Goal: Task Accomplishment & Management: Manage account settings

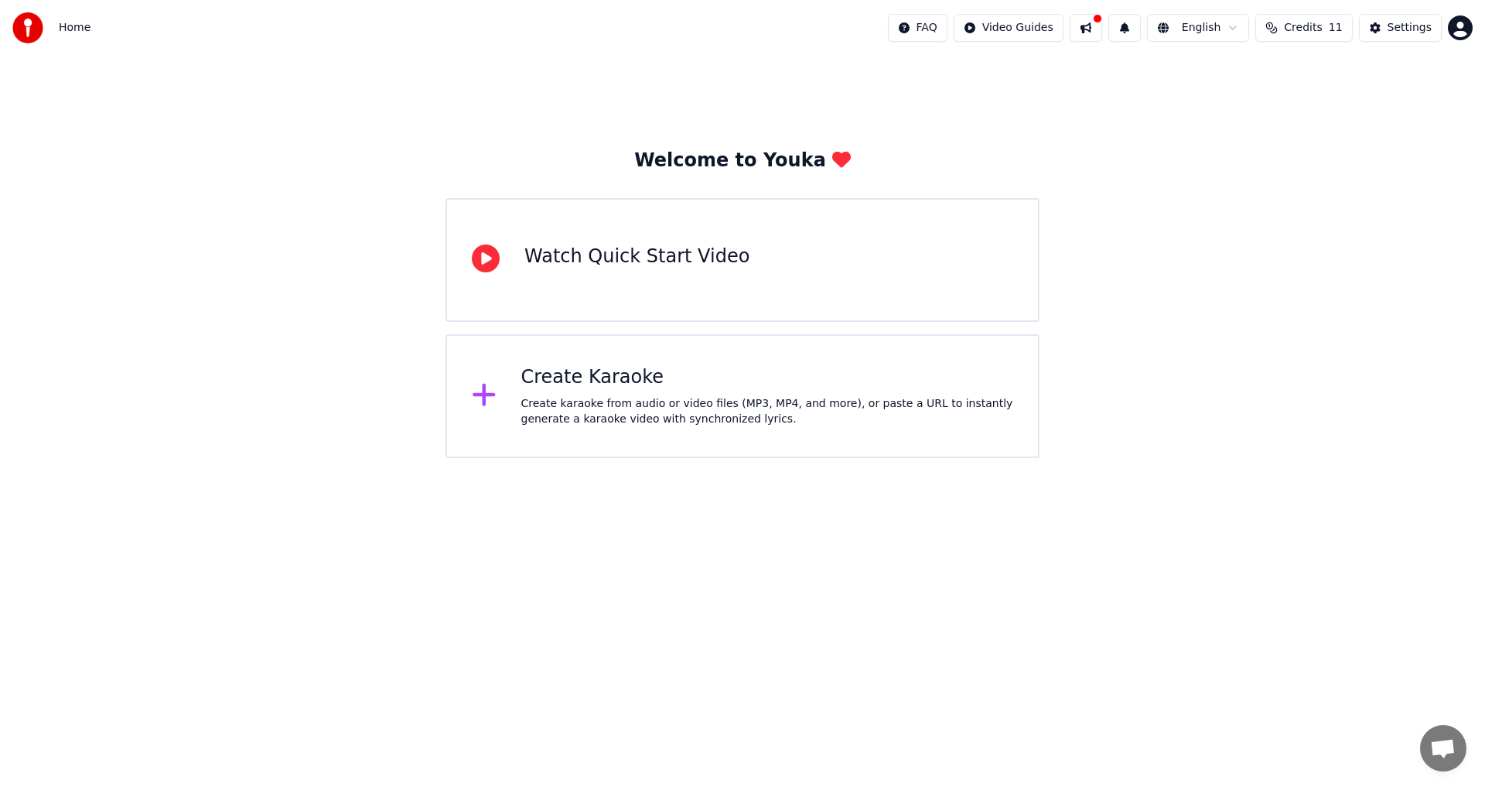
click at [749, 458] on html "Home FAQ Video Guides English Credits 11 Settings Welcome to Youka Watch Quick …" at bounding box center [742, 229] width 1485 height 458
click at [1102, 33] on button at bounding box center [1086, 28] width 32 height 28
click at [1098, 49] on div "Home FAQ Video Guides English Credits 11 Settings" at bounding box center [742, 28] width 1485 height 56
click at [1102, 32] on button at bounding box center [1086, 28] width 32 height 28
click at [1388, 175] on div "Welcome to Youka Watch Quick Start Video Create Karaoke Create karaoke from aud…" at bounding box center [742, 257] width 1485 height 402
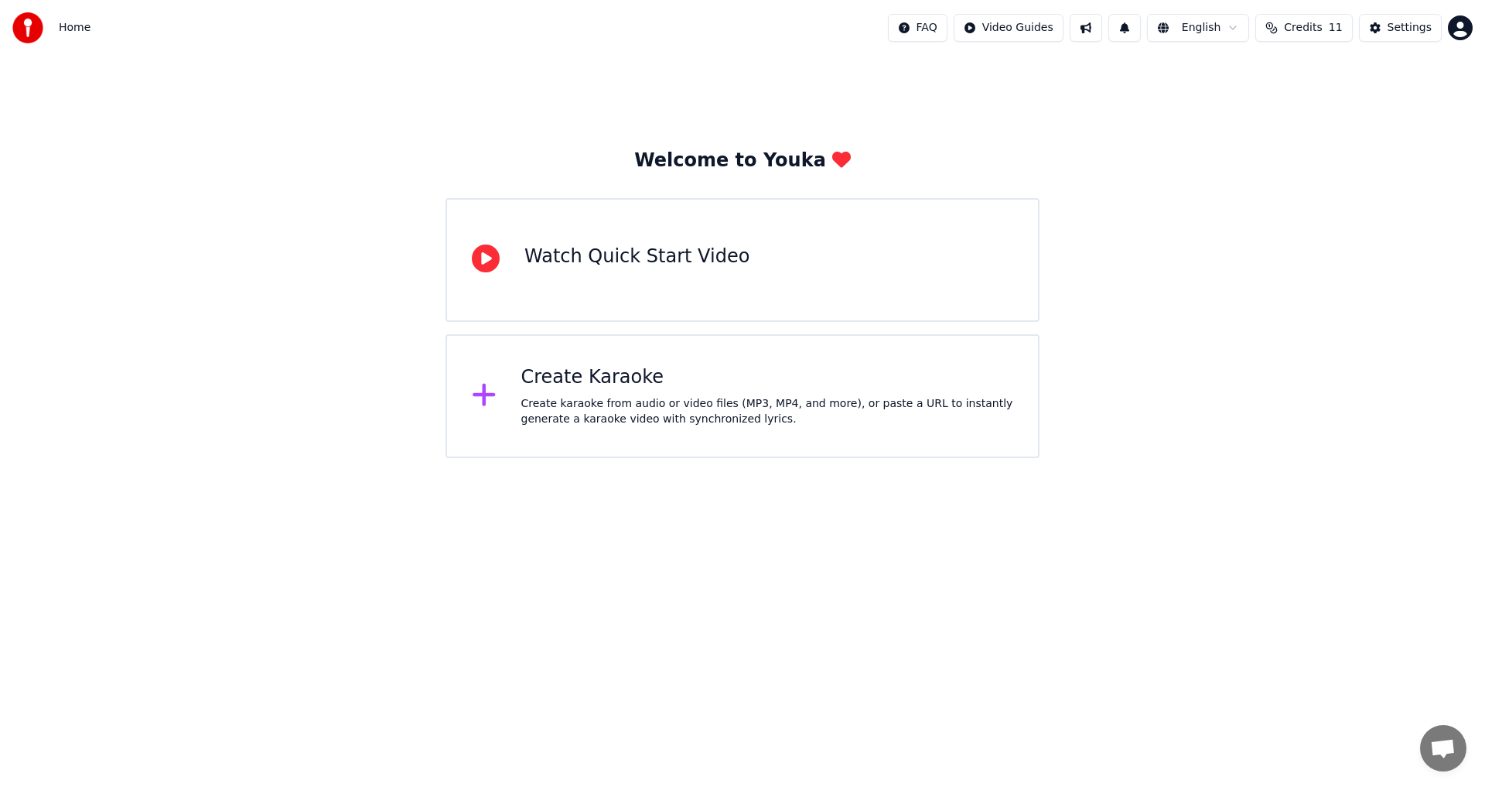
click at [1421, 29] on div "Settings" at bounding box center [1410, 27] width 44 height 15
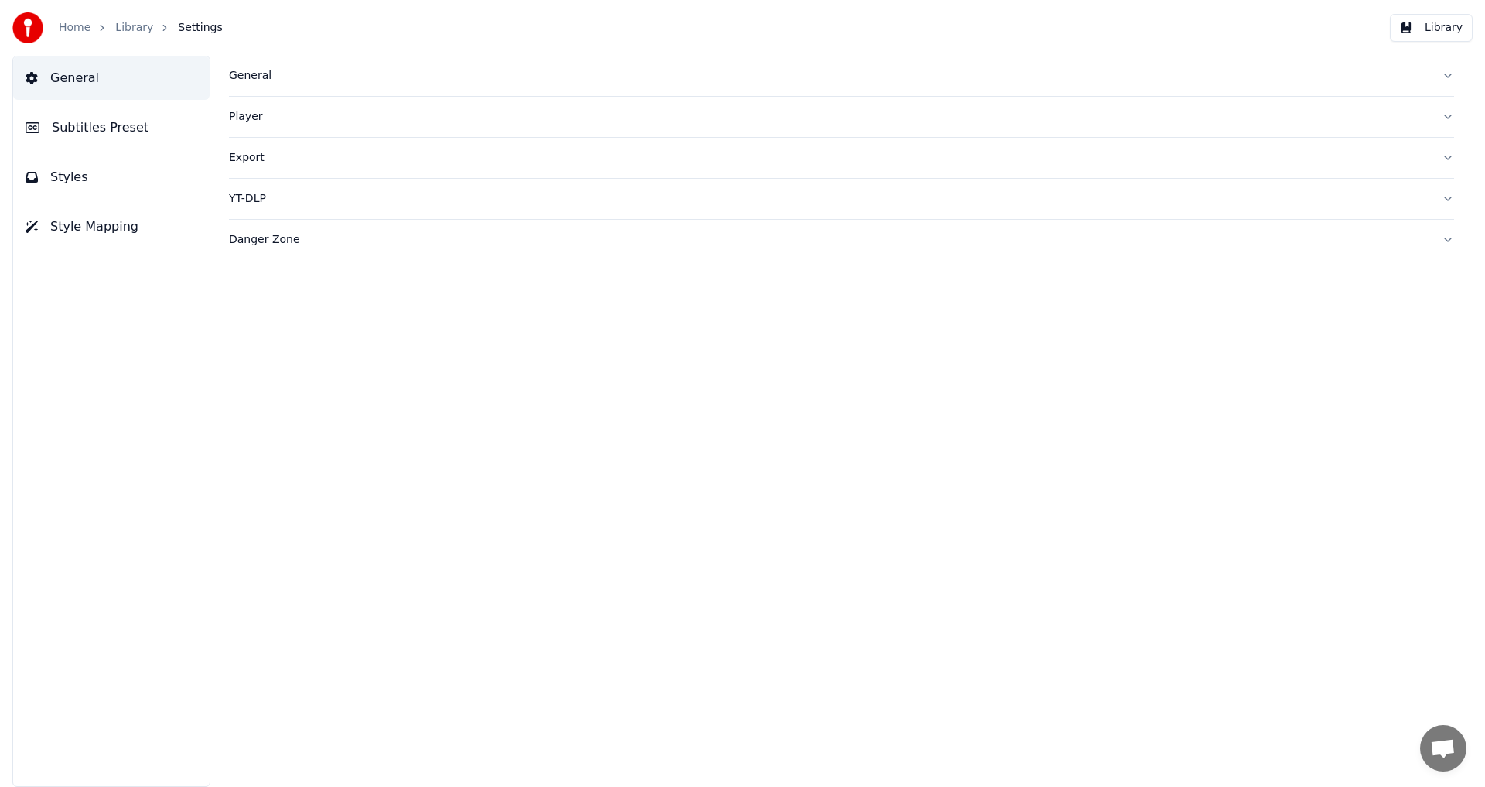
click at [274, 78] on div "General" at bounding box center [829, 75] width 1200 height 15
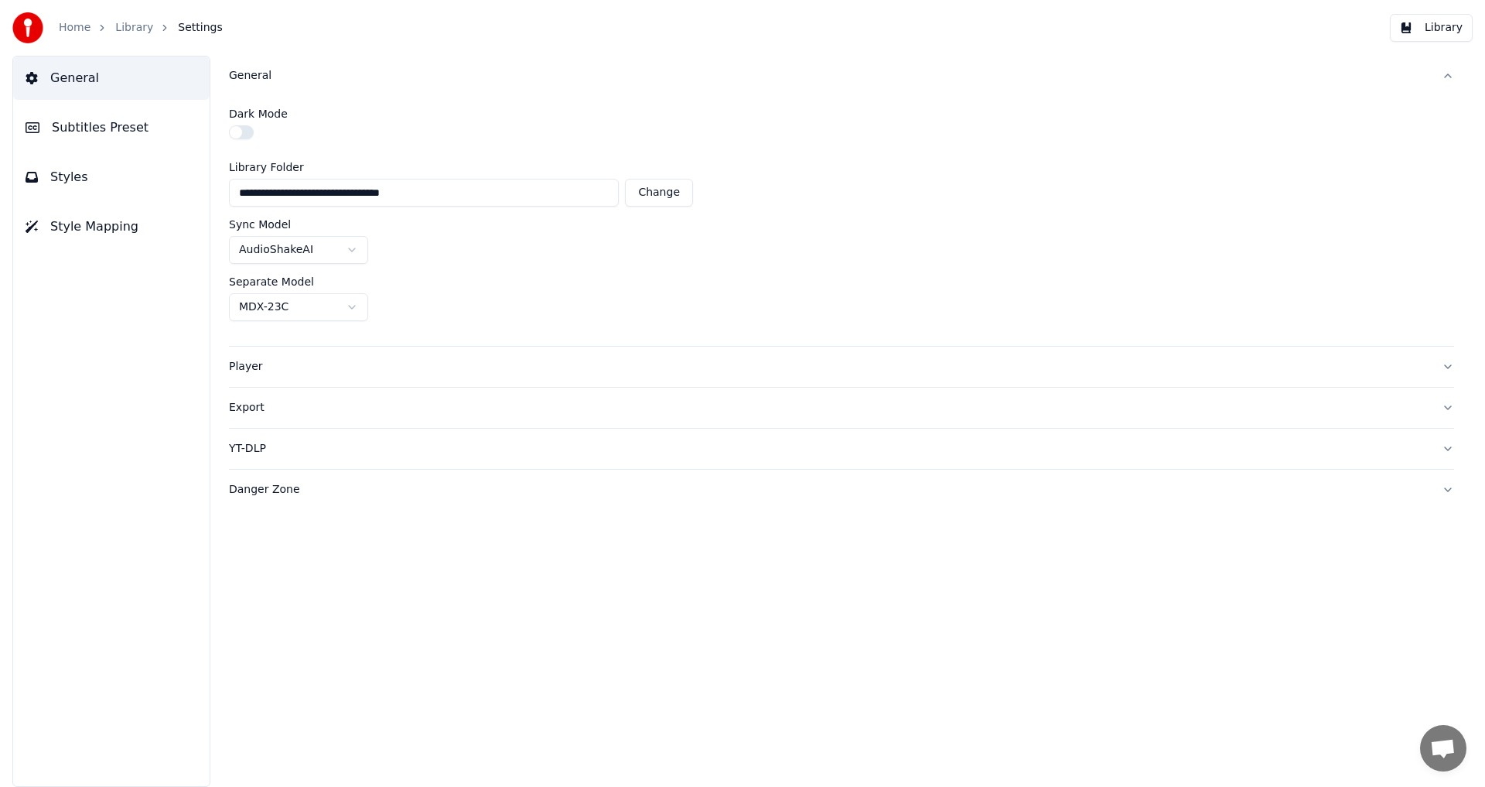
click at [276, 78] on div "General" at bounding box center [829, 75] width 1200 height 15
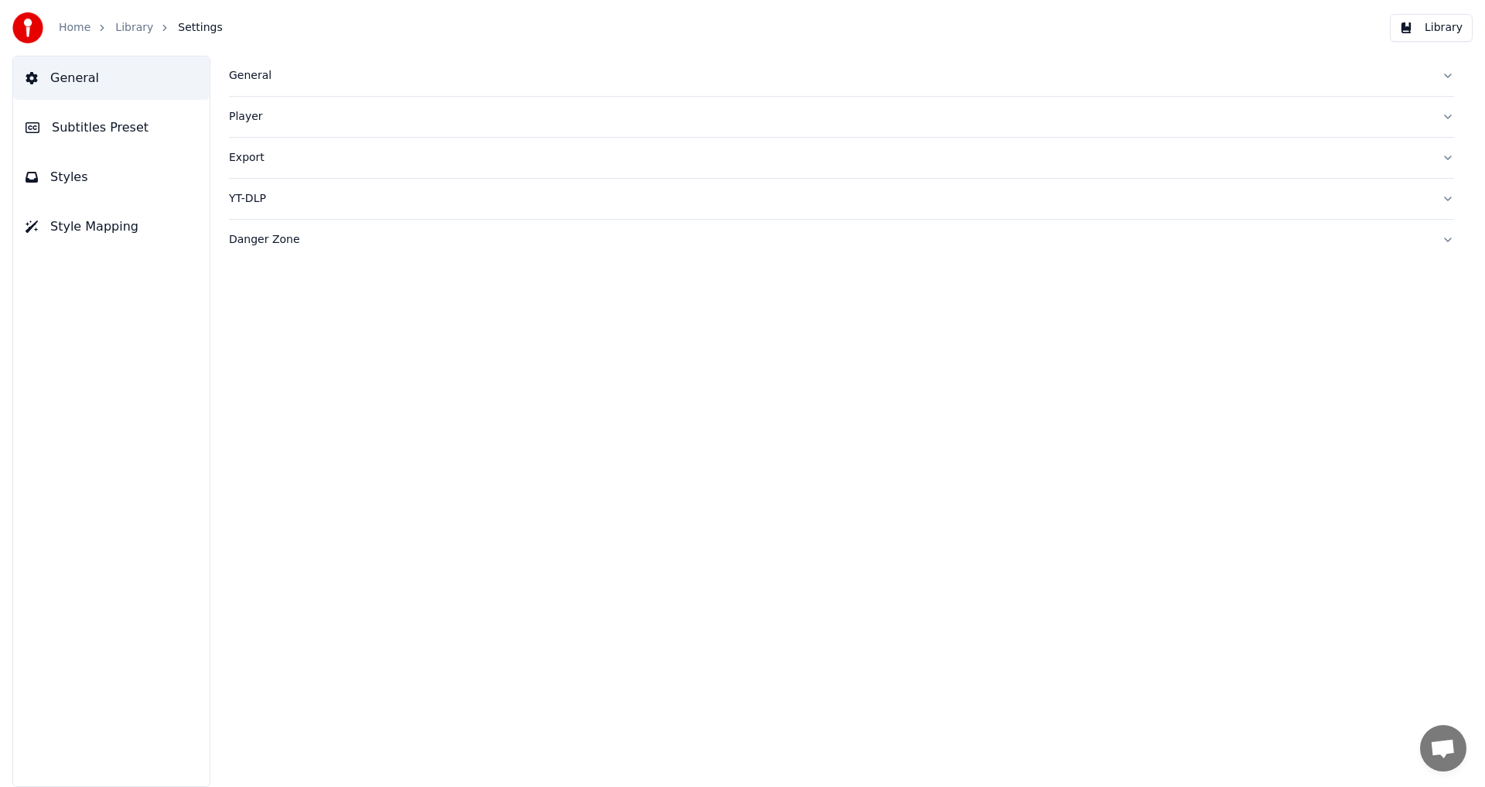
click at [286, 125] on button "Player" at bounding box center [841, 117] width 1225 height 40
click at [289, 152] on div "Export" at bounding box center [829, 157] width 1200 height 15
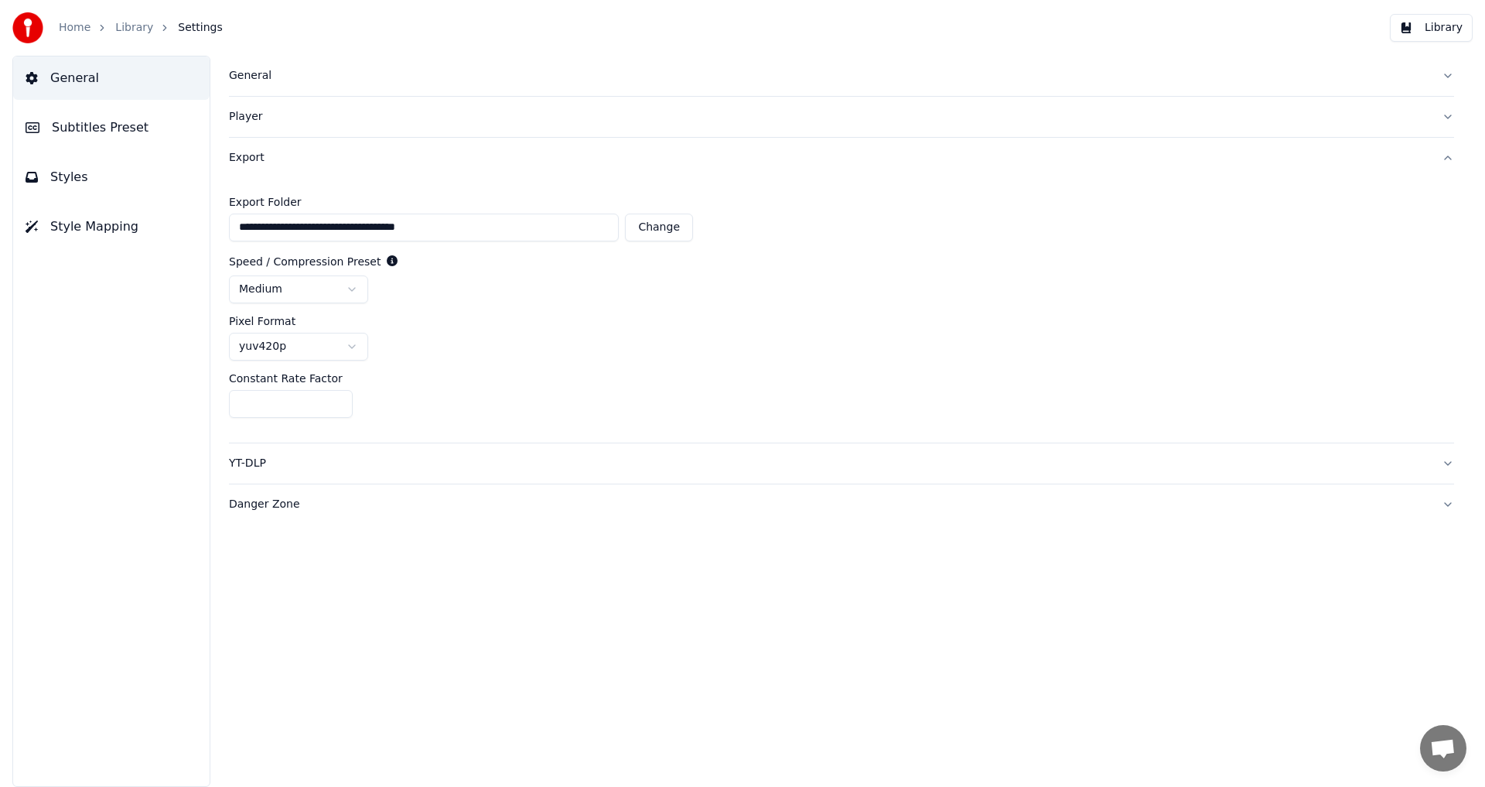
click at [289, 152] on div "Export" at bounding box center [829, 157] width 1200 height 15
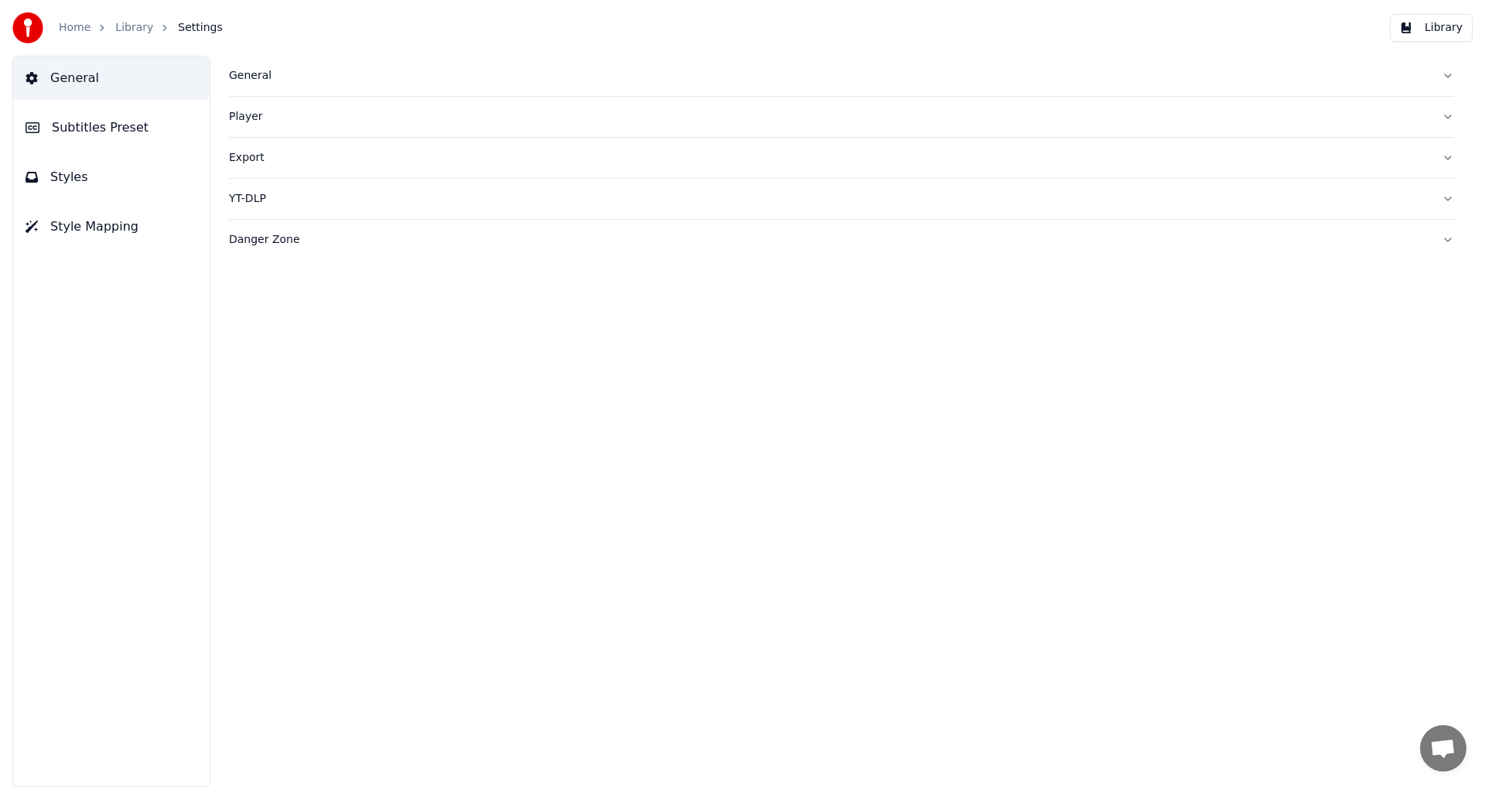
click at [292, 159] on div "Export" at bounding box center [829, 157] width 1200 height 15
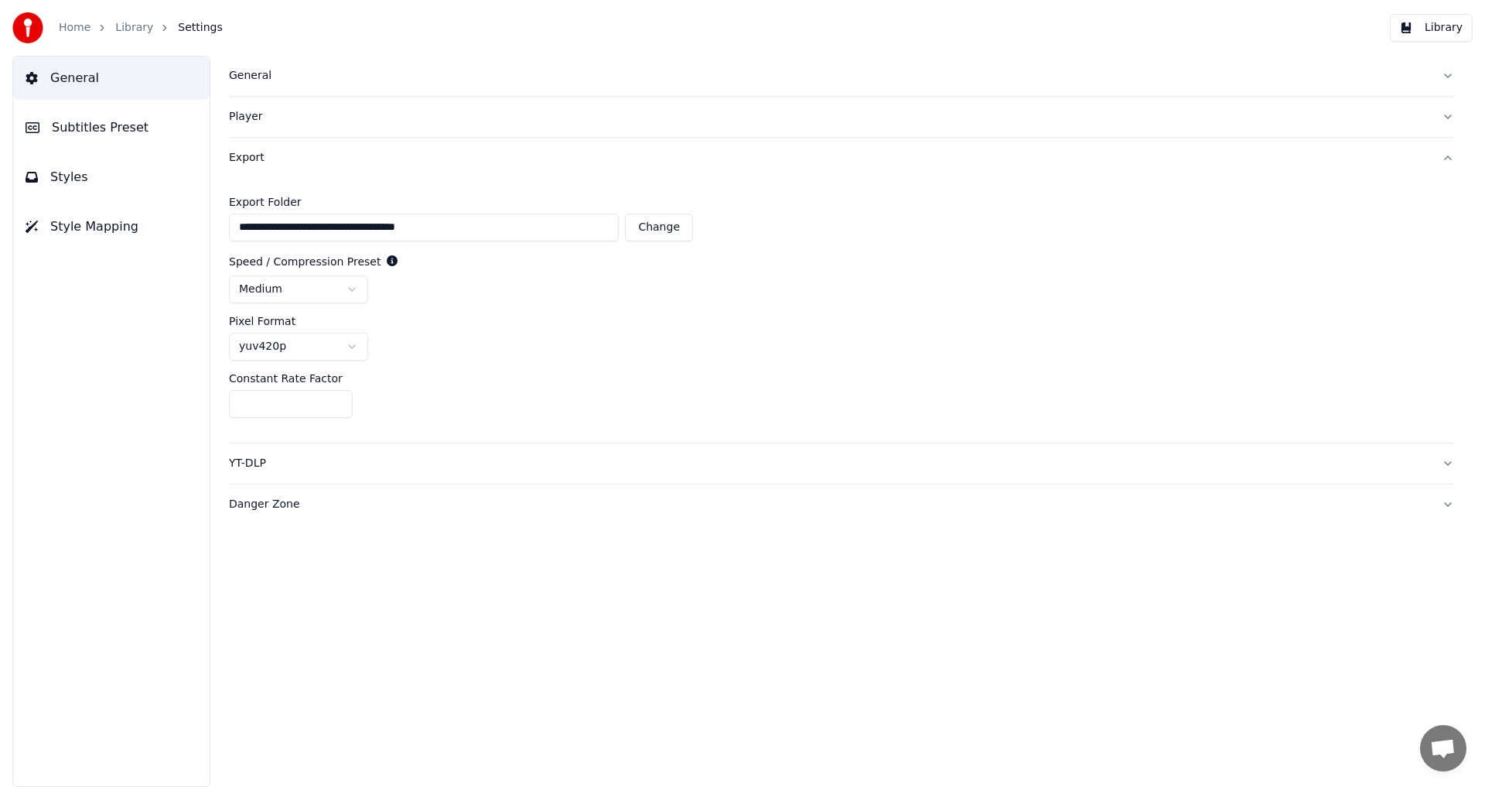
click at [651, 234] on button "Change" at bounding box center [659, 227] width 68 height 28
type input "***"
click at [351, 291] on html "Home Library Settings Library General Subtitles Preset Styles Style Mapping Gen…" at bounding box center [742, 393] width 1485 height 787
click at [352, 290] on html "Home Library Settings Library General Subtitles Preset Styles Style Mapping Gen…" at bounding box center [742, 393] width 1485 height 787
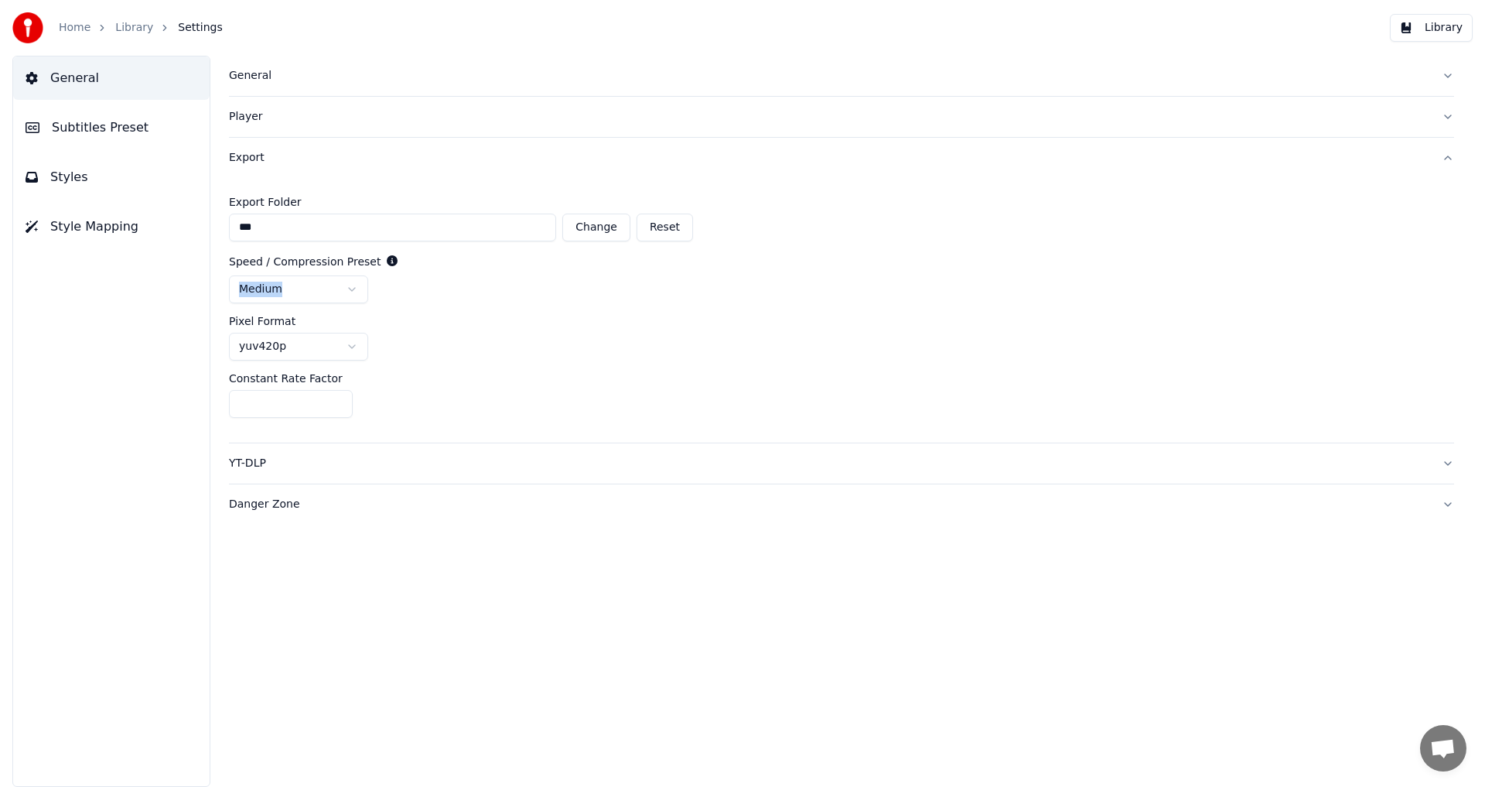
click at [352, 290] on html "Home Library Settings Library General Subtitles Preset Styles Style Mapping Gen…" at bounding box center [742, 393] width 1485 height 787
click at [344, 352] on html "Home Library Settings Library General Subtitles Preset Styles Style Mapping Gen…" at bounding box center [742, 393] width 1485 height 787
click at [343, 353] on html "Home Library Settings Library General Subtitles Preset Styles Style Mapping Gen…" at bounding box center [742, 393] width 1485 height 787
click at [360, 292] on html "Home Library Settings Library General Subtitles Preset Styles Style Mapping Gen…" at bounding box center [742, 393] width 1485 height 787
click at [355, 288] on html "Home Library Settings Library General Subtitles Preset Styles Style Mapping Gen…" at bounding box center [742, 393] width 1485 height 787
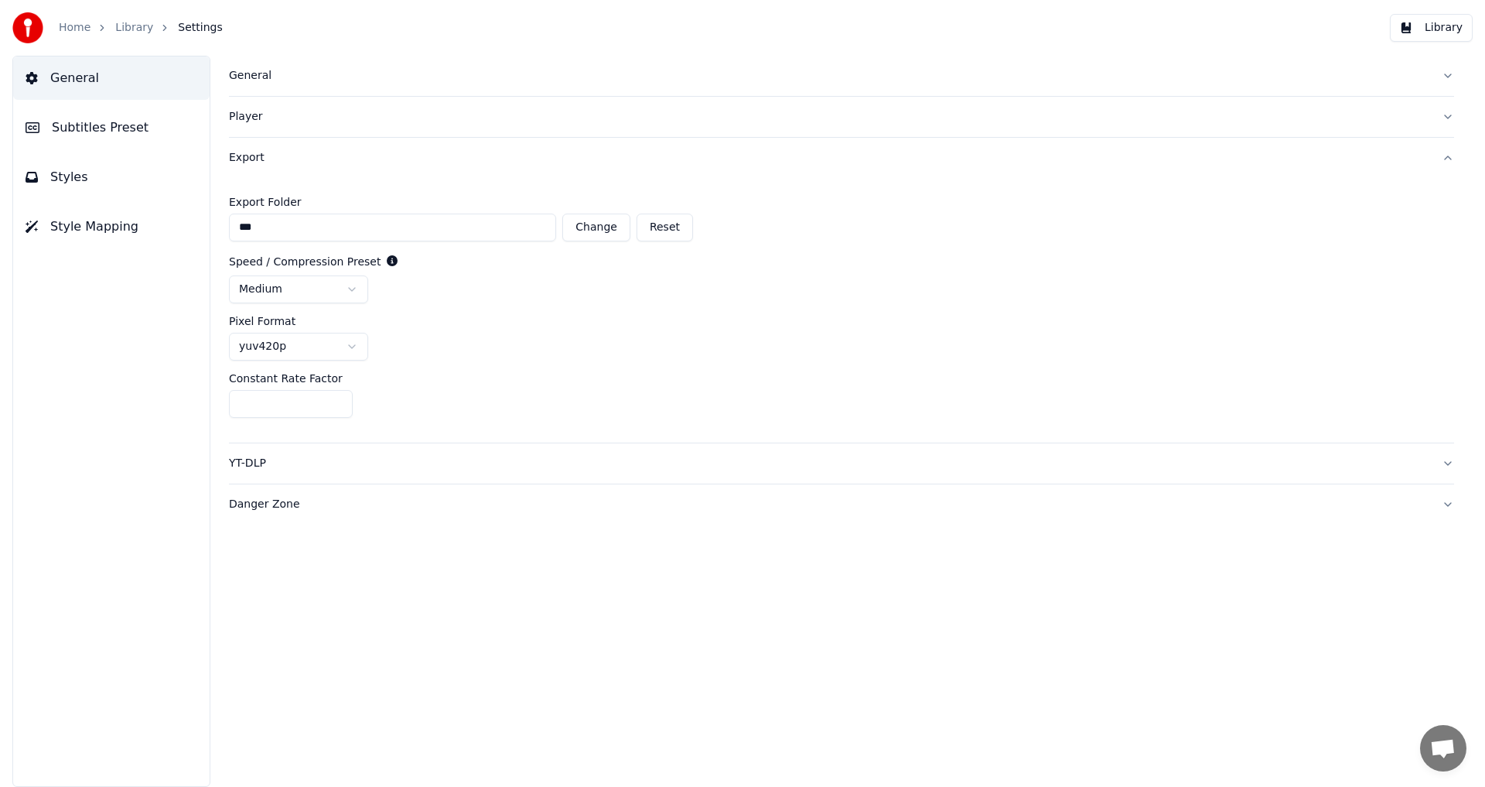
click at [143, 131] on button "Subtitles Preset" at bounding box center [111, 127] width 196 height 43
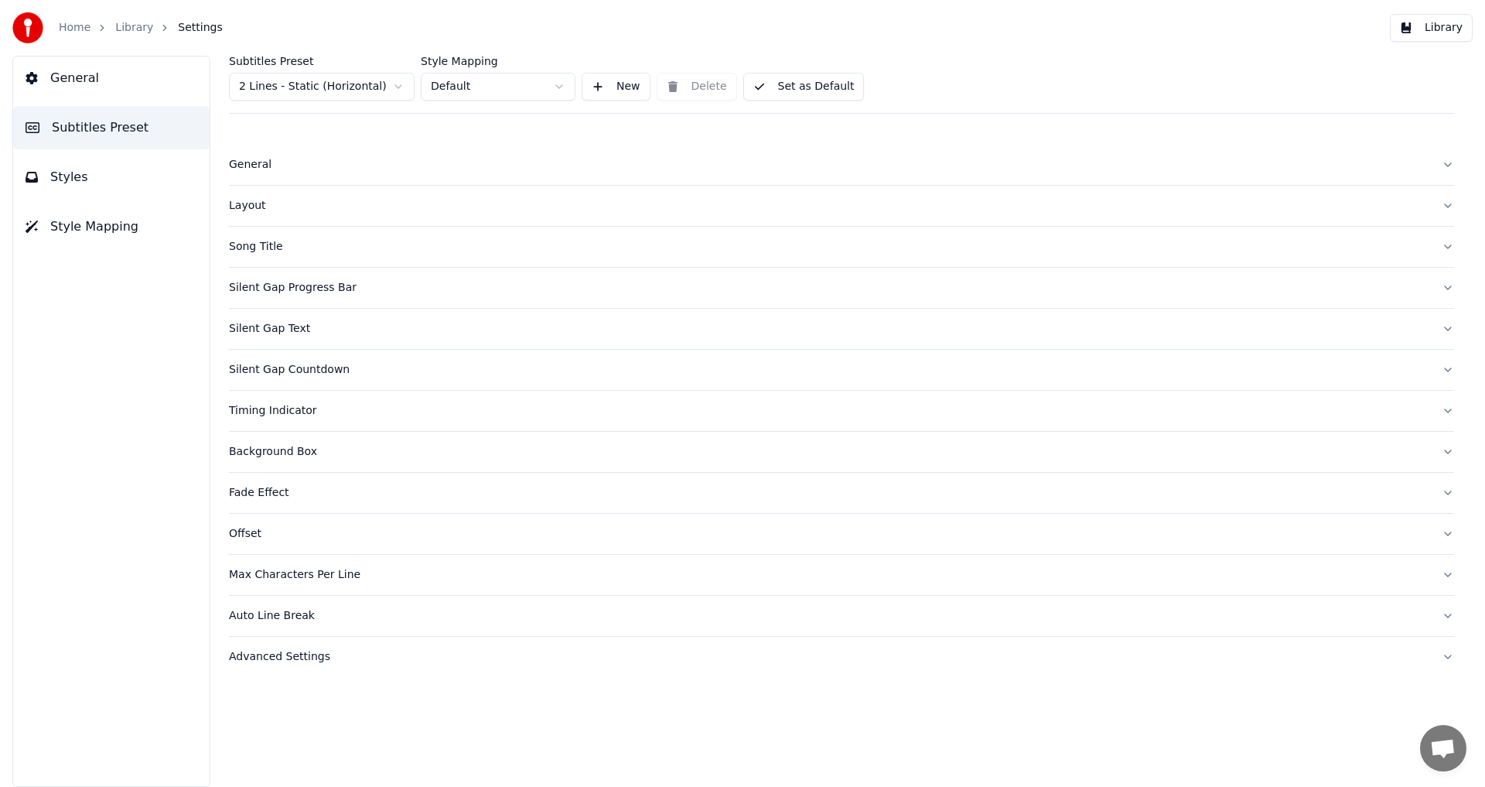
click at [302, 420] on button "Timing Indicator" at bounding box center [841, 411] width 1225 height 40
click at [303, 422] on button "Timing Indicator" at bounding box center [841, 411] width 1225 height 40
click at [138, 159] on button "Styles" at bounding box center [111, 176] width 196 height 43
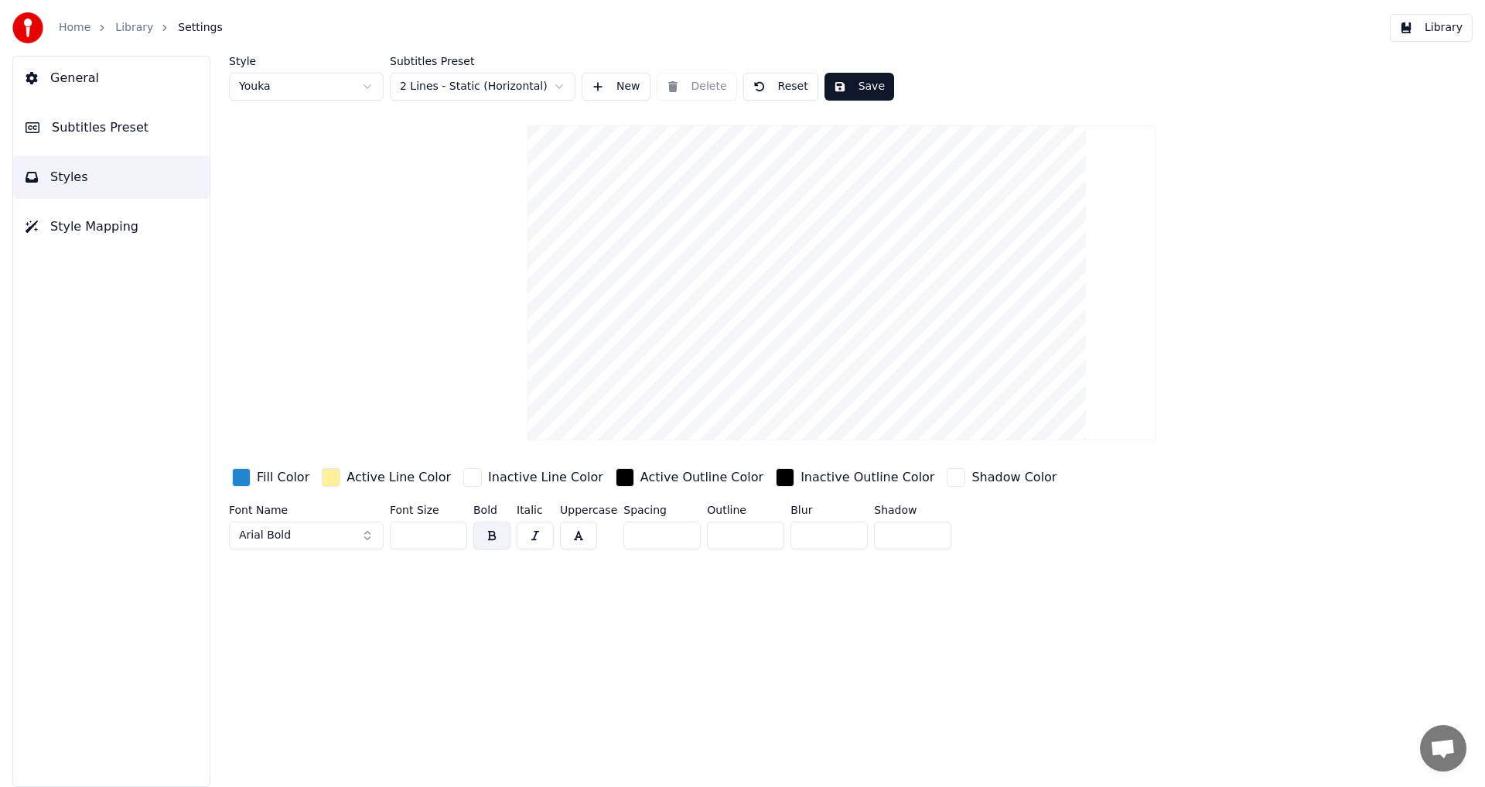
click at [104, 84] on button "General" at bounding box center [111, 77] width 196 height 43
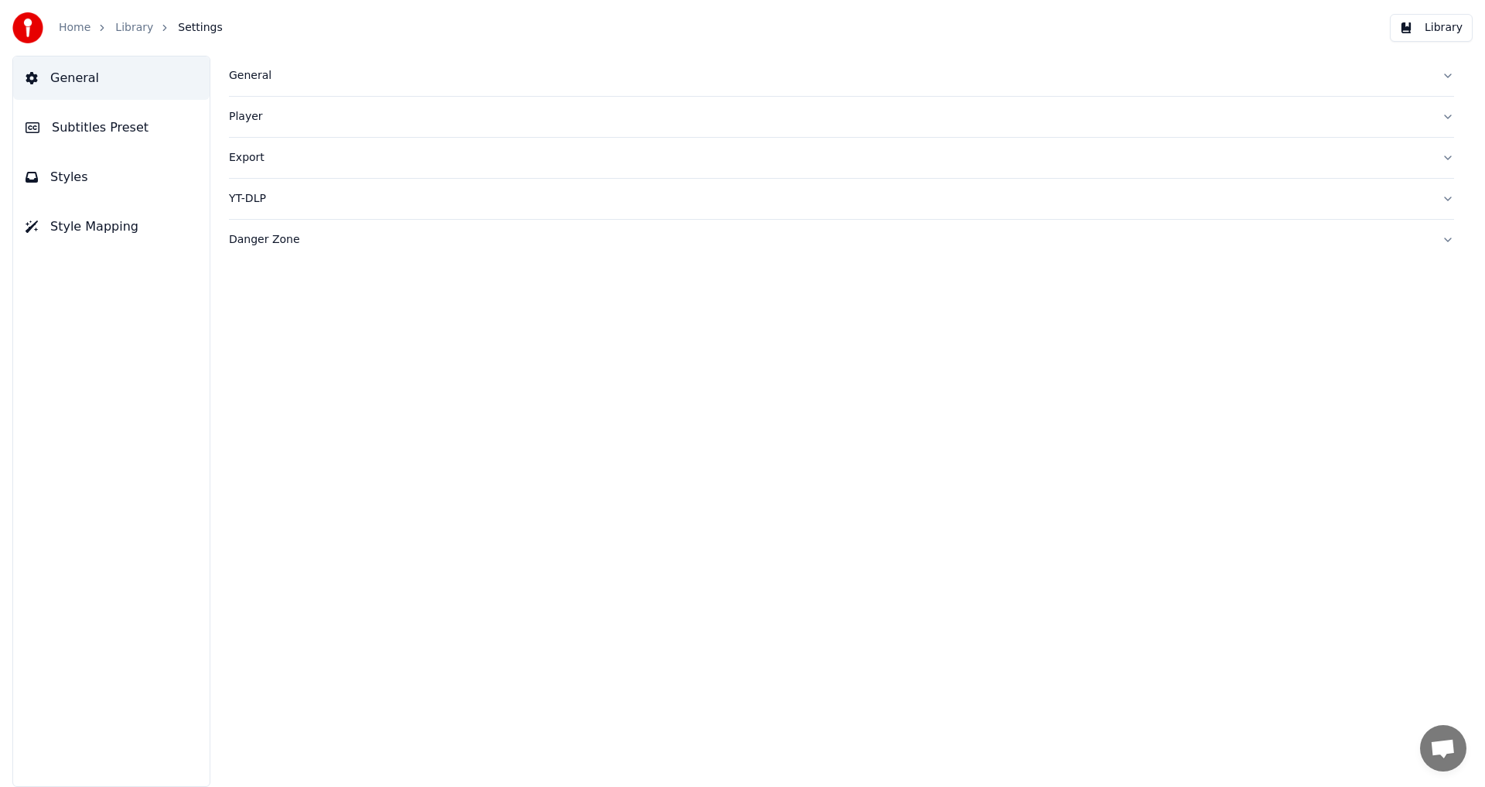
click at [291, 144] on button "Export" at bounding box center [841, 158] width 1225 height 40
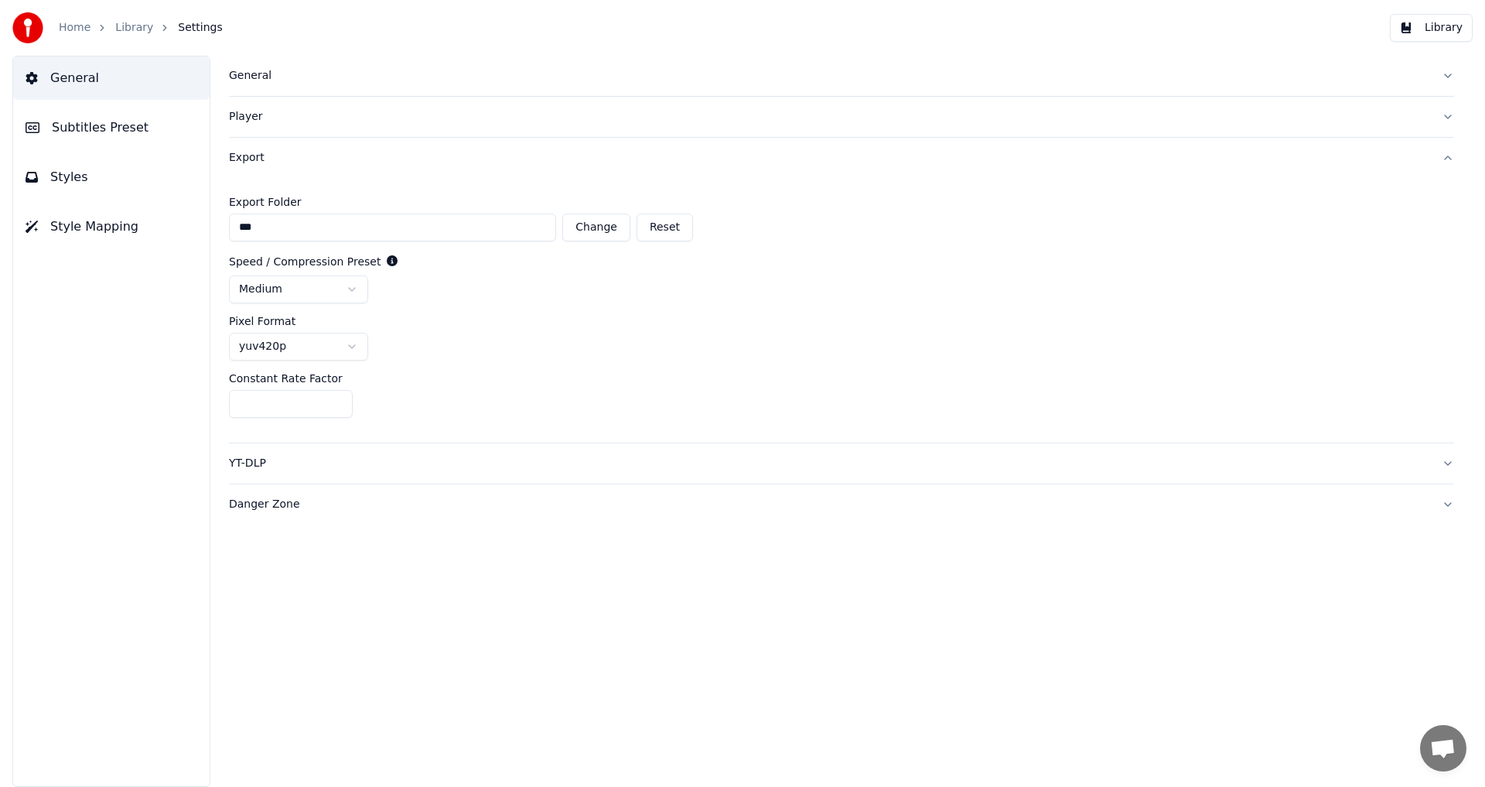
click at [275, 170] on button "Export" at bounding box center [841, 158] width 1225 height 40
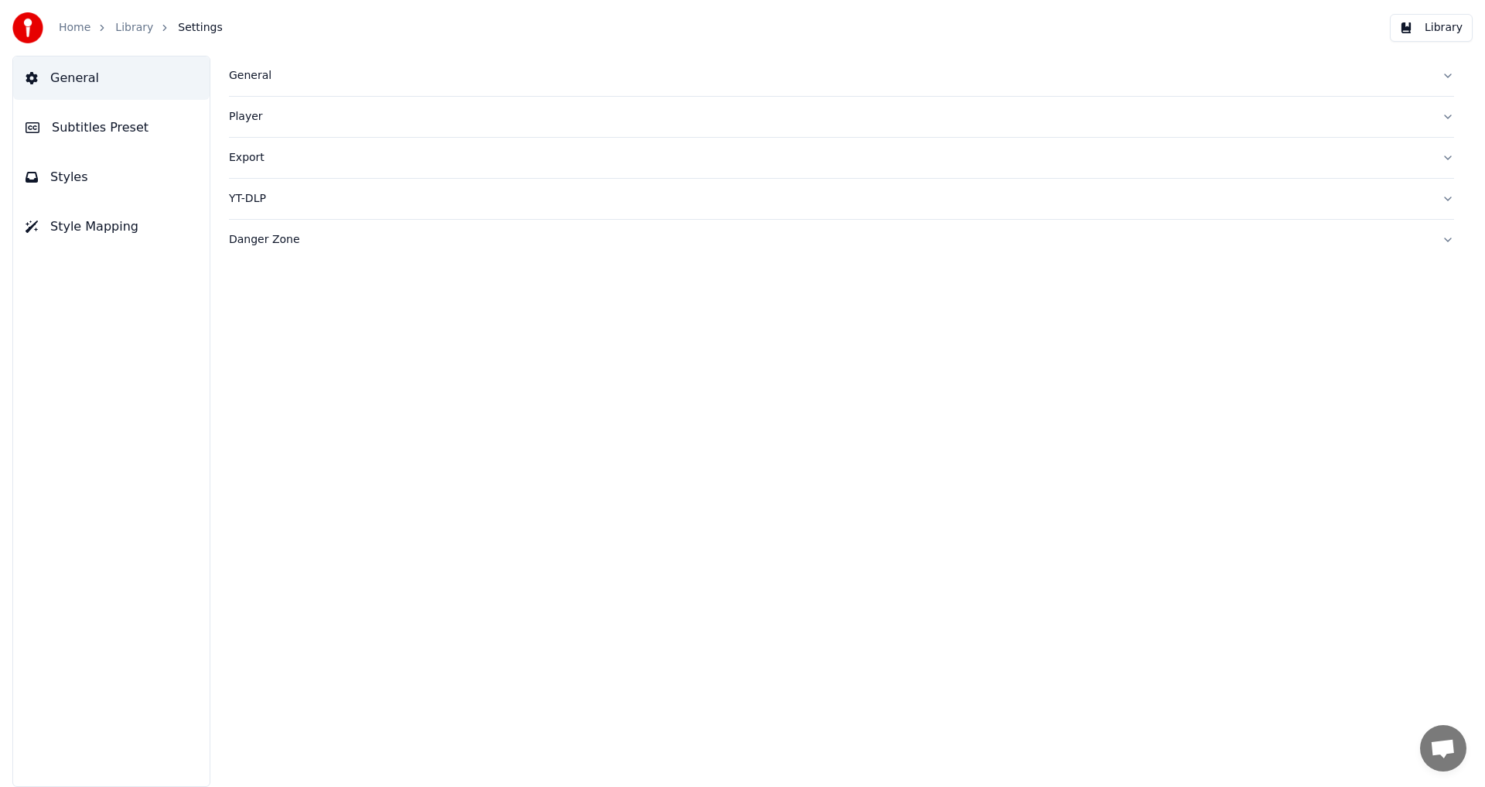
click at [286, 124] on div "Player" at bounding box center [829, 116] width 1200 height 15
click at [297, 72] on div "General" at bounding box center [829, 75] width 1200 height 15
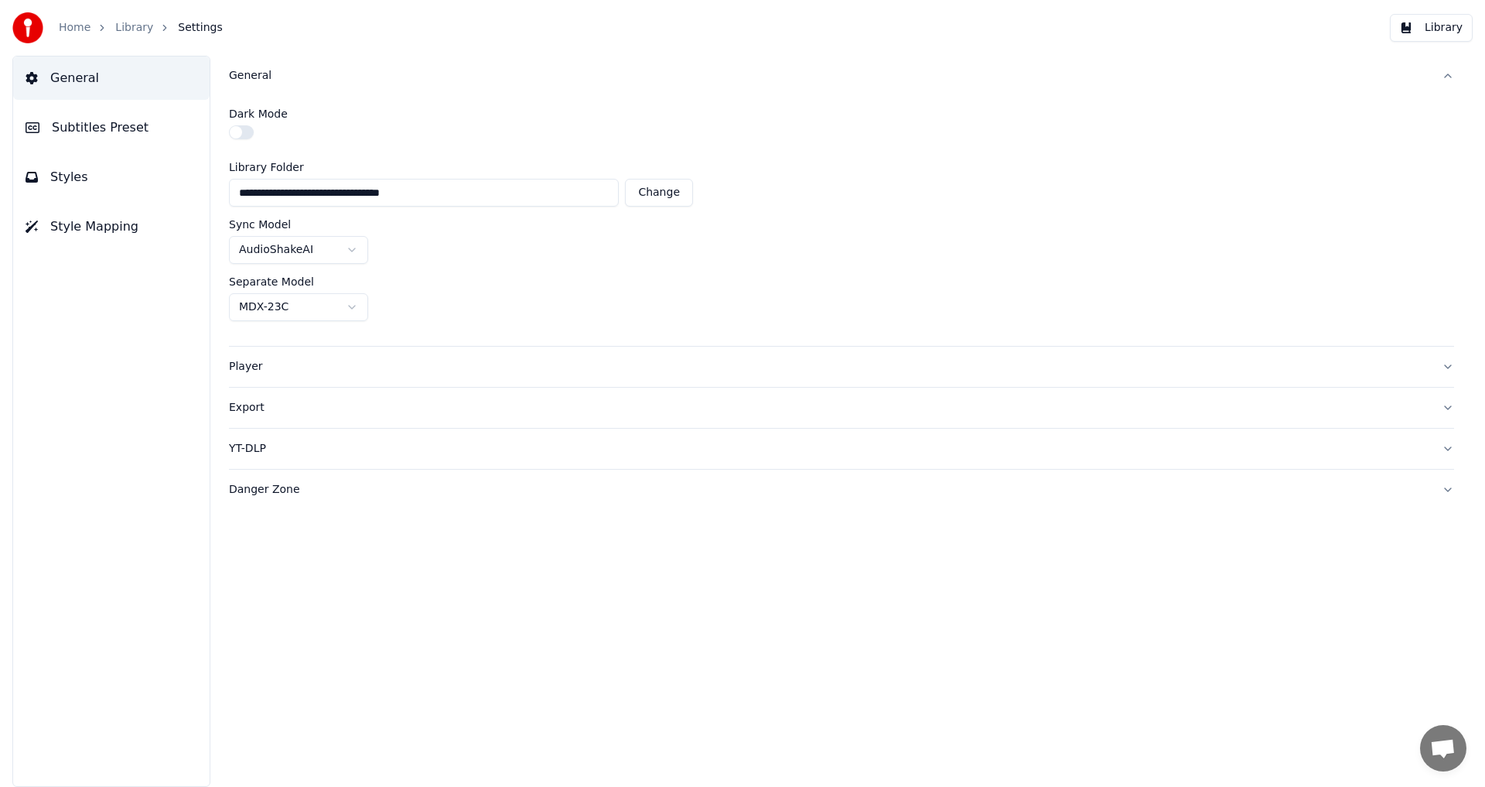
click at [243, 131] on button "button" at bounding box center [241, 132] width 25 height 14
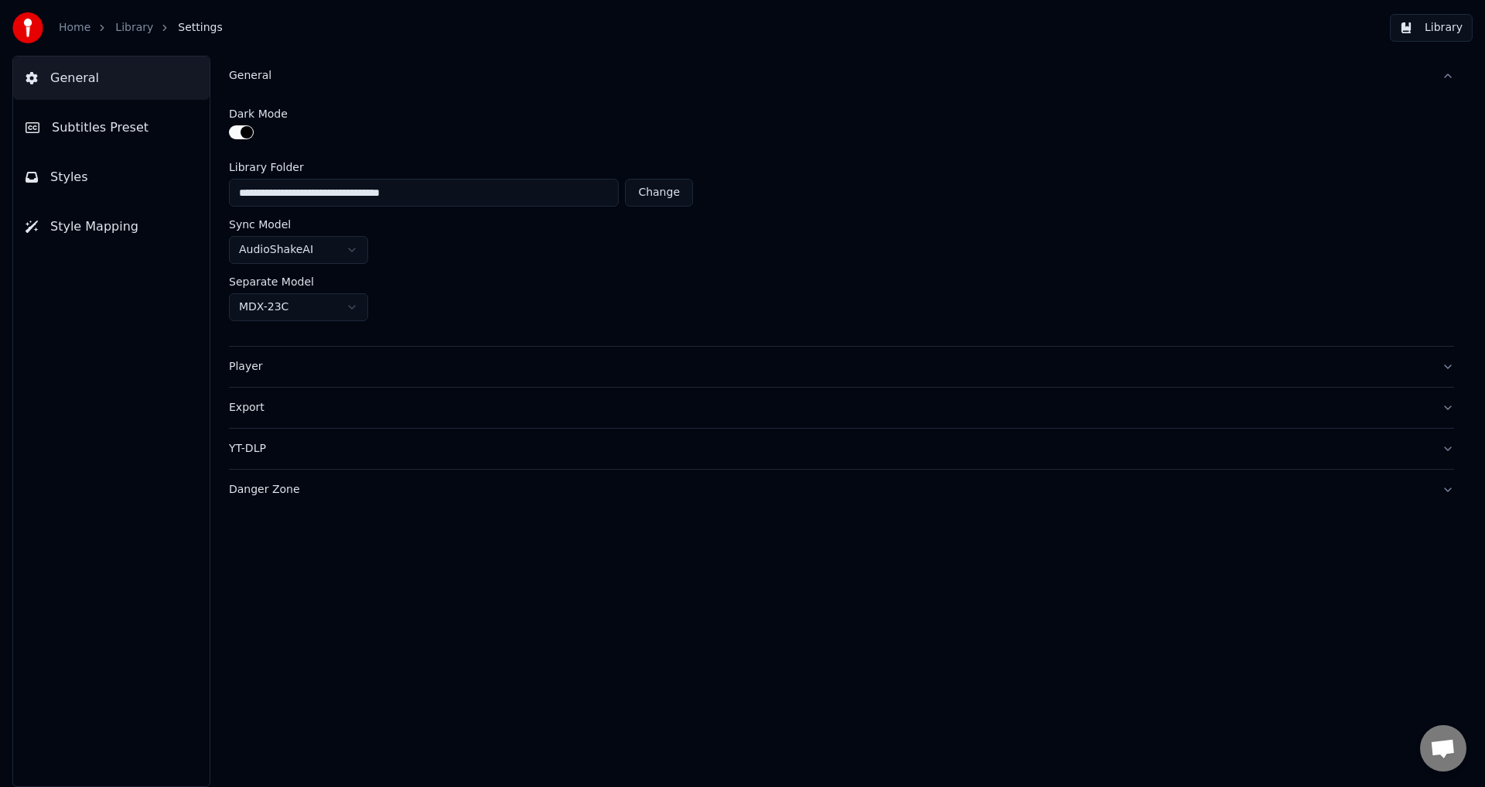
click at [306, 353] on button "Player" at bounding box center [841, 367] width 1225 height 40
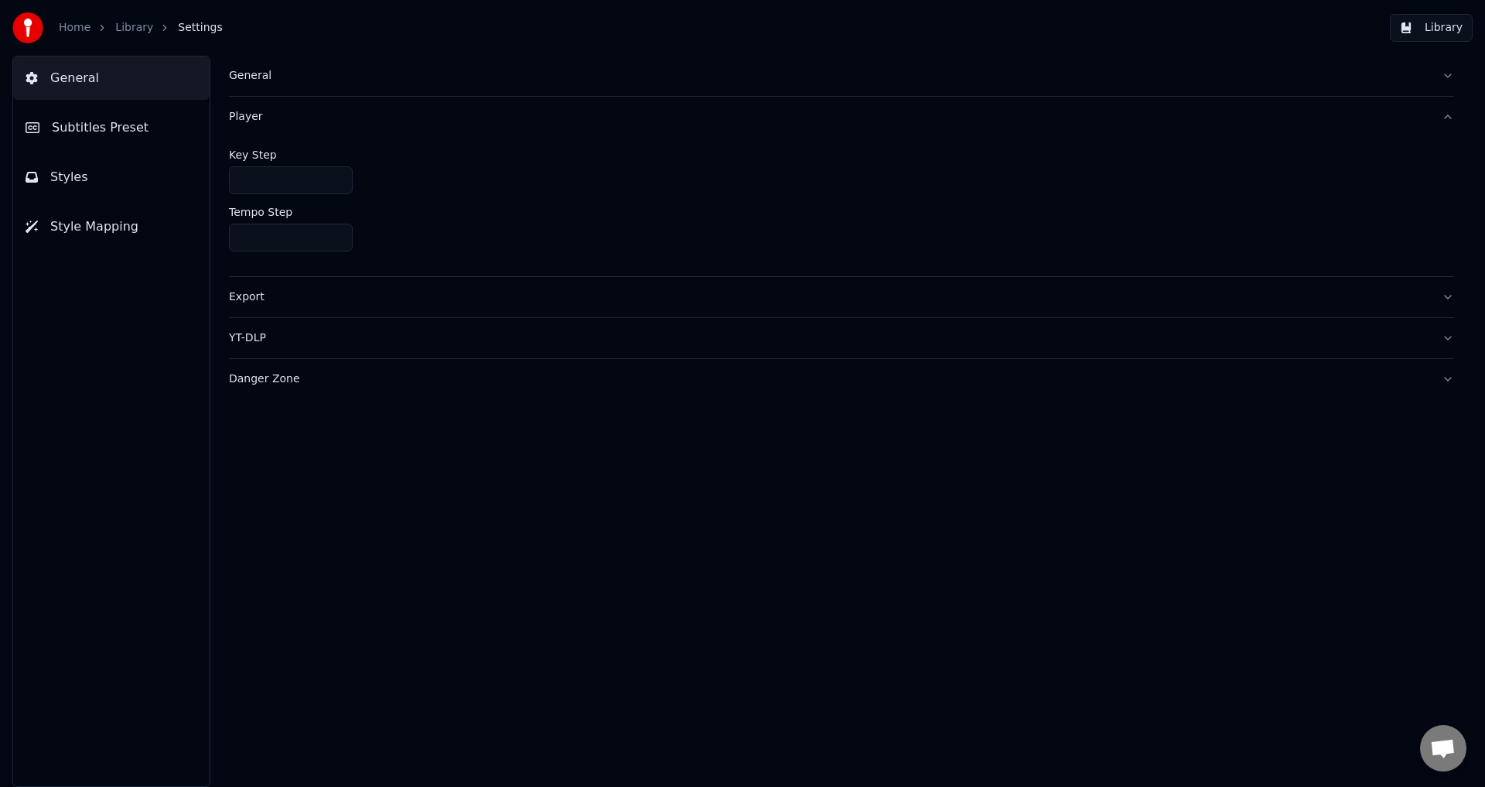
click at [312, 300] on div "Export" at bounding box center [829, 296] width 1200 height 15
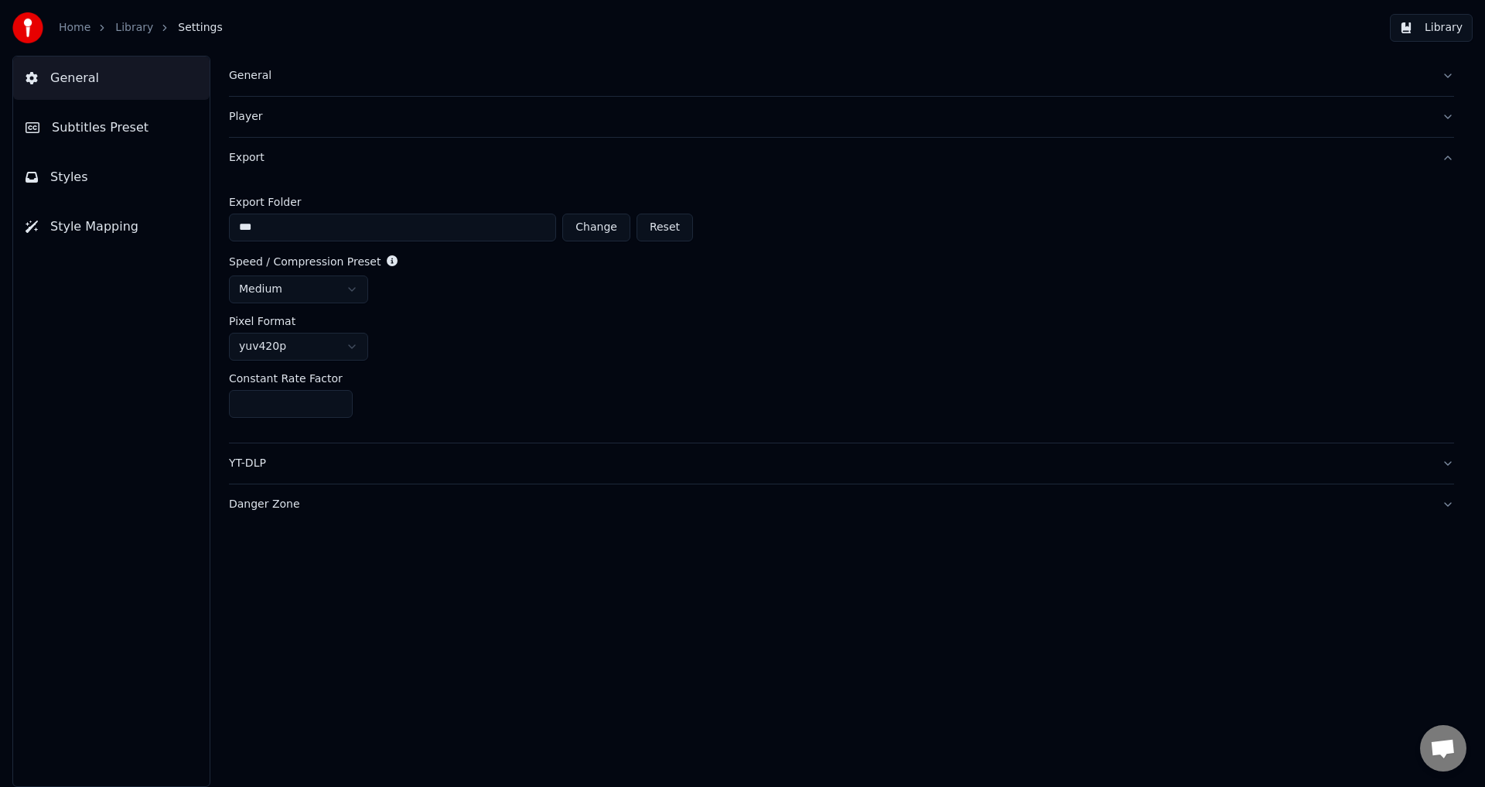
click at [321, 348] on html "Home Library Settings Library General Subtitles Preset Styles Style Mapping Gen…" at bounding box center [742, 393] width 1485 height 787
click at [347, 341] on html "Home Library Settings Library General Subtitles Preset Styles Style Mapping Gen…" at bounding box center [742, 393] width 1485 height 787
click at [336, 166] on button "Export" at bounding box center [841, 158] width 1225 height 40
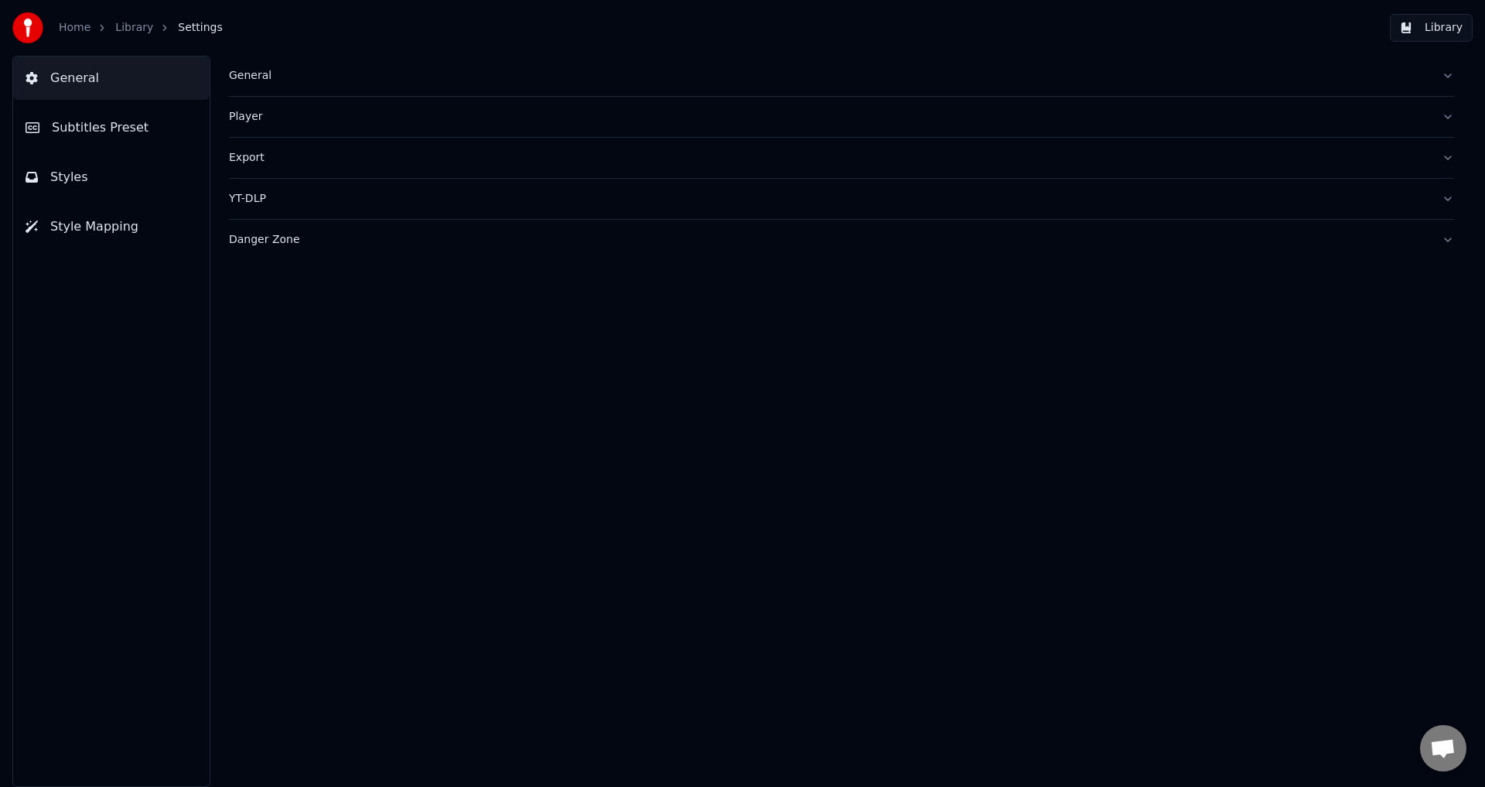
click at [338, 112] on div "Player" at bounding box center [829, 116] width 1200 height 15
click at [318, 241] on div "Danger Zone" at bounding box center [829, 239] width 1200 height 15
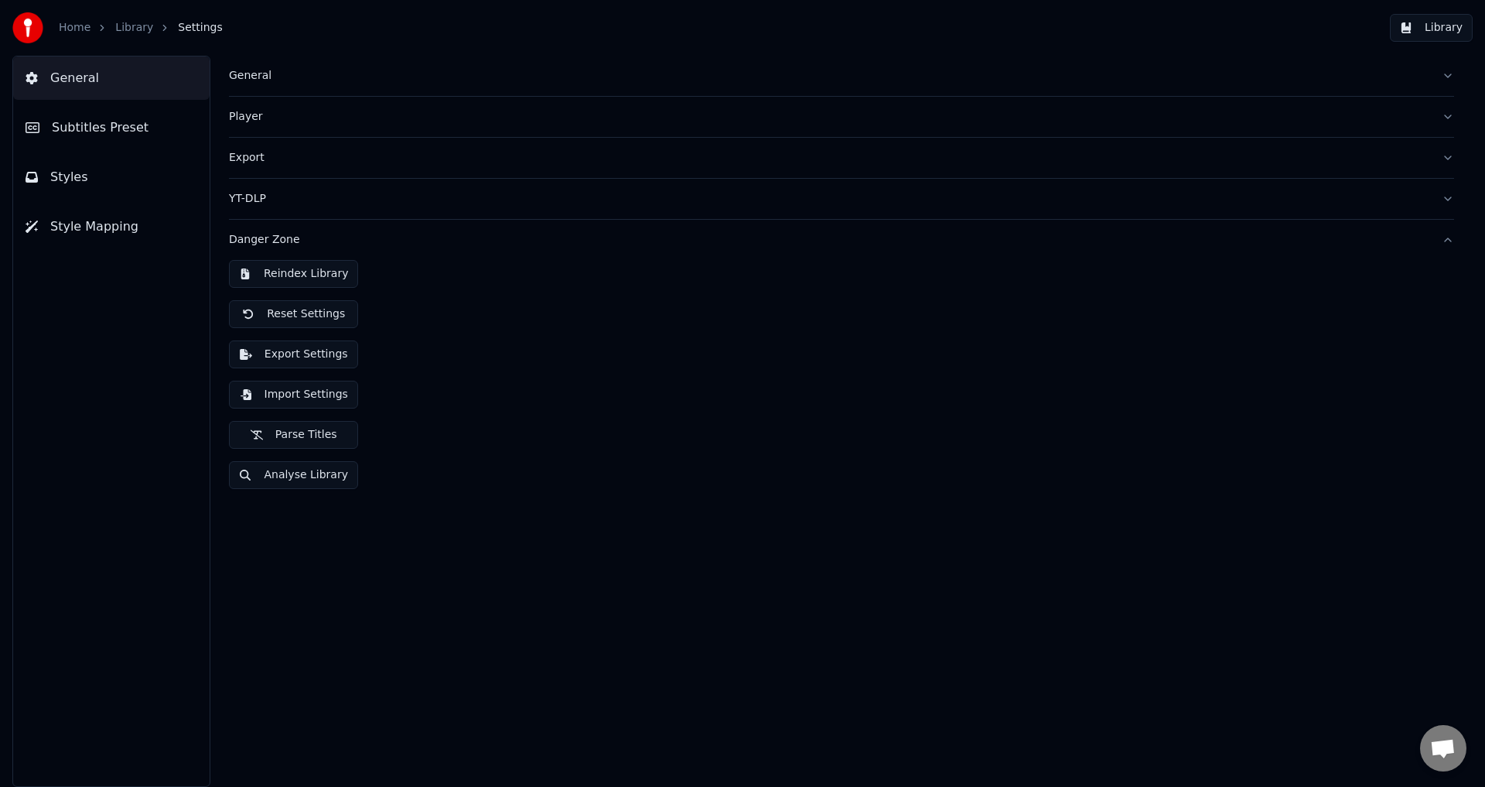
click at [367, 217] on button "YT-DLP" at bounding box center [841, 199] width 1225 height 40
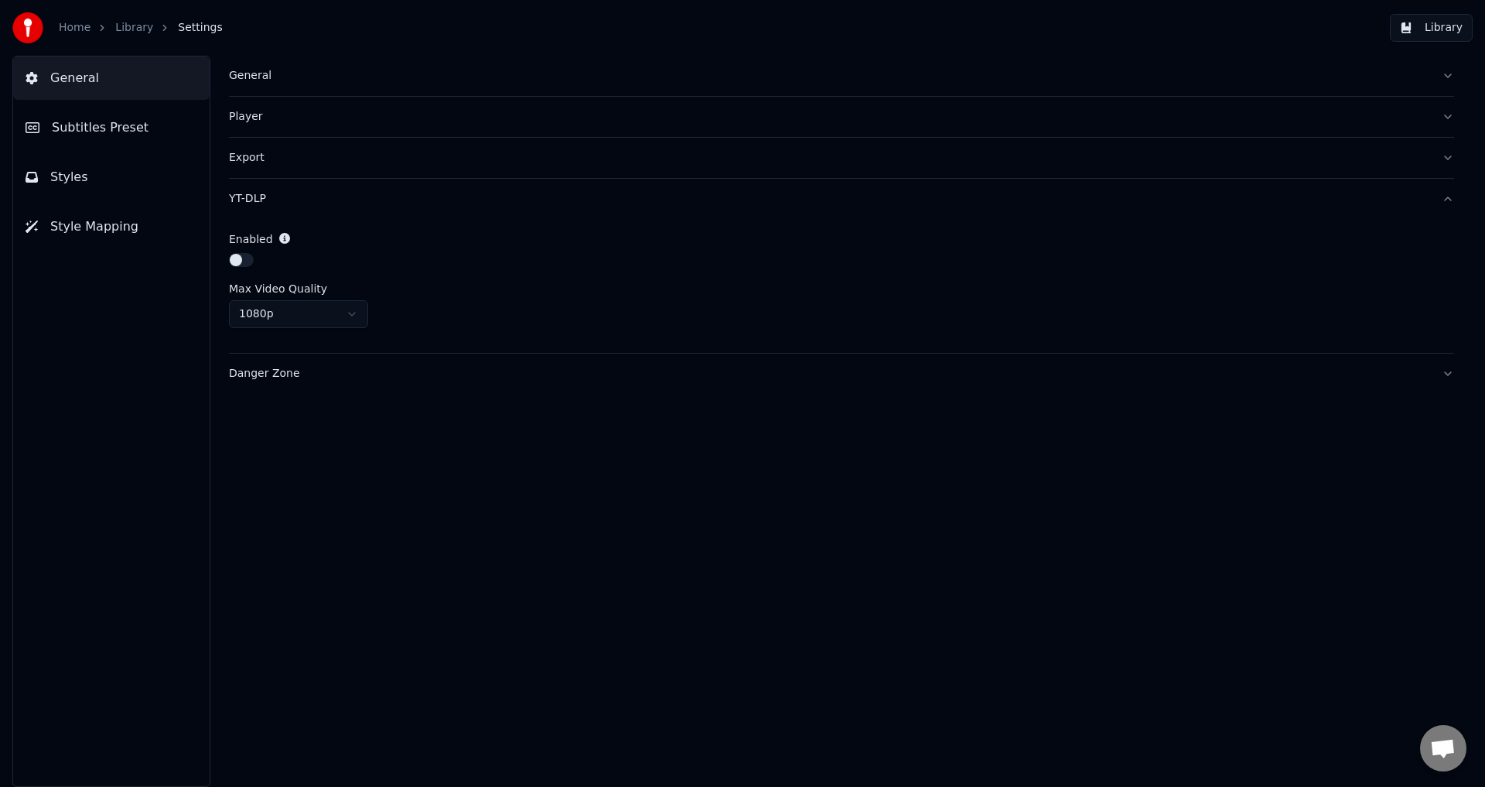
click at [371, 212] on button "YT-DLP" at bounding box center [841, 199] width 1225 height 40
click at [130, 144] on button "Subtitles Preset" at bounding box center [111, 127] width 196 height 43
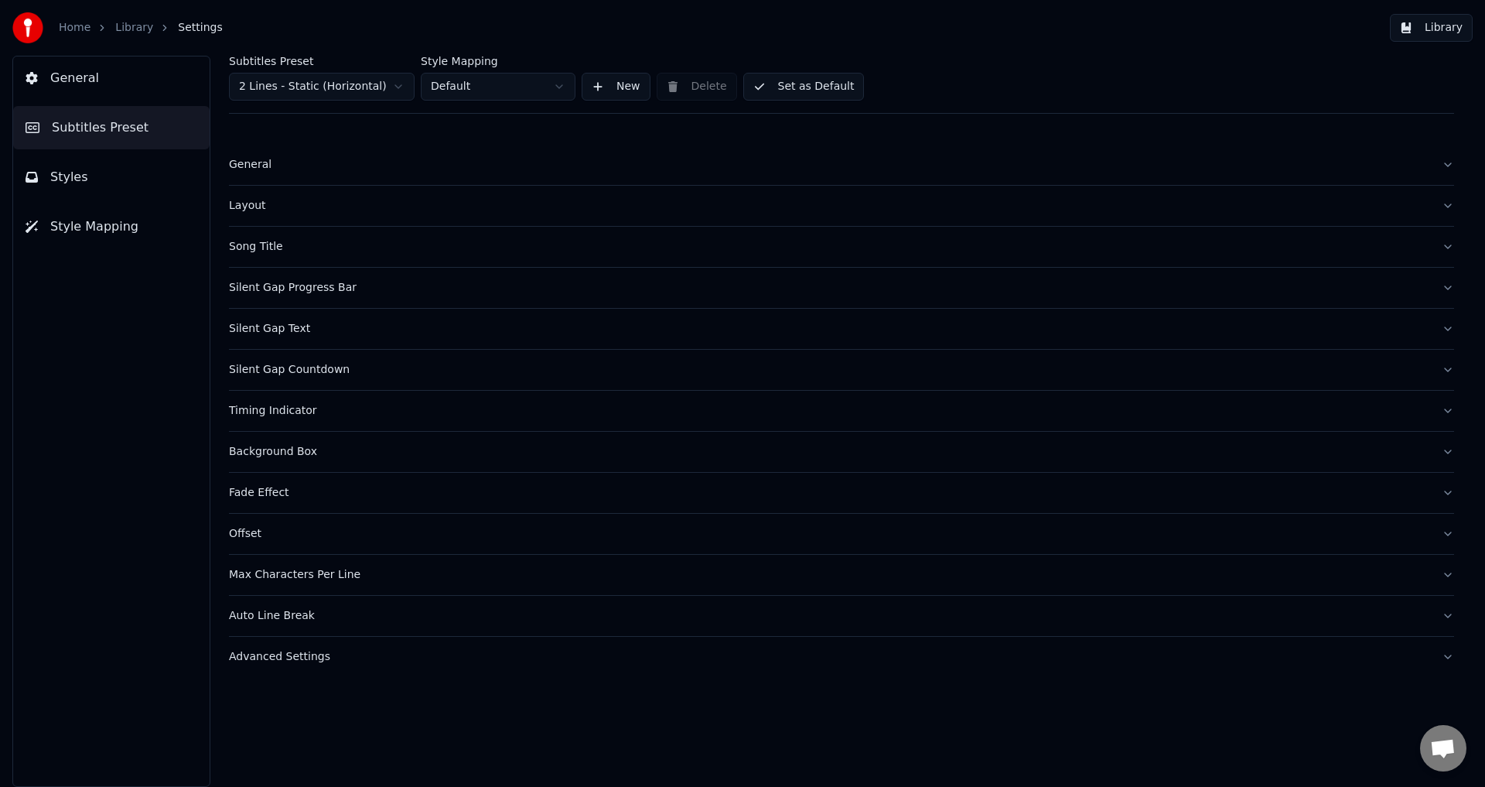
click at [253, 170] on div "General" at bounding box center [829, 164] width 1200 height 15
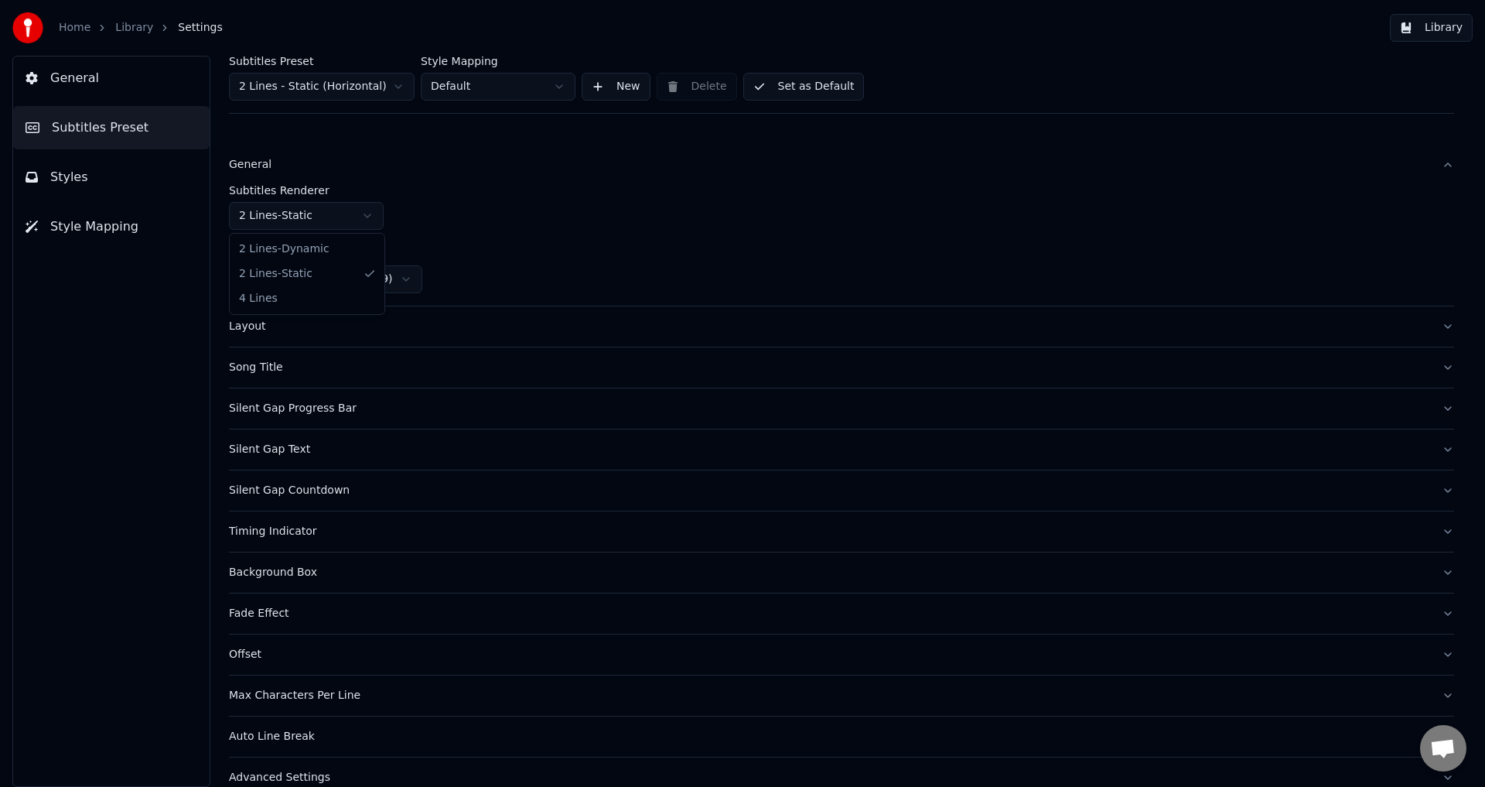
click at [347, 217] on html "Home Library Settings Library General Subtitles Preset Styles Style Mapping Sub…" at bounding box center [742, 393] width 1485 height 787
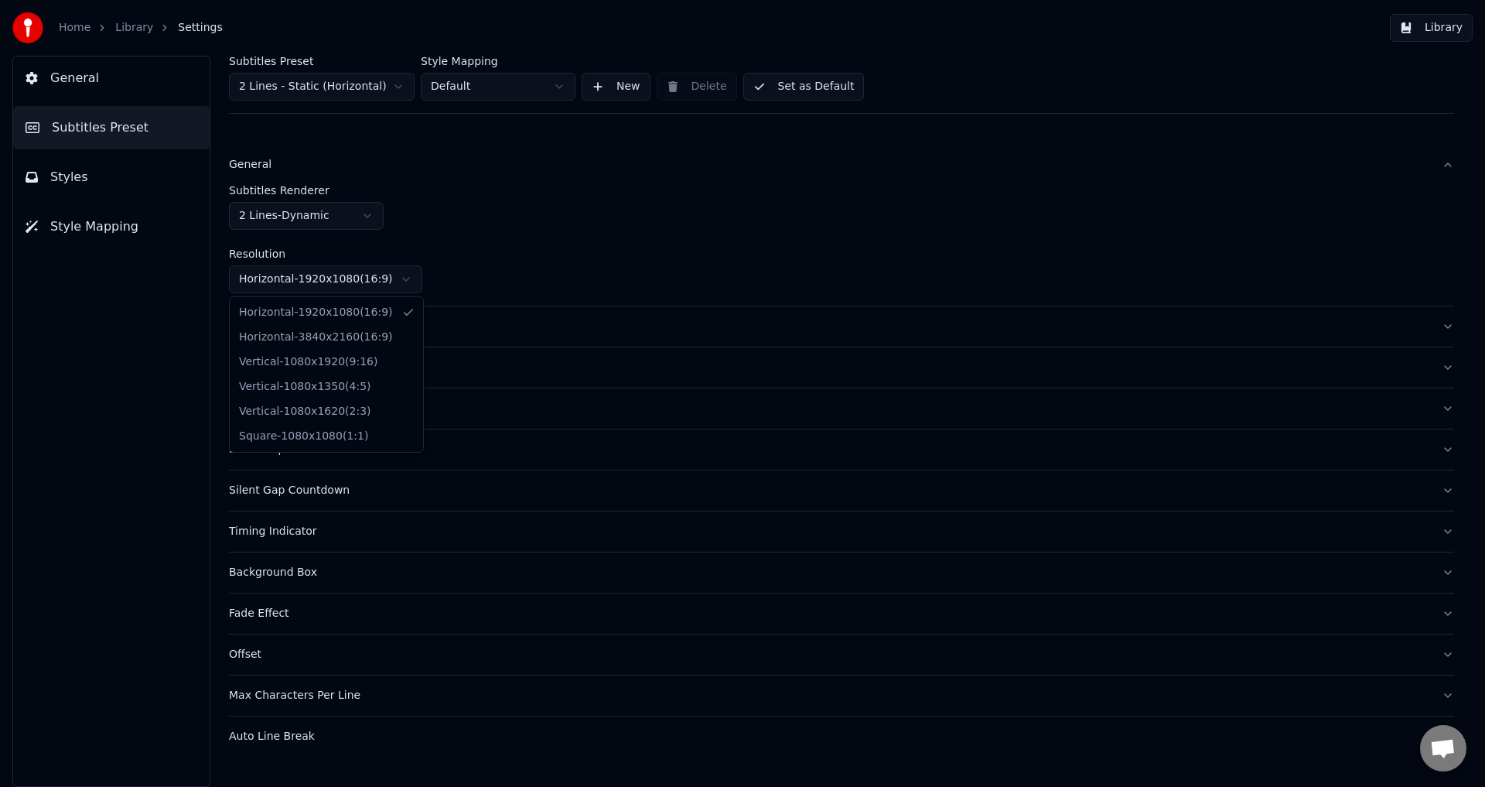
click at [358, 281] on html "Home Library Settings Library General Subtitles Preset Styles Style Mapping Sub…" at bounding box center [742, 393] width 1485 height 787
click at [404, 292] on html "Home Library Settings Library General Subtitles Preset Styles Style Mapping Sub…" at bounding box center [742, 393] width 1485 height 787
click at [368, 323] on div "Layout" at bounding box center [829, 326] width 1200 height 15
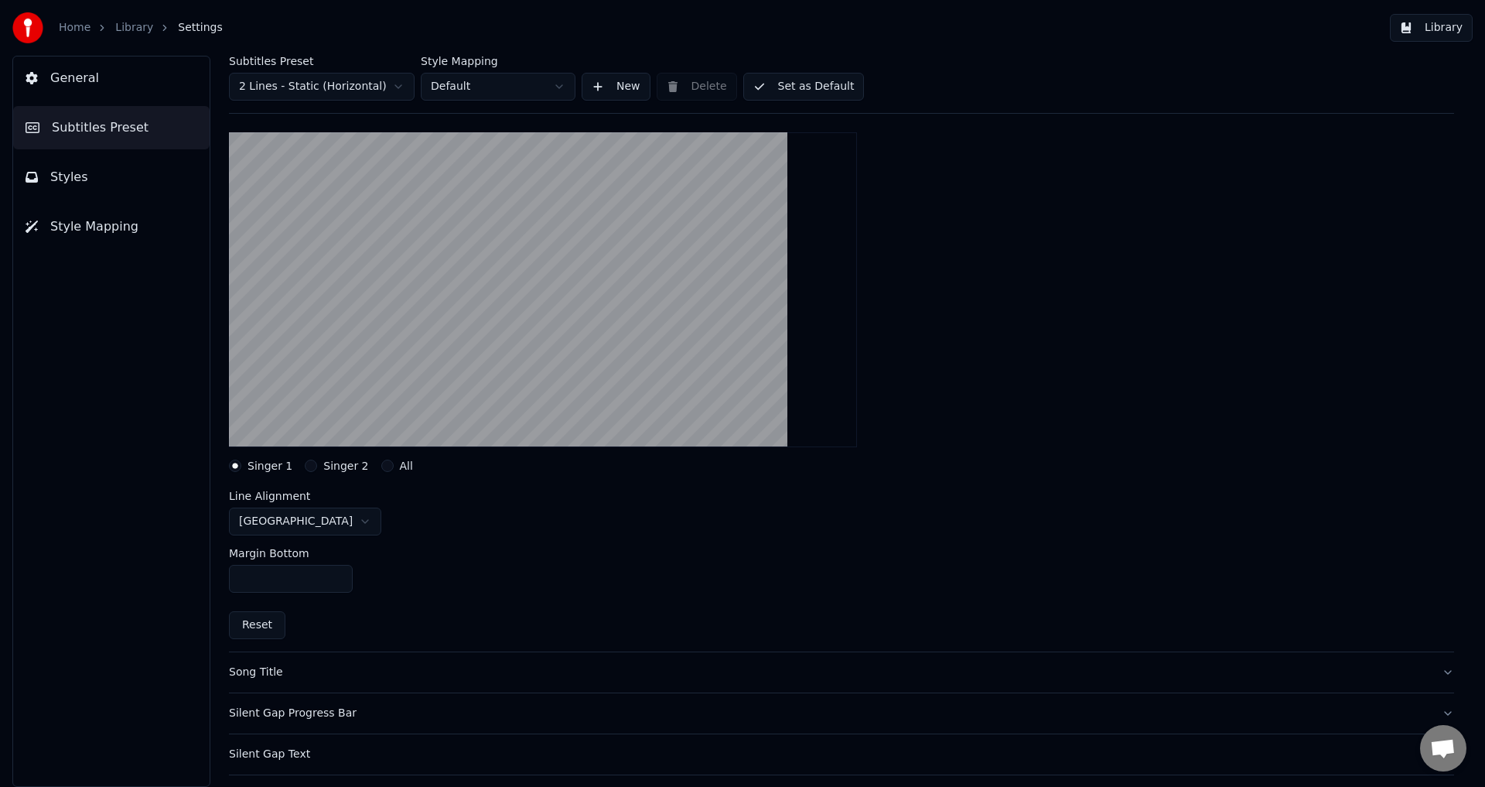
scroll to position [155, 0]
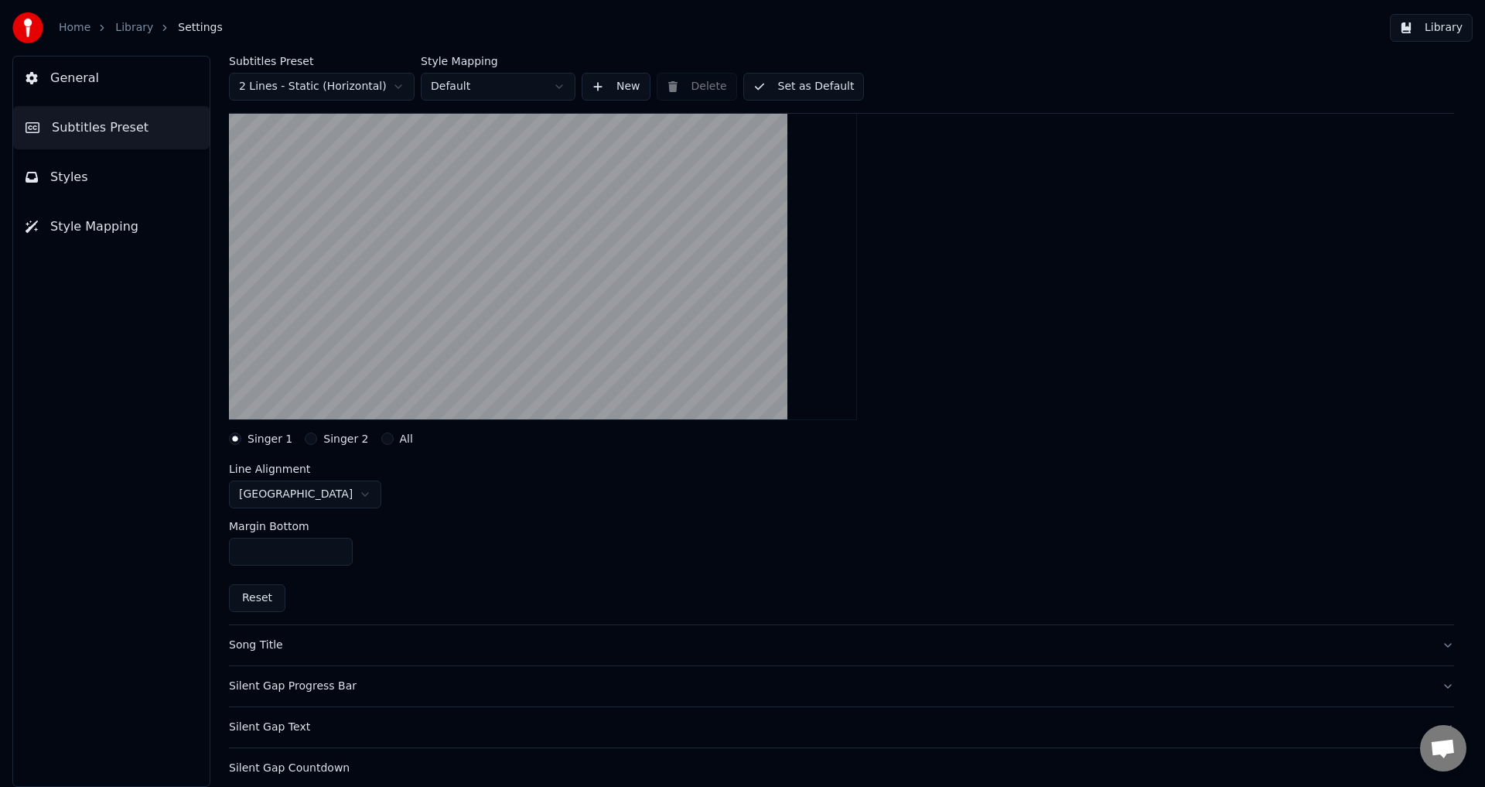
click at [324, 503] on html "Home Library Settings Library General Subtitles Preset Styles Style Mapping Sub…" at bounding box center [742, 393] width 1485 height 787
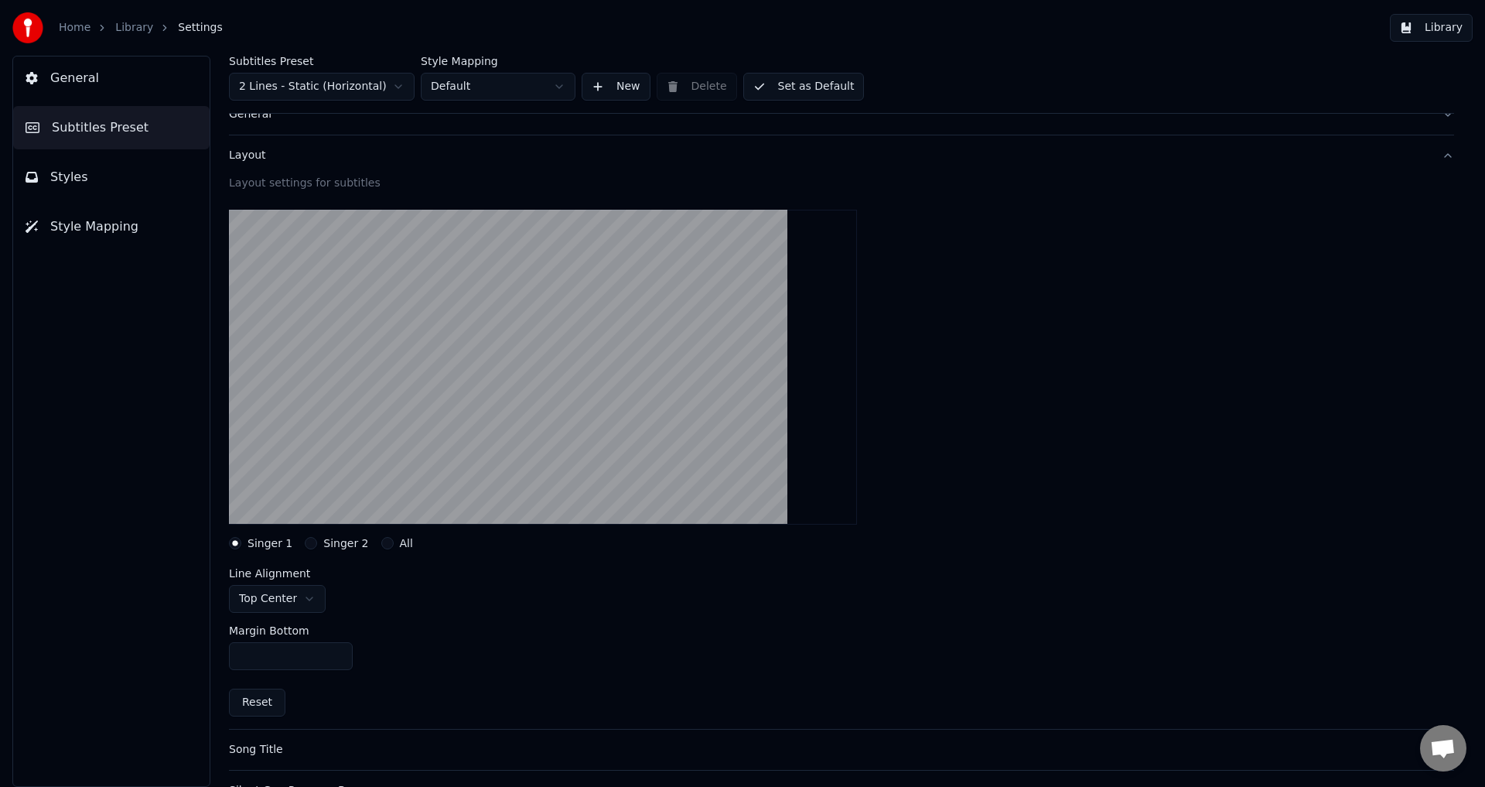
scroll to position [77, 0]
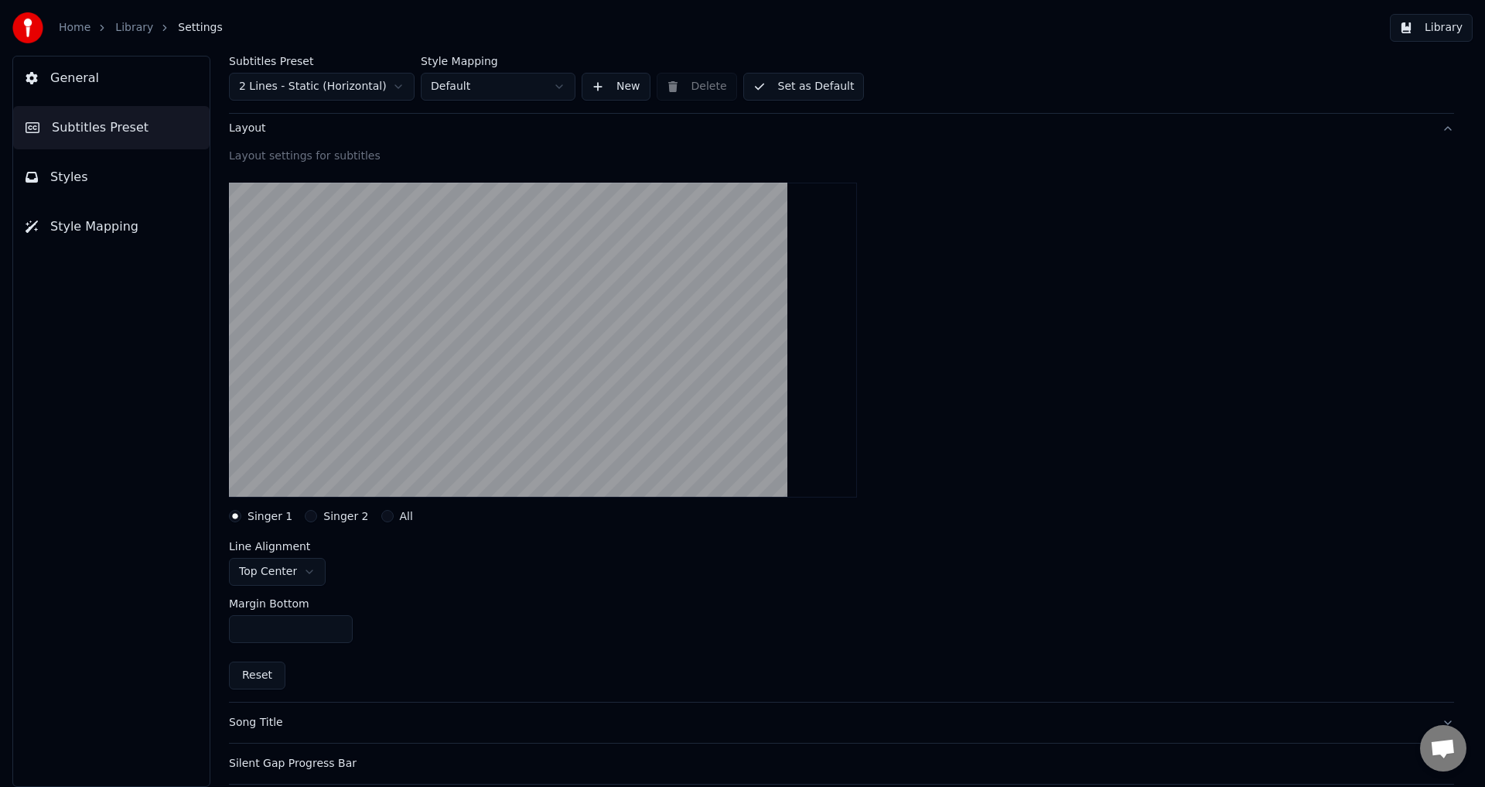
drag, startPoint x: 306, startPoint y: 633, endPoint x: 204, endPoint y: 631, distance: 101.3
click at [204, 632] on div "Subtitles Preset 2 Lines - Static (Horizontal) Style Mapping Default New Delete…" at bounding box center [841, 421] width 1287 height 731
type input "***"
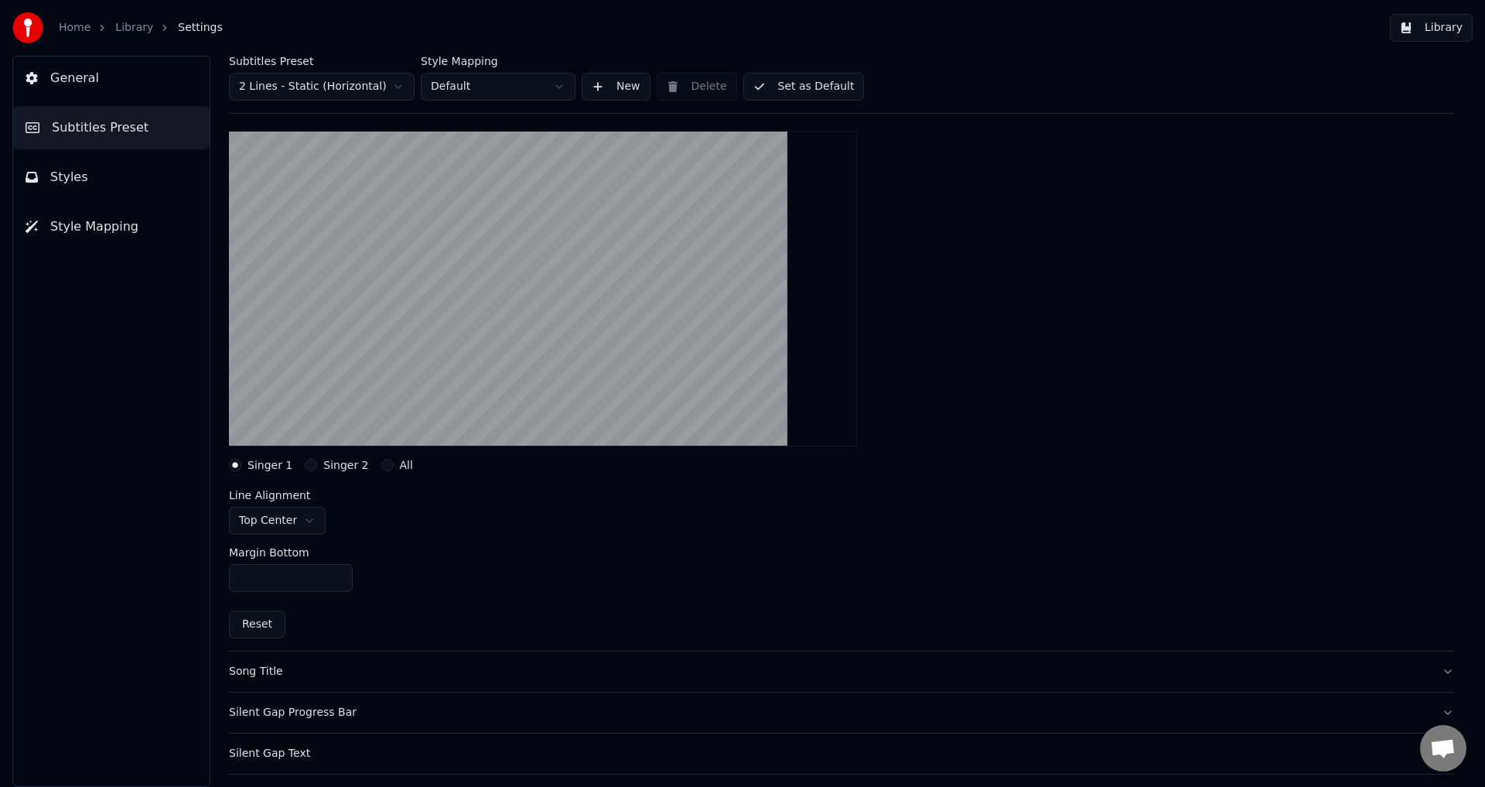
scroll to position [232, 0]
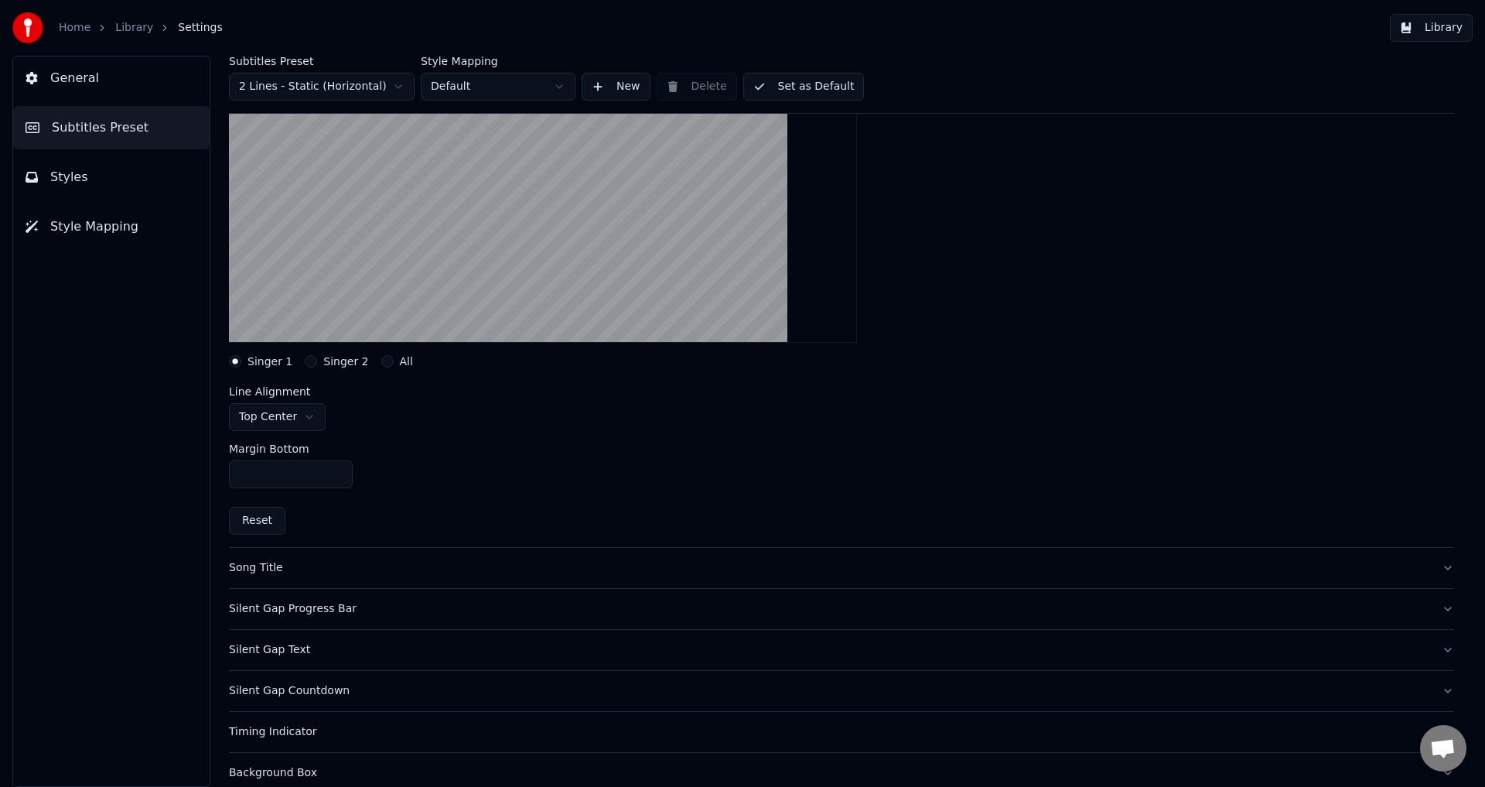
click at [366, 565] on div "Song Title" at bounding box center [829, 567] width 1200 height 15
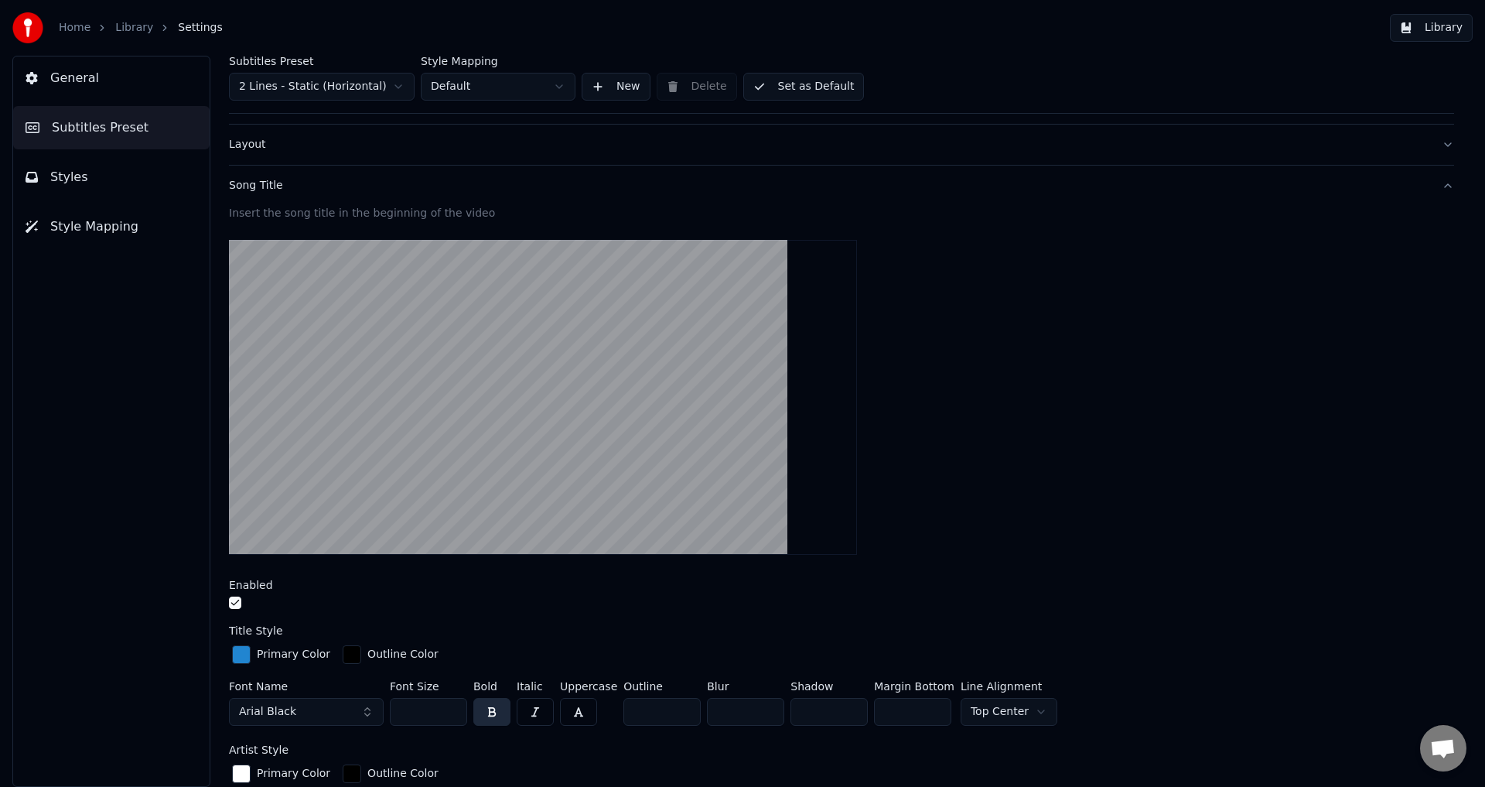
scroll to position [155, 0]
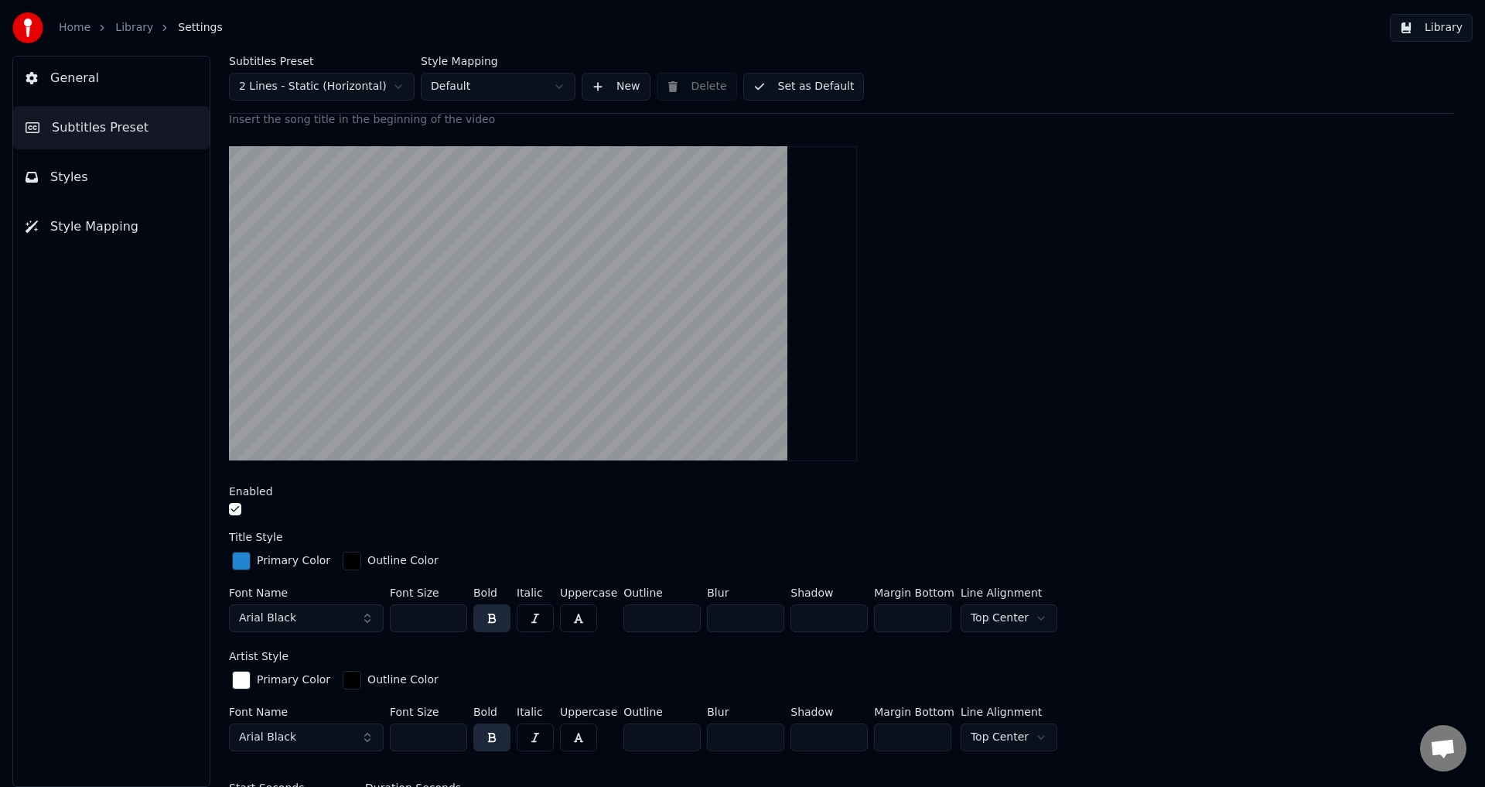
click at [230, 507] on button "button" at bounding box center [235, 509] width 12 height 12
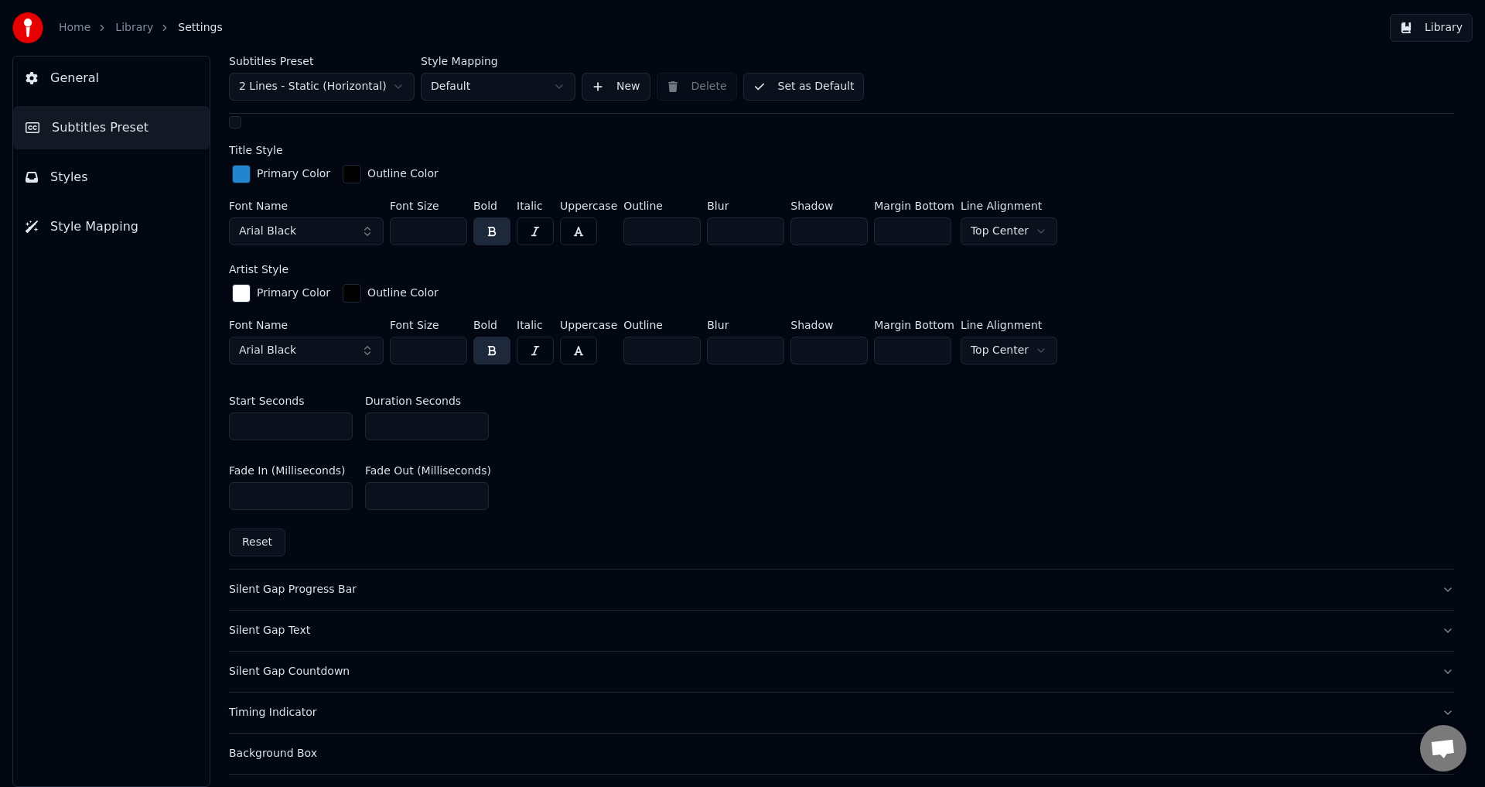
scroll to position [387, 0]
click at [377, 582] on div "Silent Gap Progress Bar" at bounding box center [829, 589] width 1200 height 15
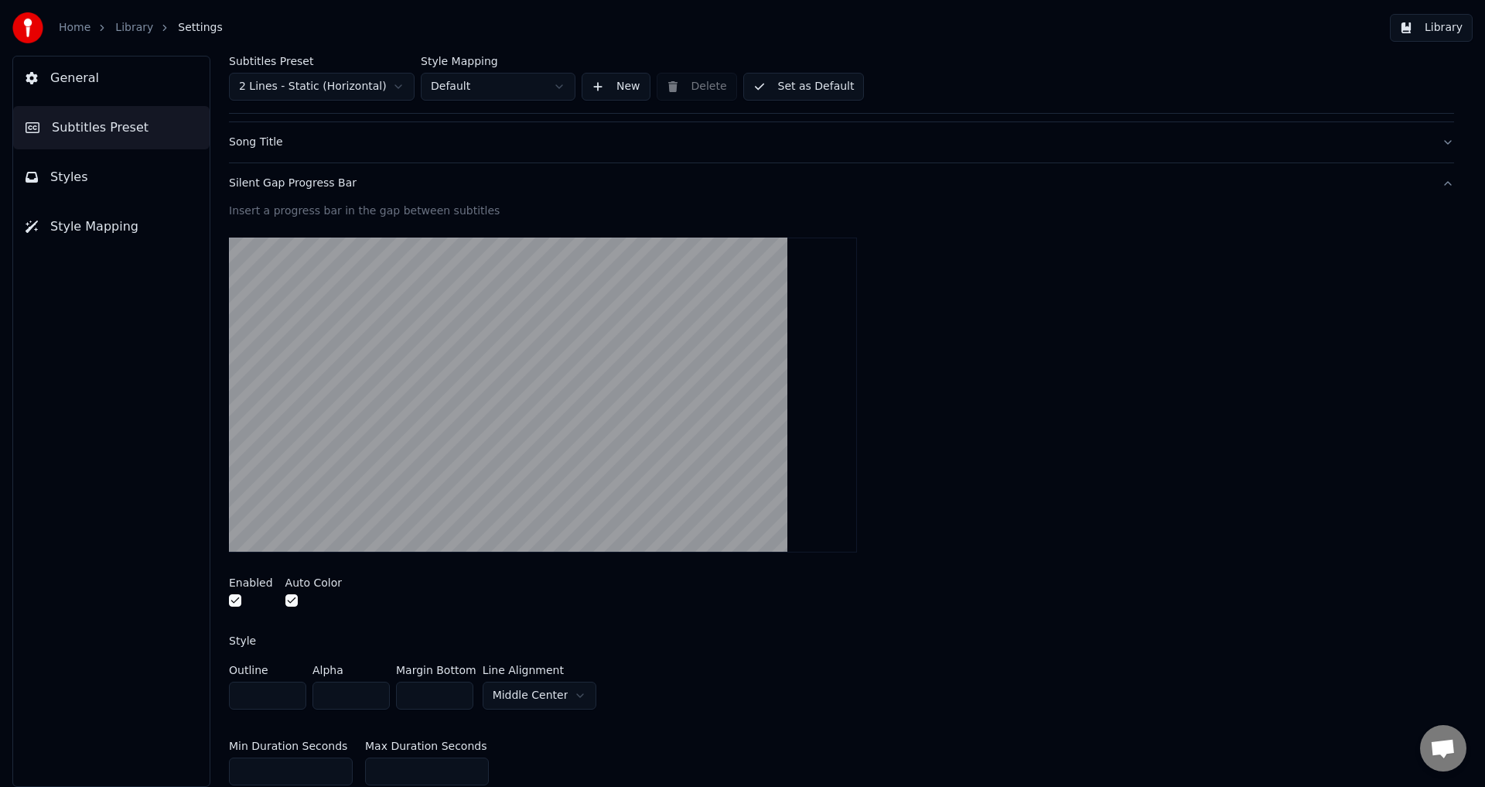
scroll to position [77, 0]
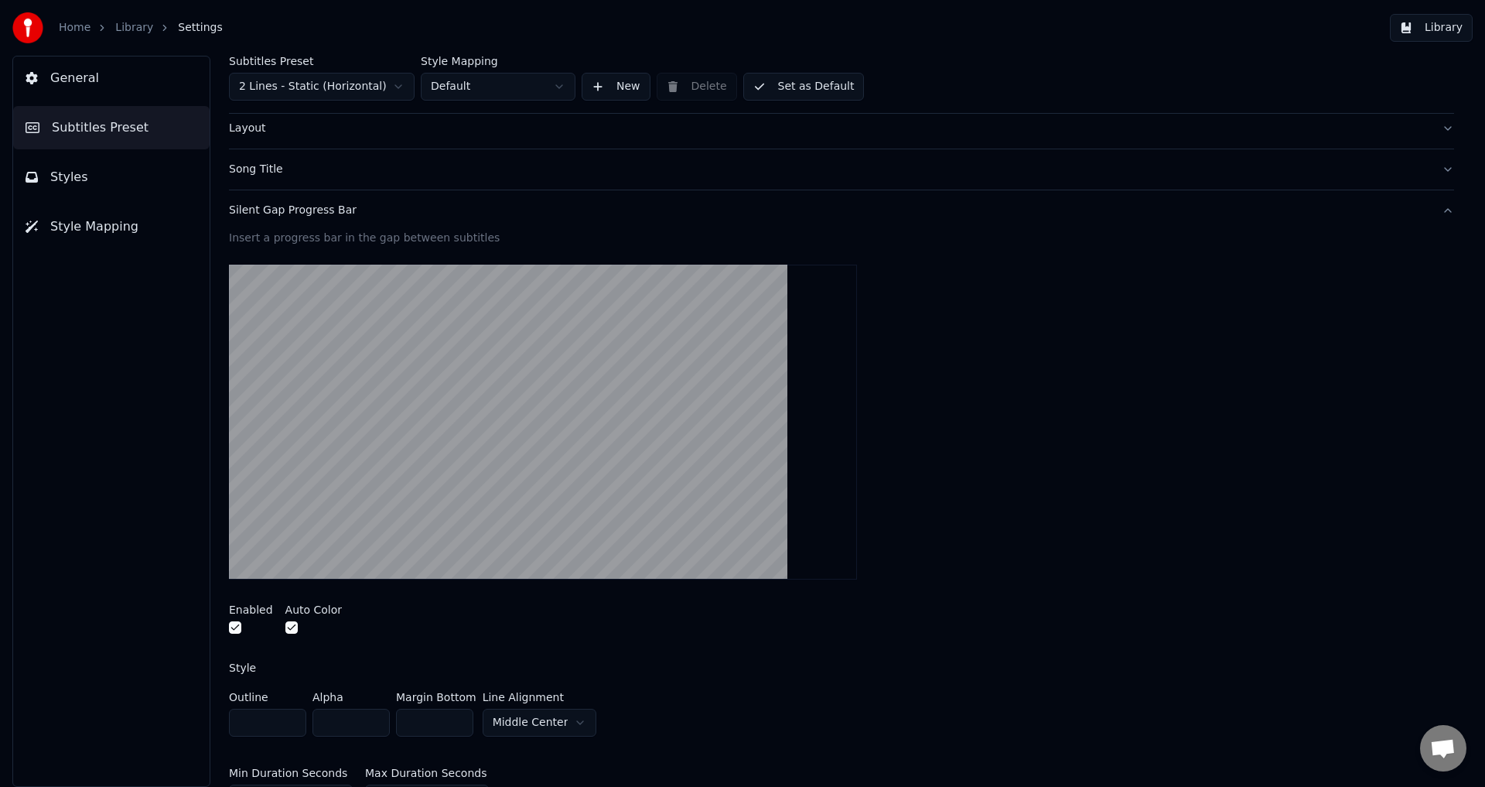
click at [429, 483] on video at bounding box center [543, 422] width 628 height 315
click at [233, 624] on button "button" at bounding box center [235, 627] width 12 height 12
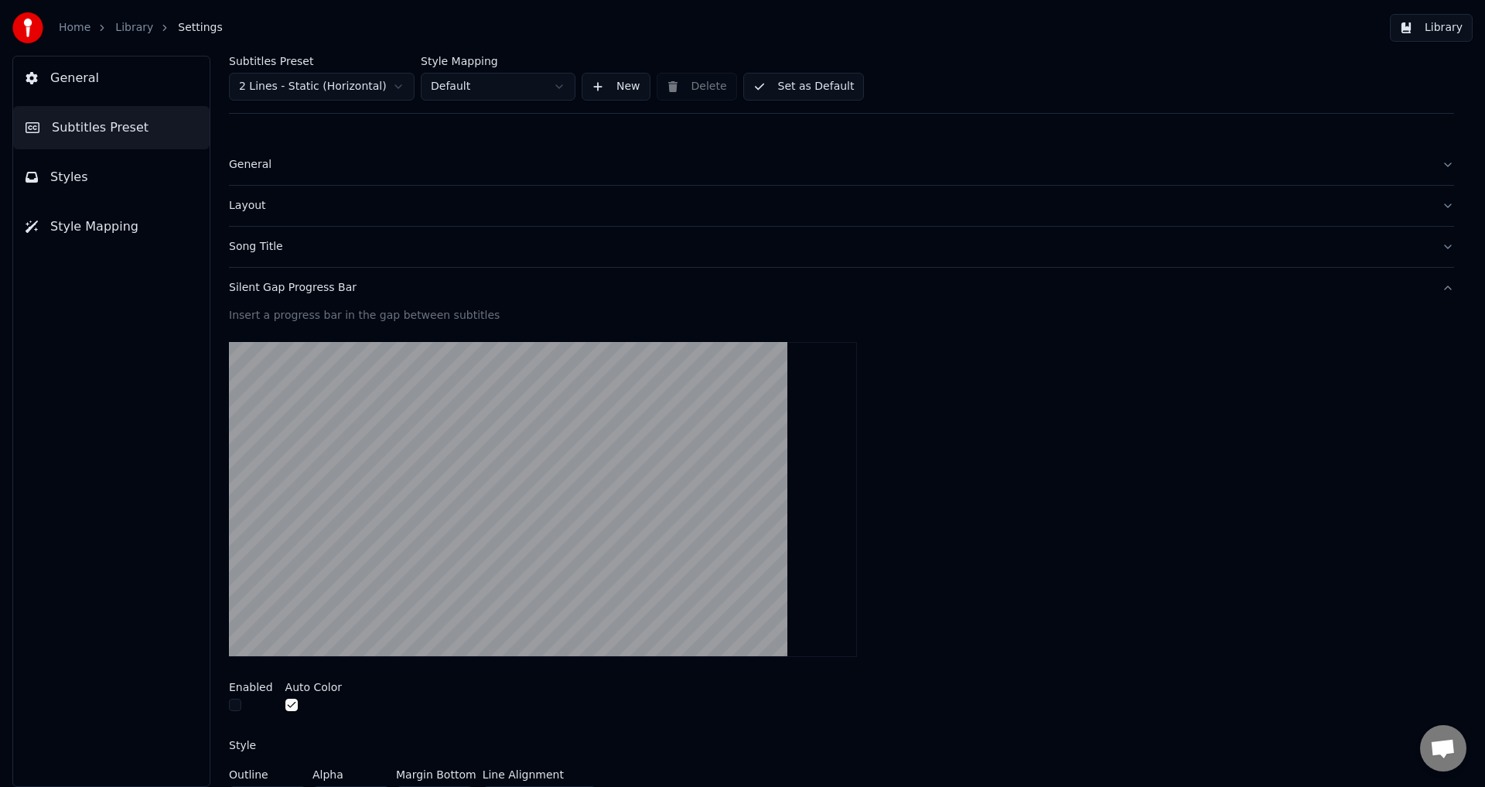
click at [424, 295] on button "Silent Gap Progress Bar" at bounding box center [841, 288] width 1225 height 40
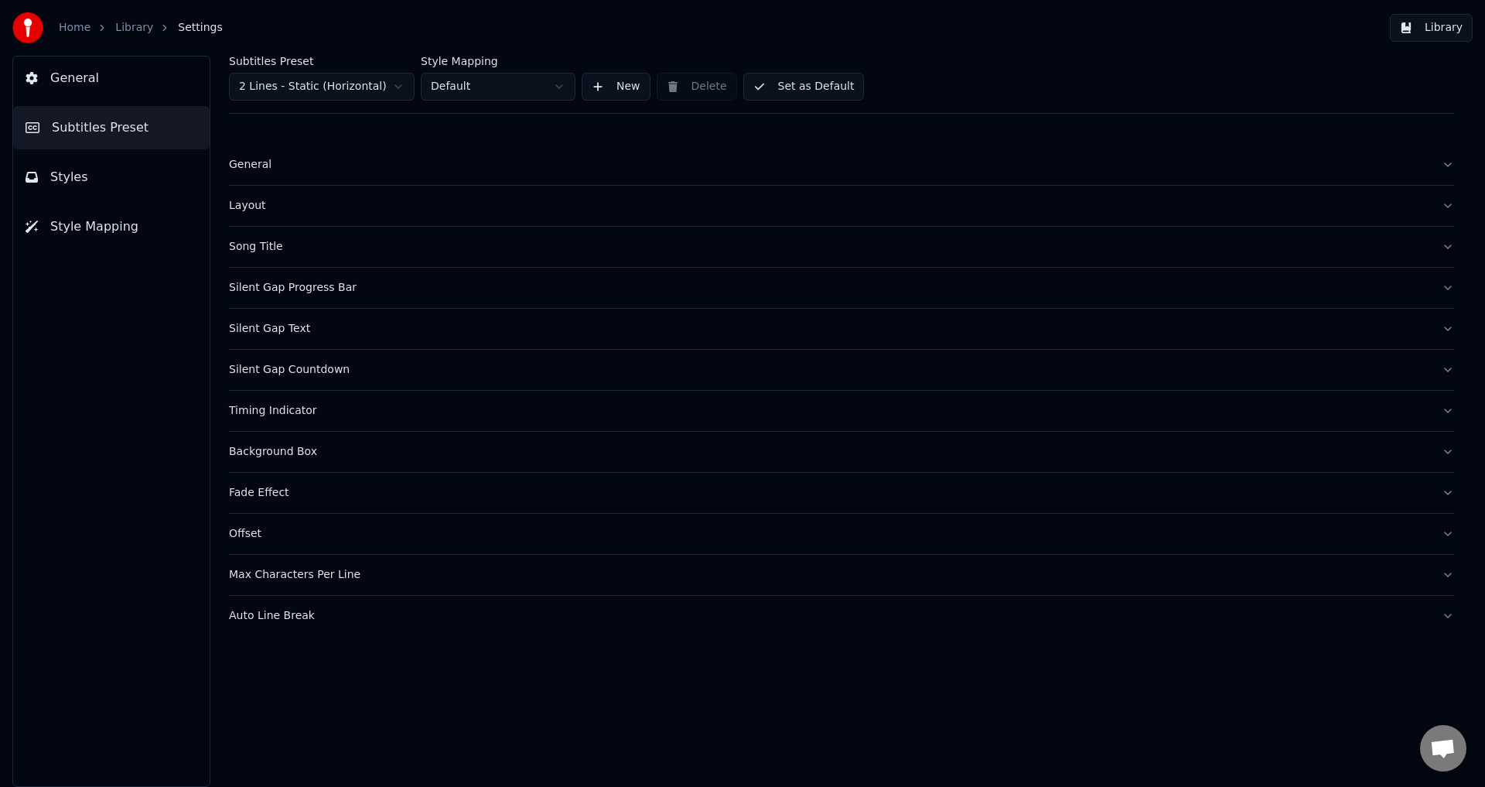
click at [362, 333] on div "Silent Gap Text" at bounding box center [829, 328] width 1200 height 15
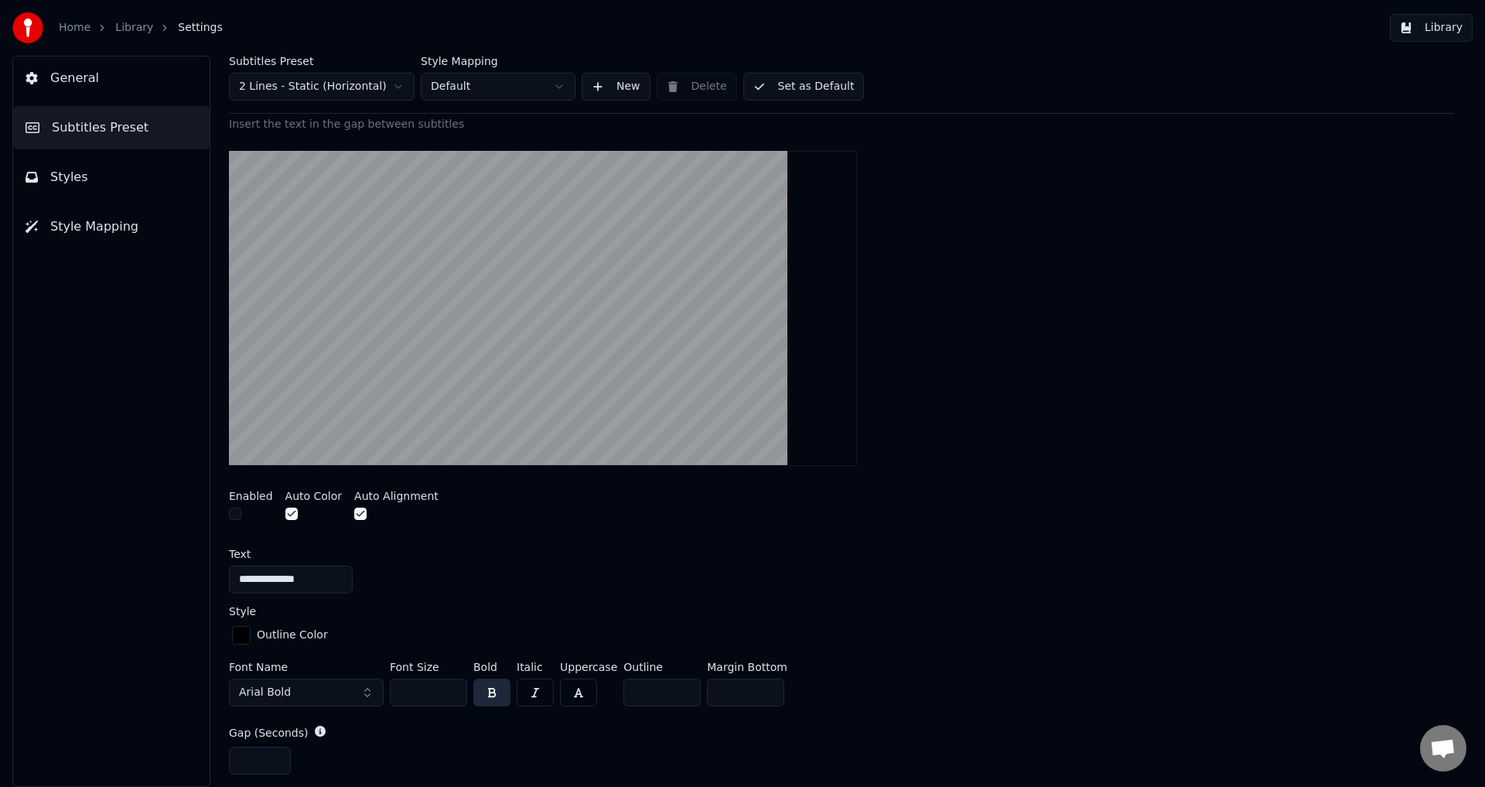
scroll to position [541, 0]
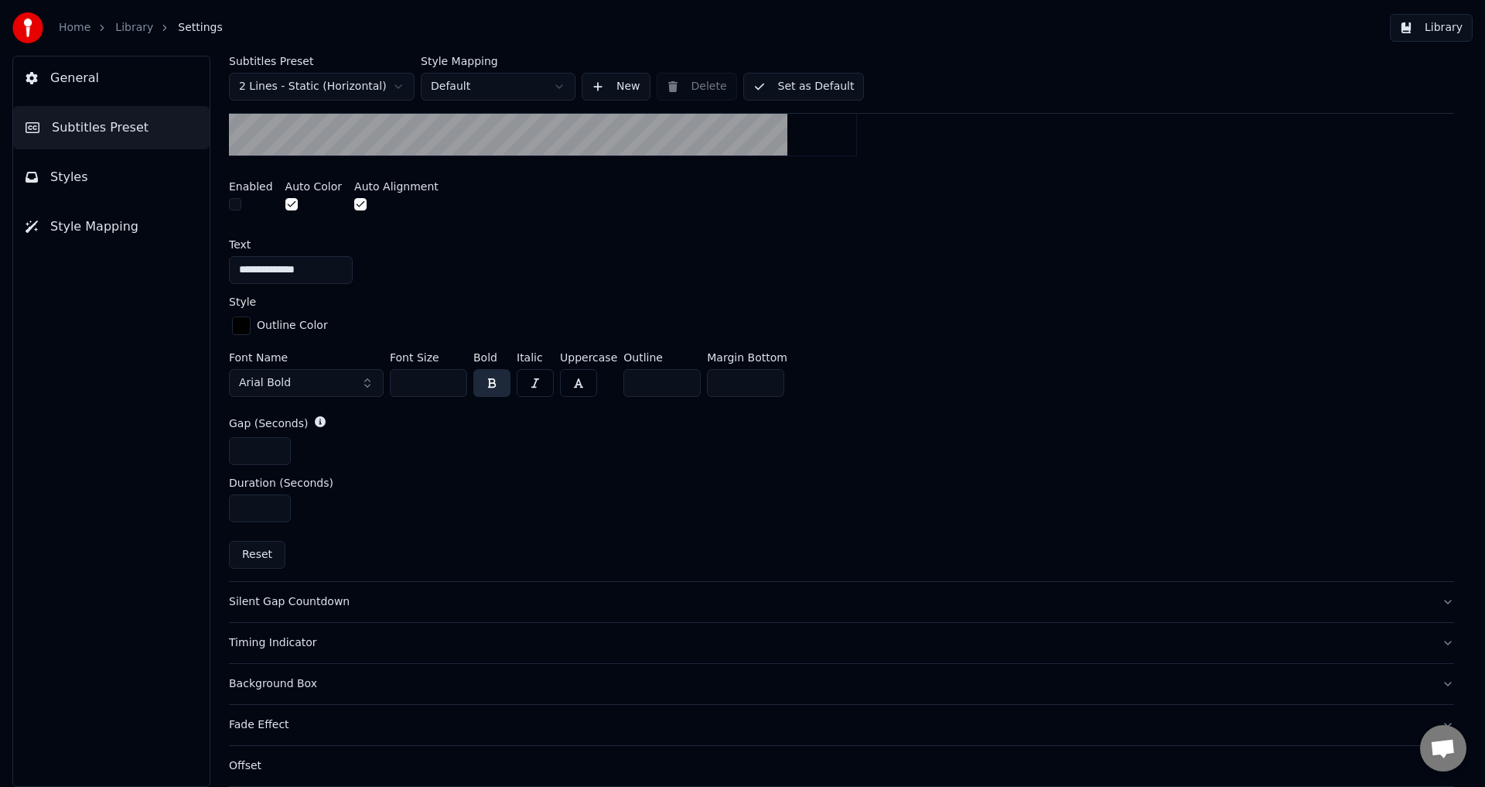
click at [324, 590] on button "Silent Gap Countdown" at bounding box center [841, 602] width 1225 height 40
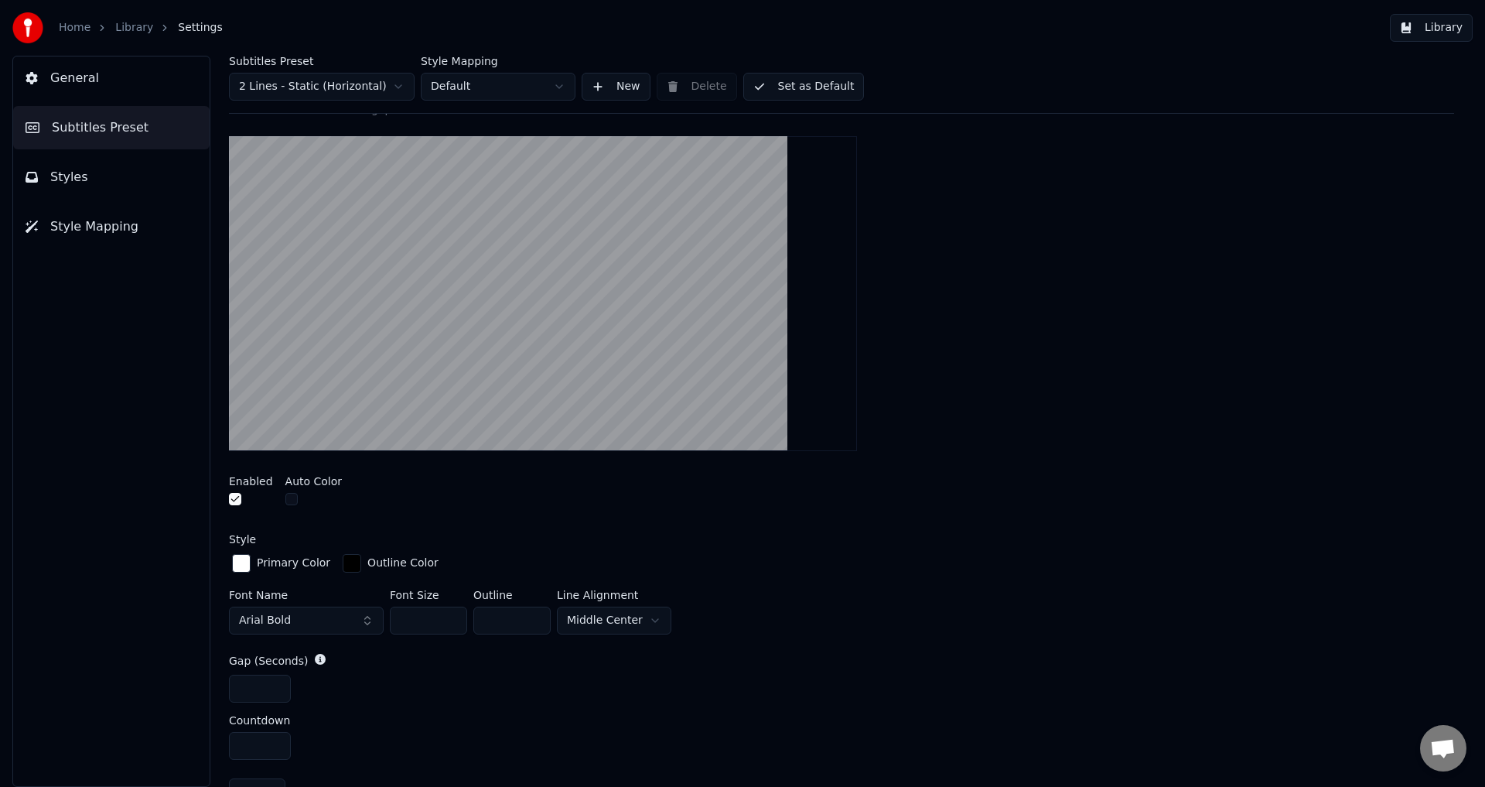
scroll to position [210, 0]
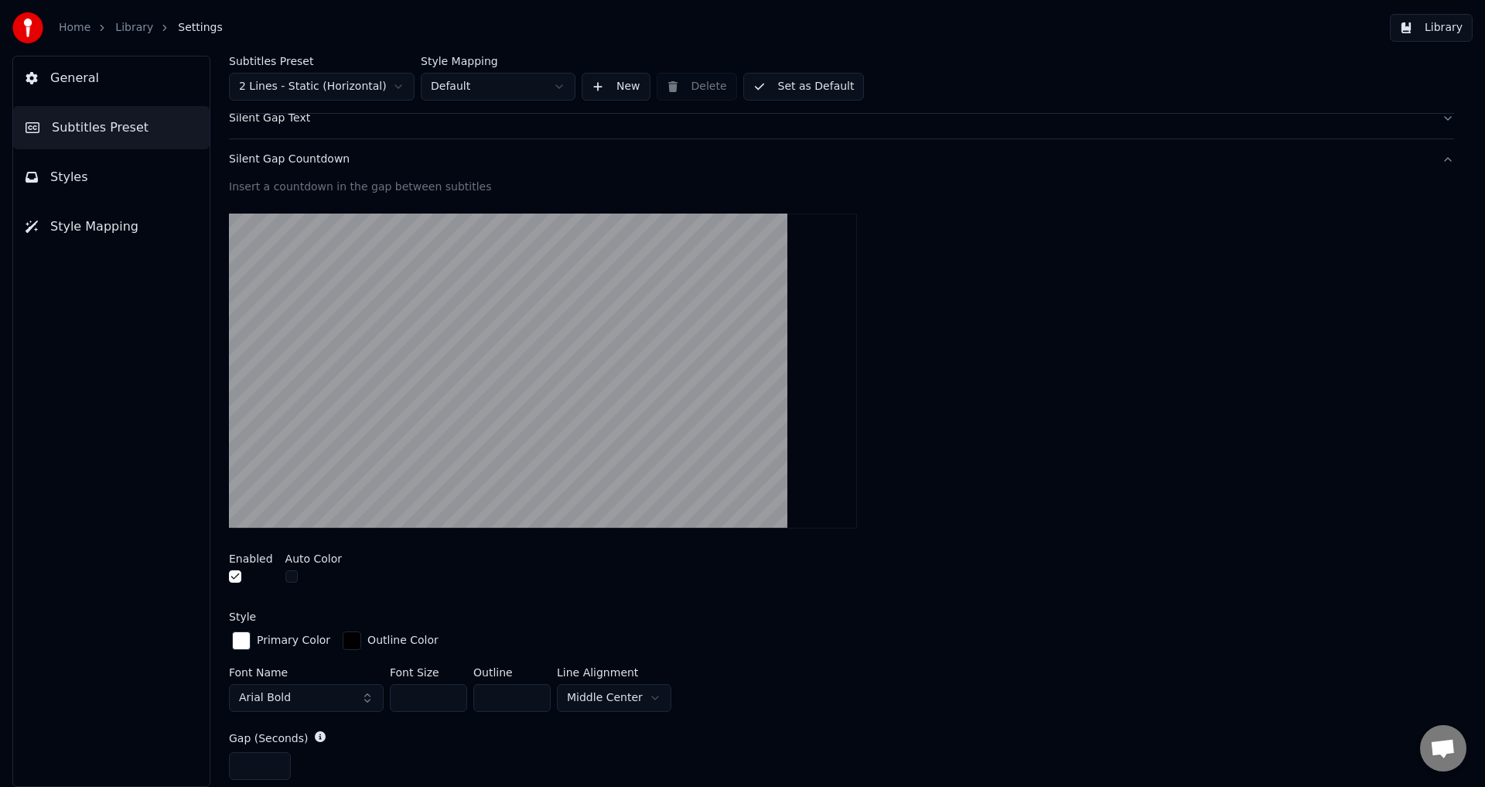
click at [234, 572] on button "button" at bounding box center [235, 576] width 12 height 12
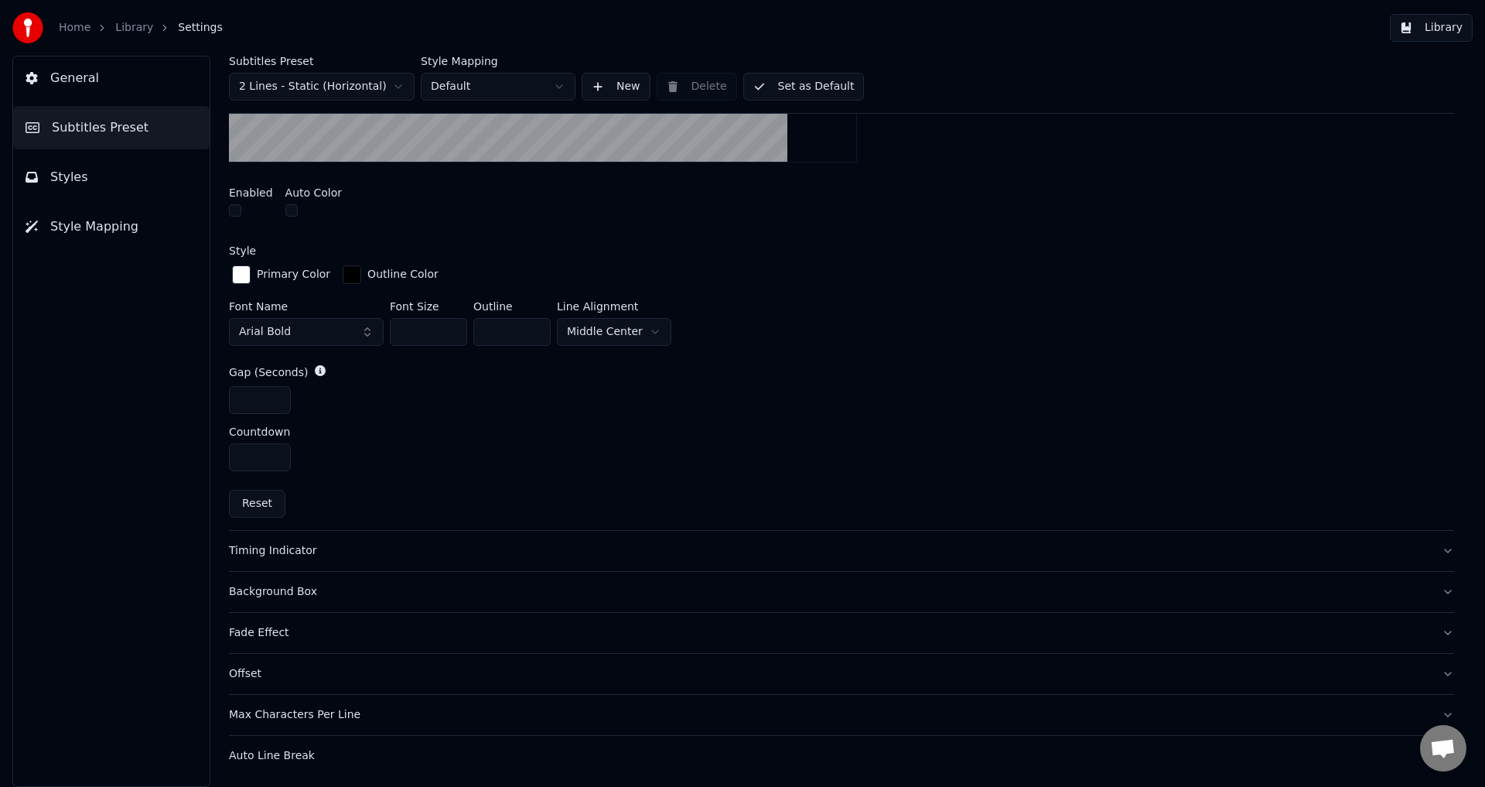
click at [351, 545] on div "Timing Indicator" at bounding box center [829, 550] width 1200 height 15
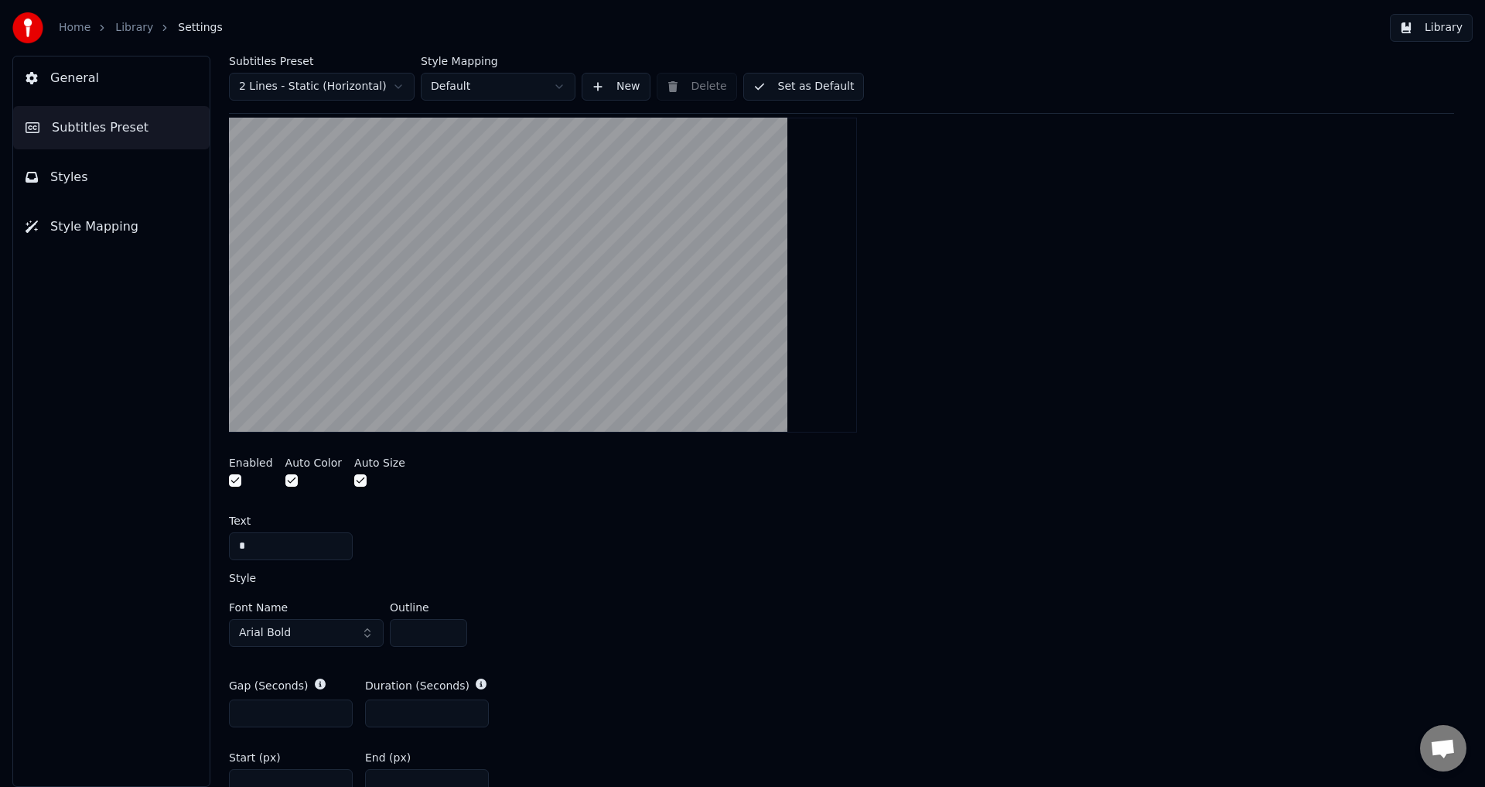
scroll to position [297, 0]
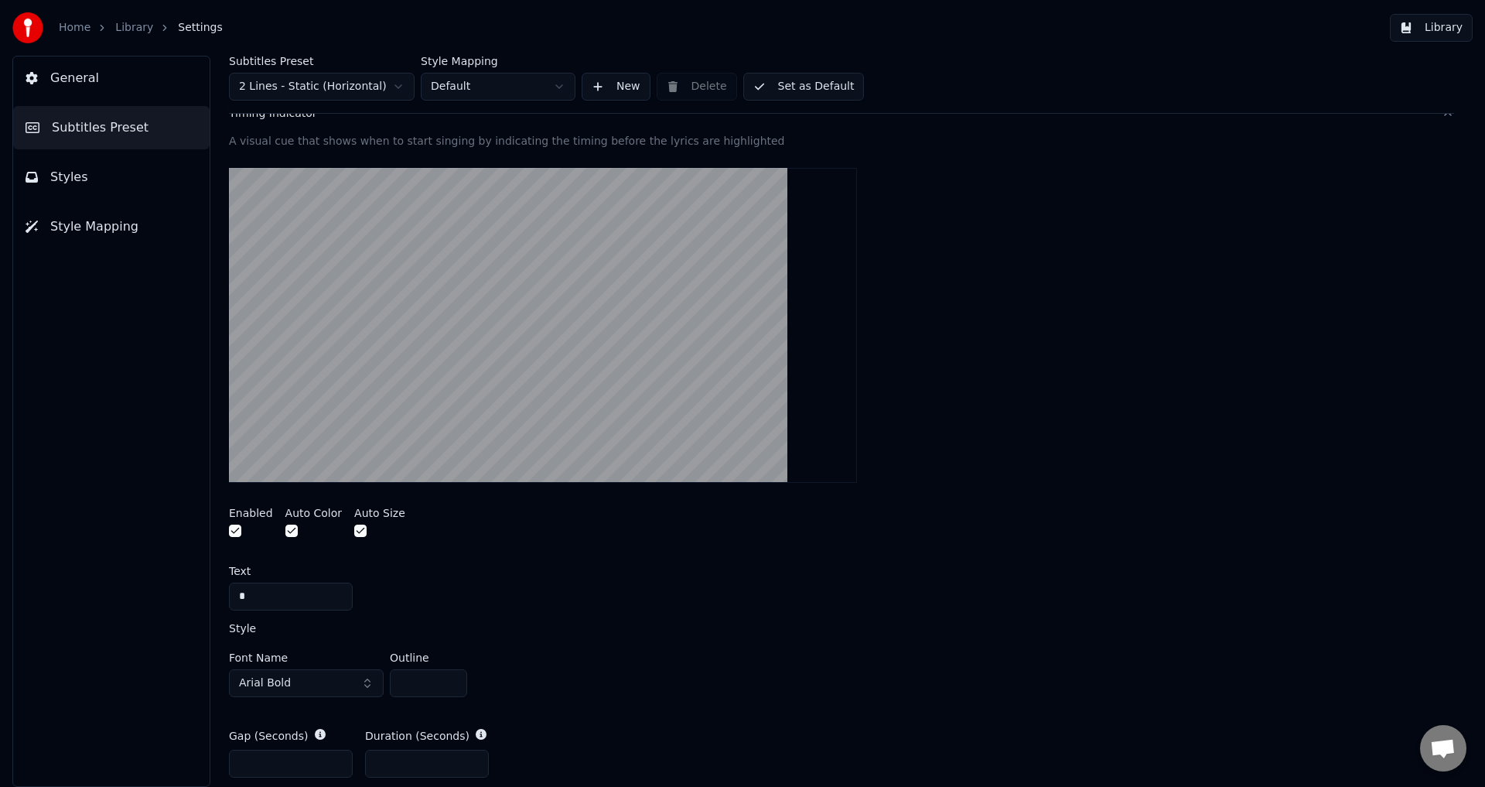
click at [244, 525] on div at bounding box center [251, 532] width 44 height 16
click at [234, 530] on button "button" at bounding box center [235, 530] width 12 height 12
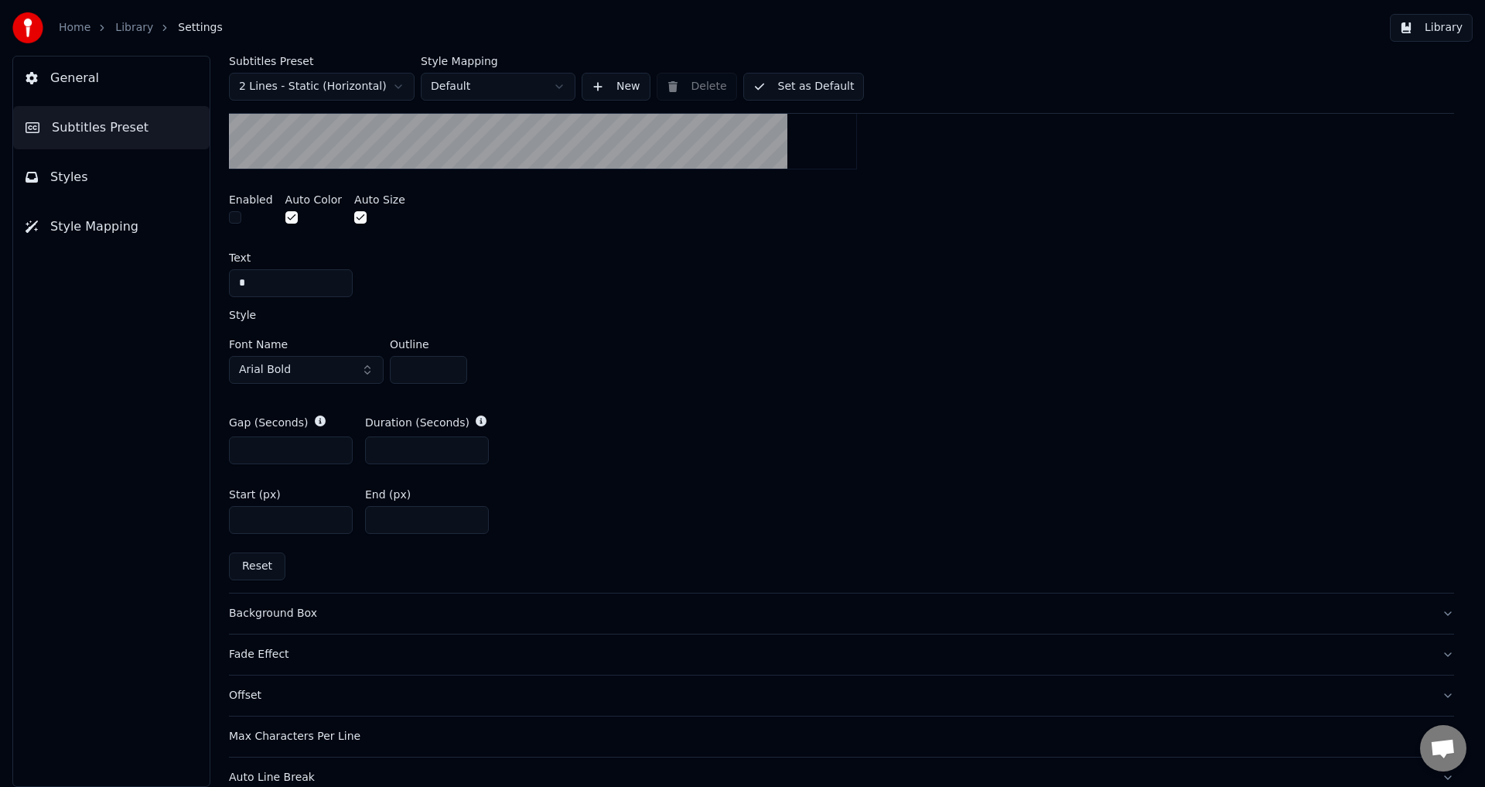
scroll to position [633, 0]
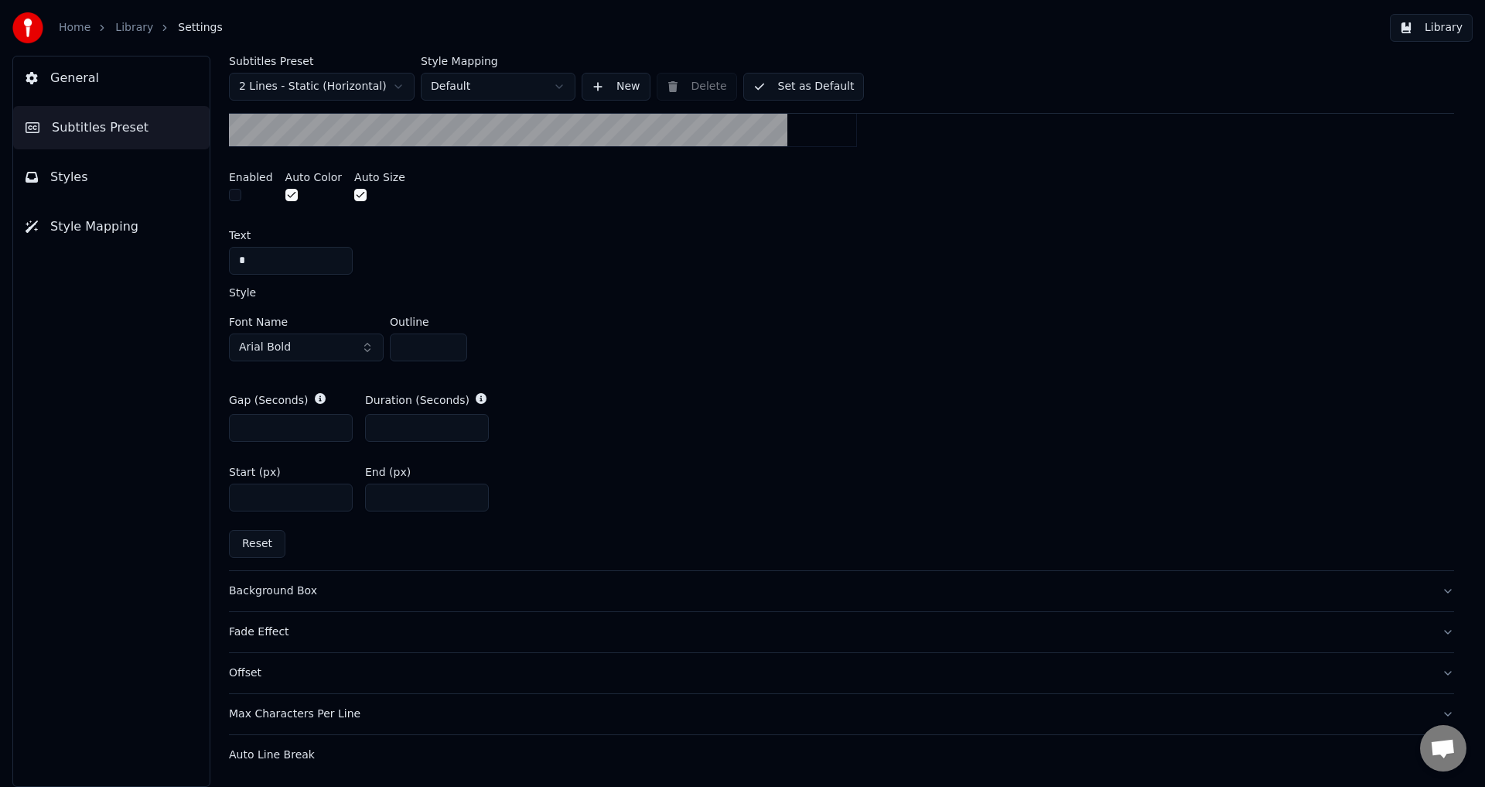
click at [321, 598] on button "Background Box" at bounding box center [841, 591] width 1225 height 40
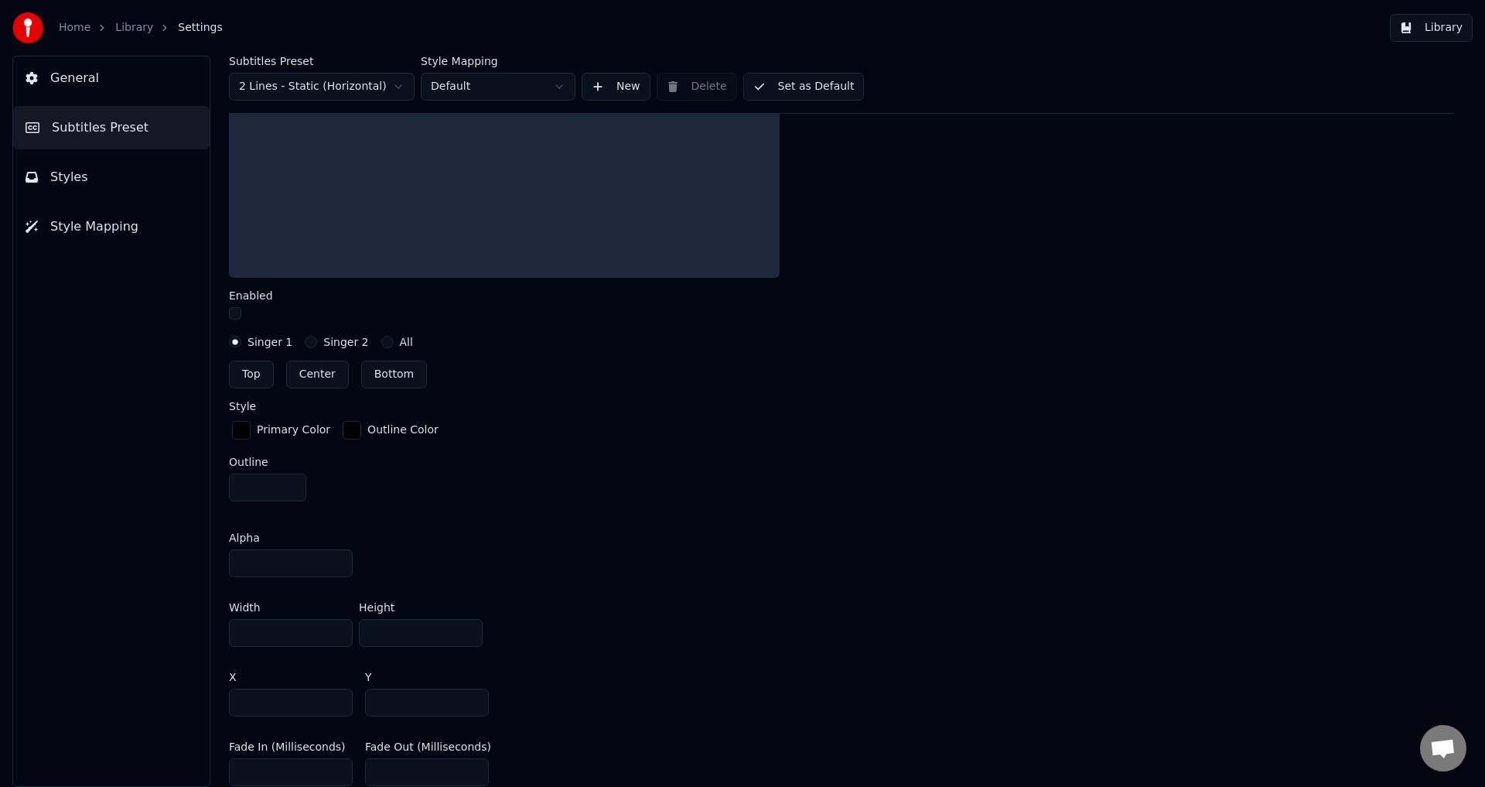
scroll to position [376, 0]
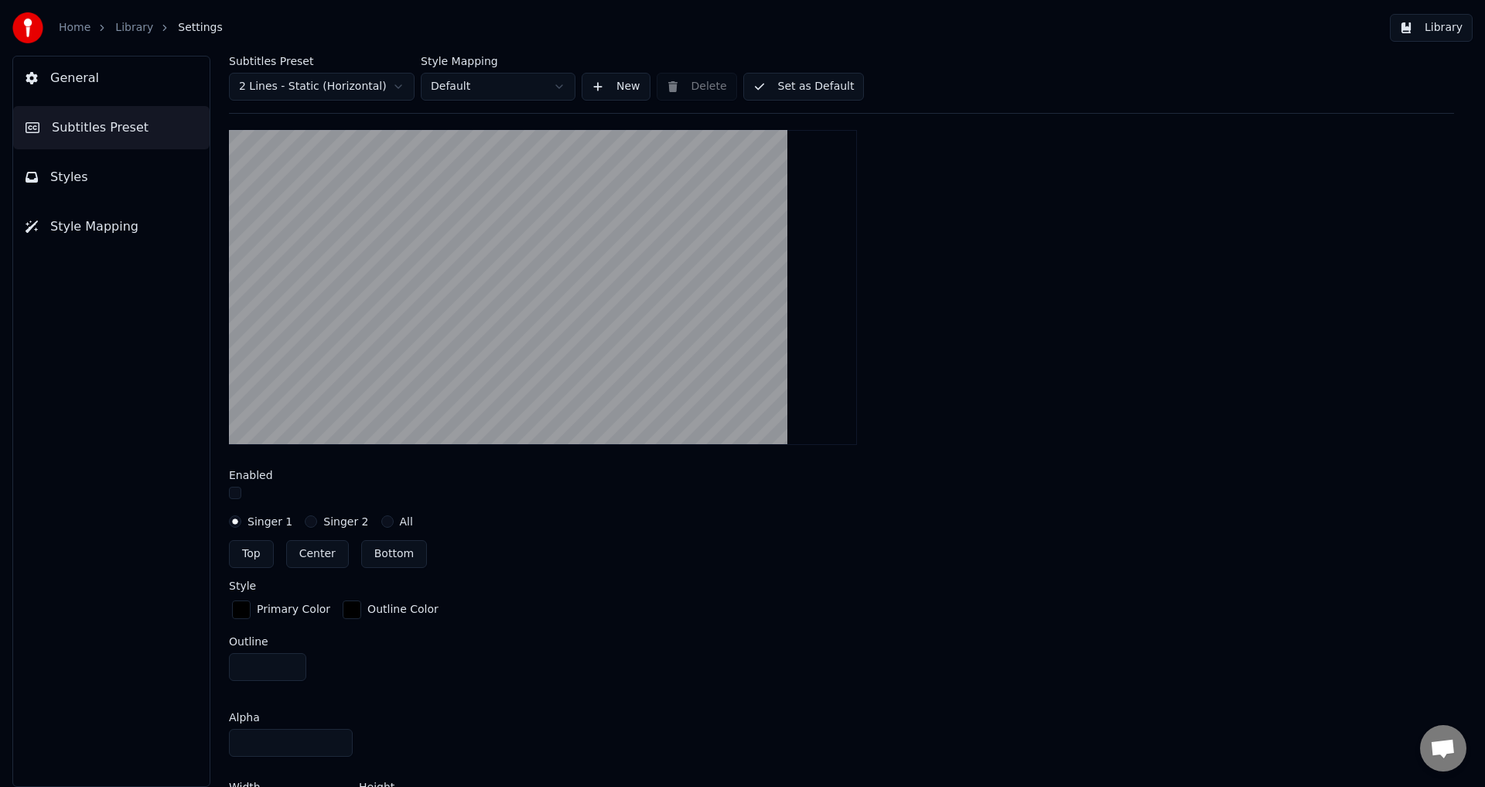
click at [238, 494] on button "button" at bounding box center [235, 493] width 12 height 12
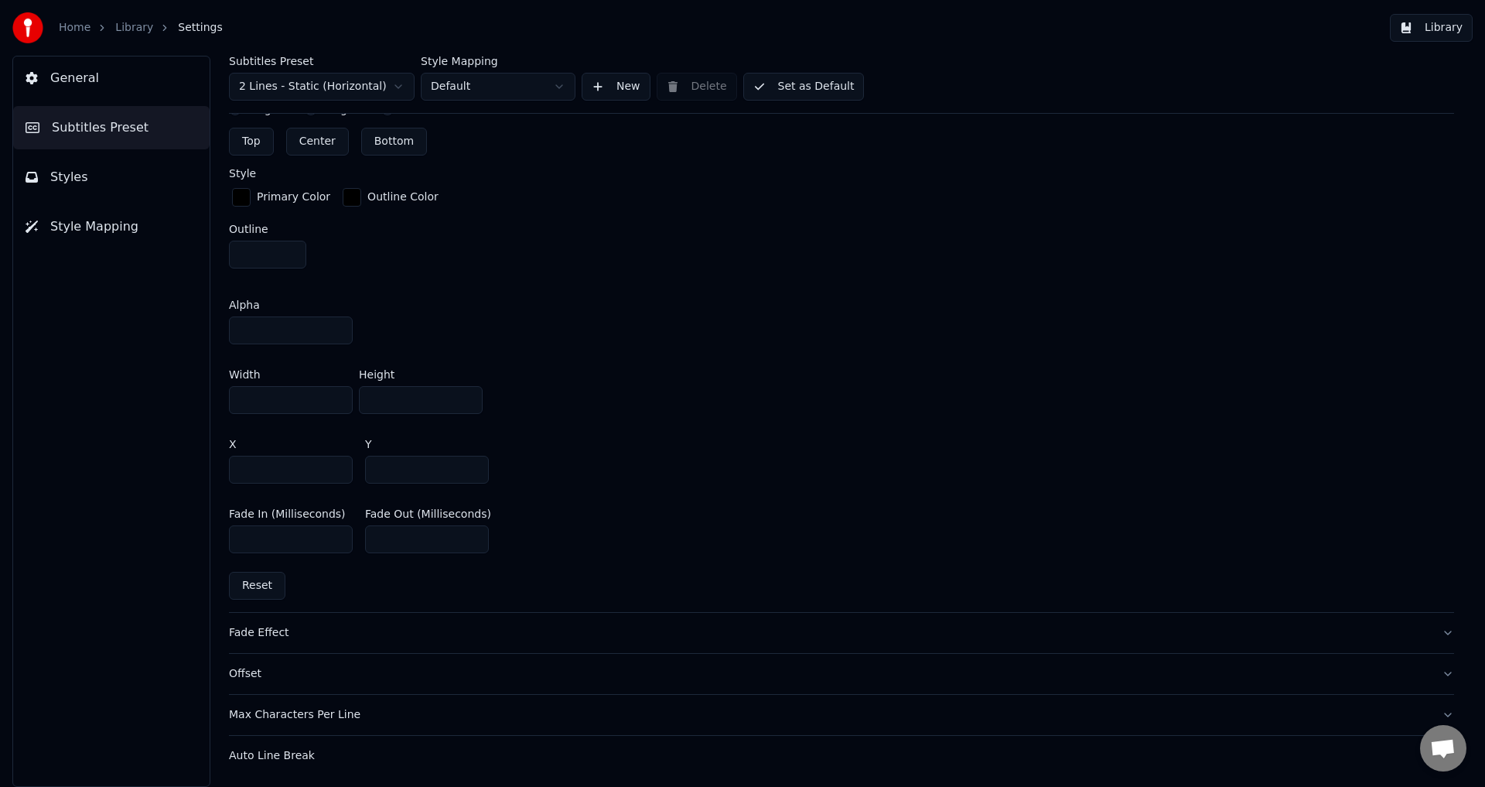
click at [365, 622] on button "Fade Effect" at bounding box center [841, 633] width 1225 height 40
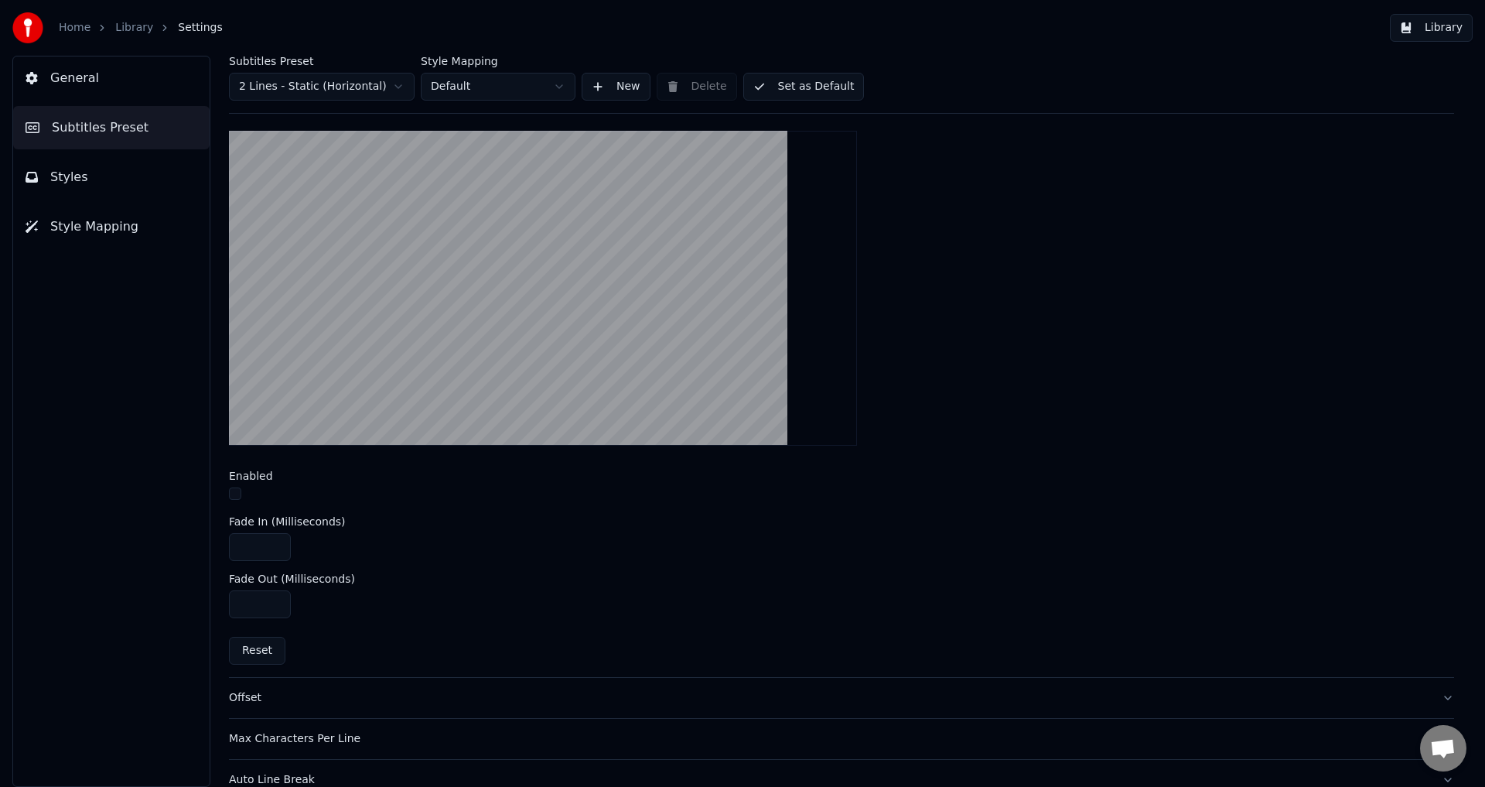
scroll to position [339, 0]
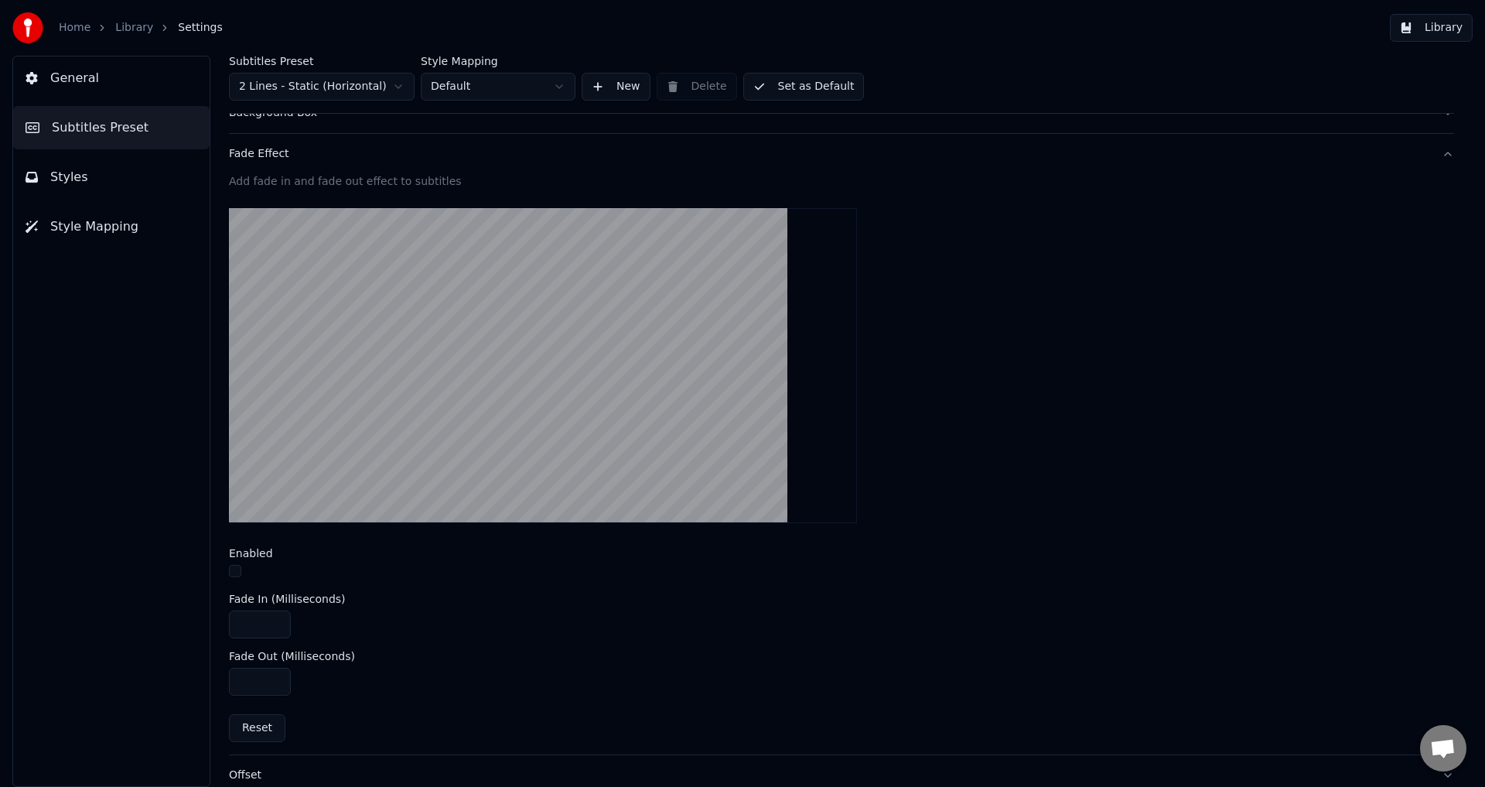
click at [241, 566] on button "button" at bounding box center [235, 571] width 12 height 12
click at [239, 566] on button "button" at bounding box center [235, 571] width 12 height 12
click at [238, 566] on button "button" at bounding box center [235, 571] width 12 height 12
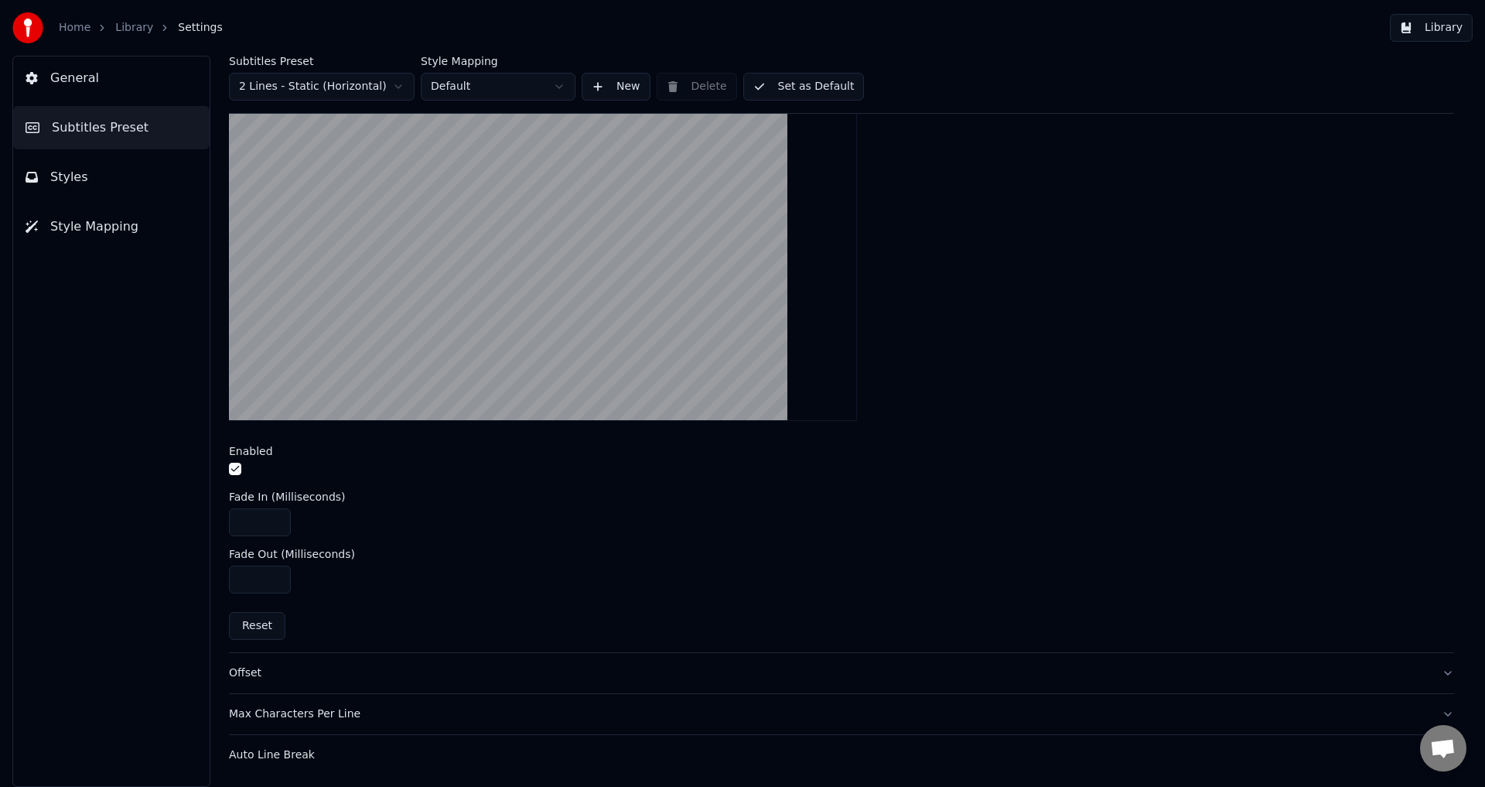
click at [299, 681] on button "Offset" at bounding box center [841, 673] width 1225 height 40
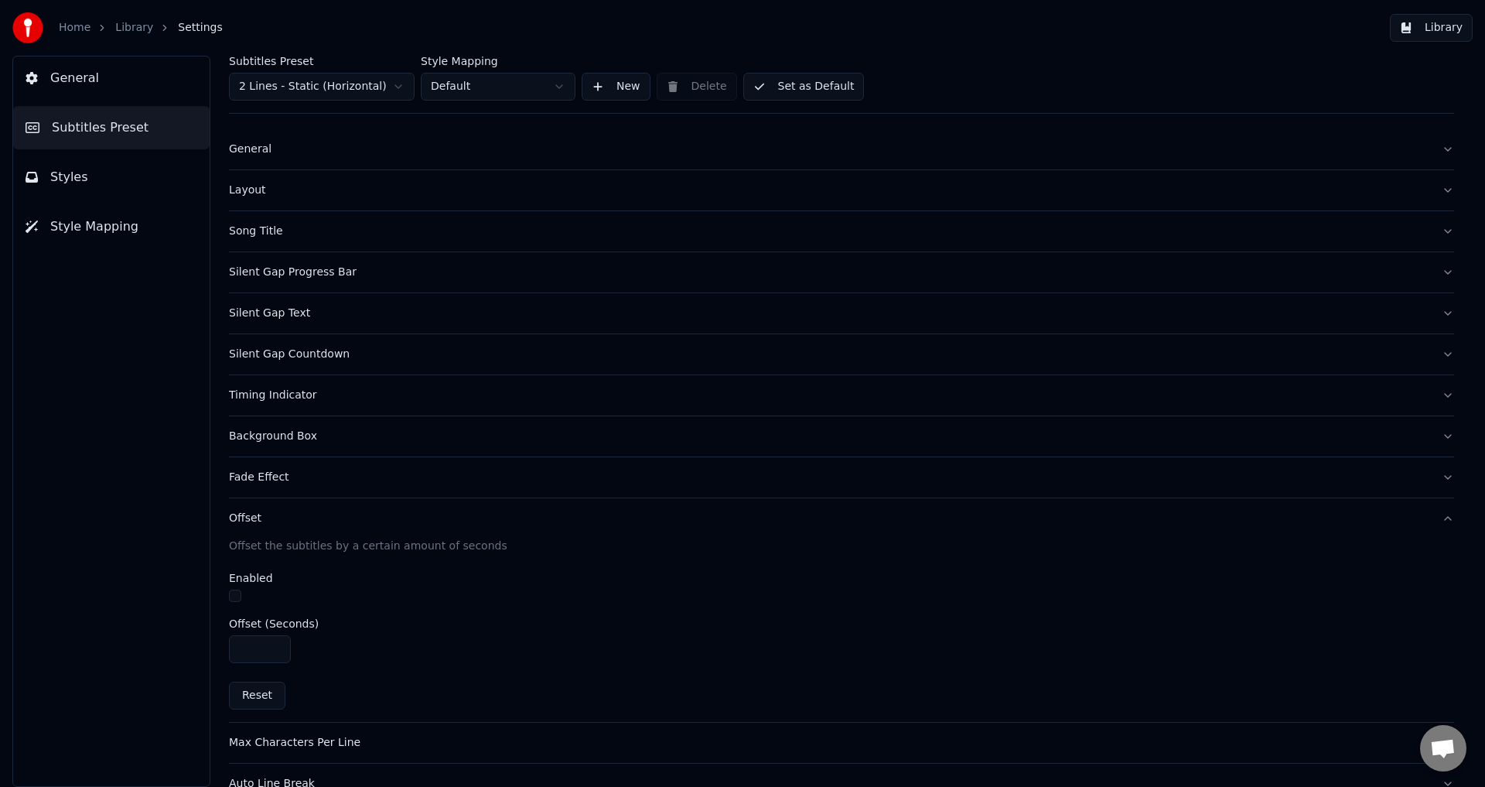
scroll to position [44, 0]
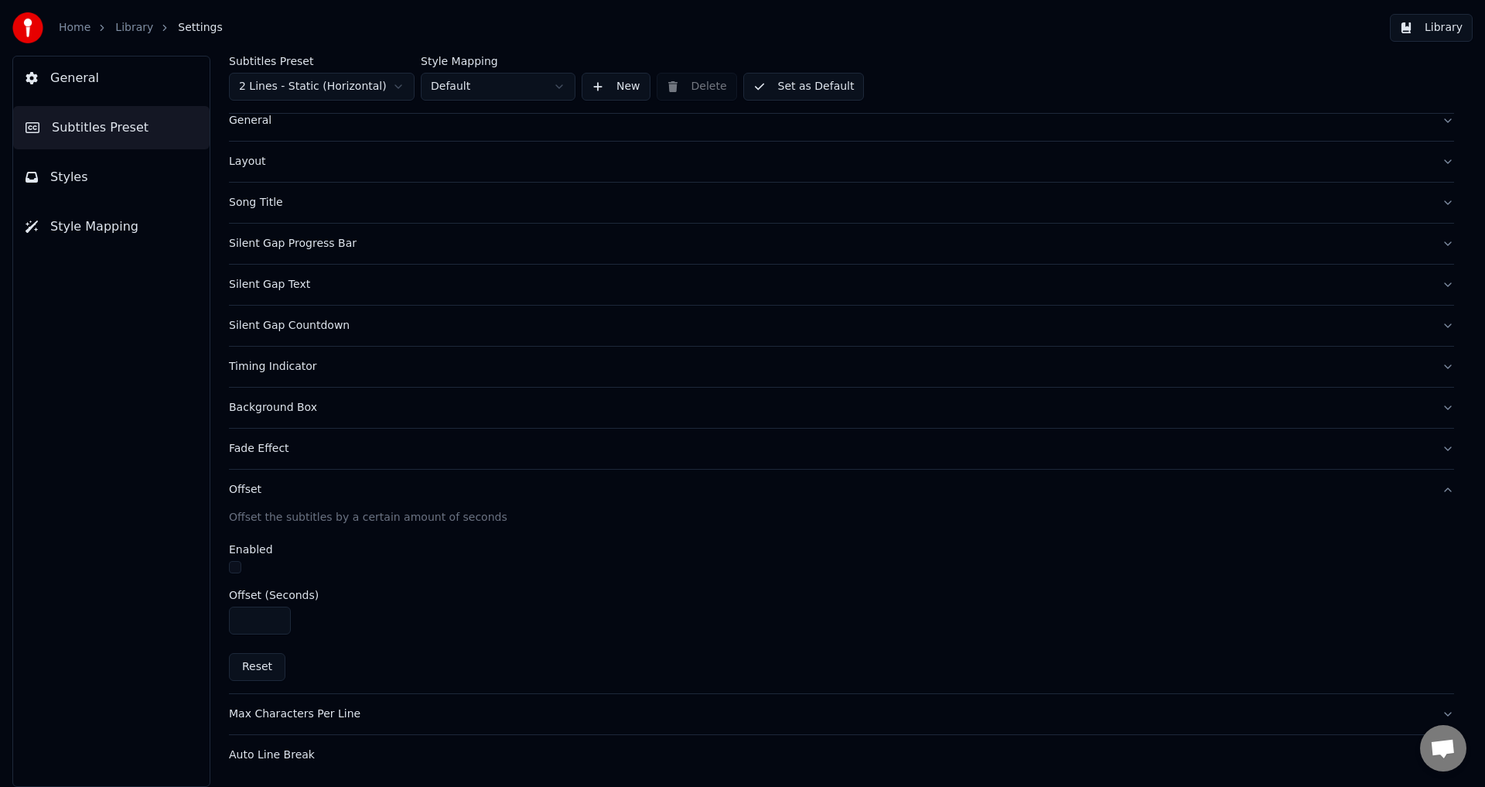
drag, startPoint x: 382, startPoint y: 715, endPoint x: 366, endPoint y: 658, distance: 58.8
click at [383, 715] on div "Max Characters Per Line" at bounding box center [829, 713] width 1200 height 15
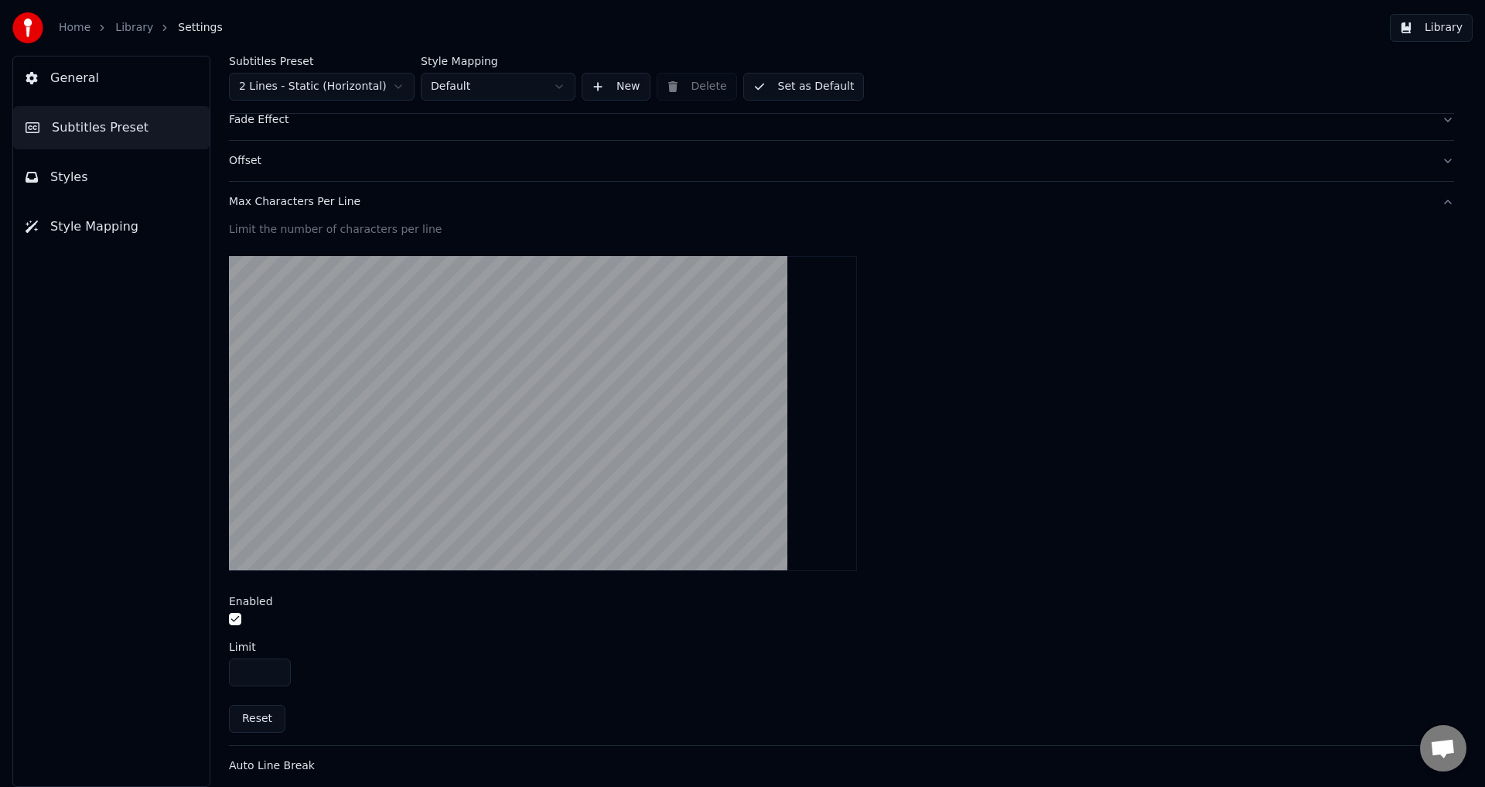
scroll to position [384, 0]
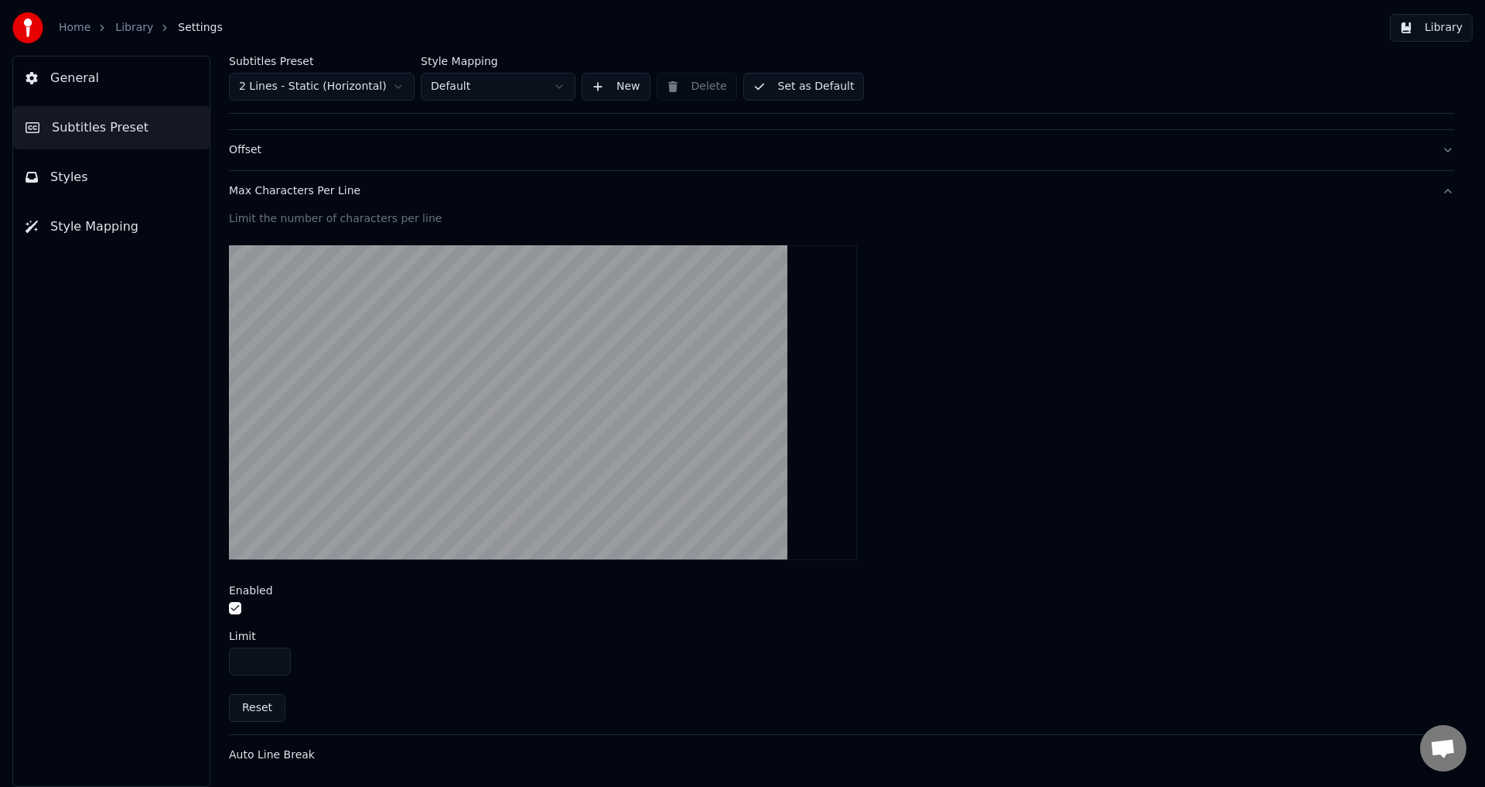
drag, startPoint x: 263, startPoint y: 658, endPoint x: 200, endPoint y: 657, distance: 63.4
click at [200, 657] on div "Subtitles Preset 2 Lines - Static (Horizontal) Style Mapping Default New Delete…" at bounding box center [841, 421] width 1287 height 731
drag, startPoint x: 254, startPoint y: 668, endPoint x: 217, endPoint y: 668, distance: 37.1
click at [217, 668] on div "Subtitles Preset 2 Lines - Static (Horizontal) Style Mapping Default New Delete…" at bounding box center [841, 421] width 1287 height 731
type input "**"
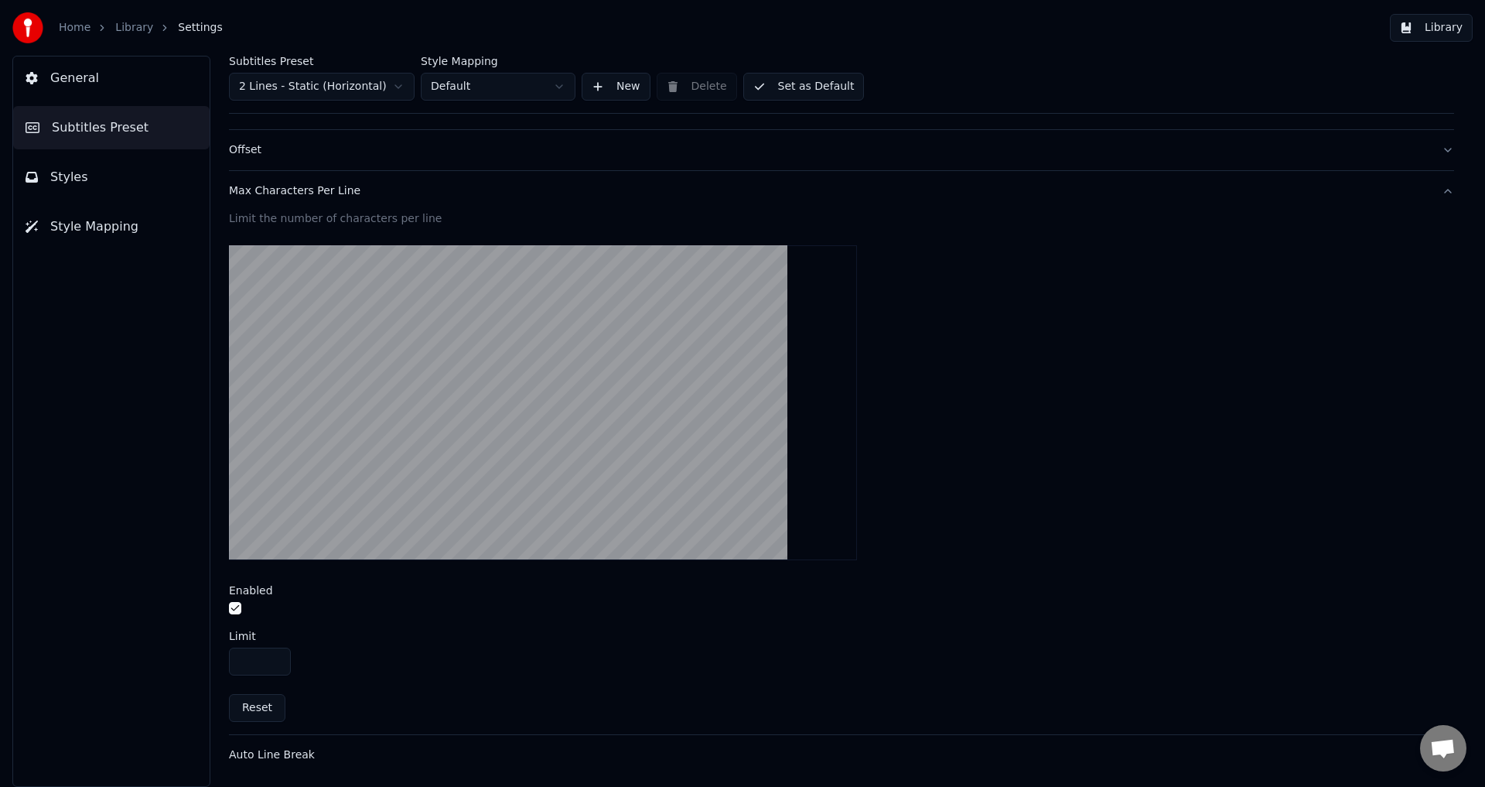
click at [243, 602] on div at bounding box center [841, 610] width 1225 height 16
click at [247, 608] on div at bounding box center [841, 610] width 1225 height 16
click at [230, 606] on button "button" at bounding box center [235, 608] width 12 height 12
click at [326, 756] on div "Auto Line Break" at bounding box center [829, 754] width 1200 height 15
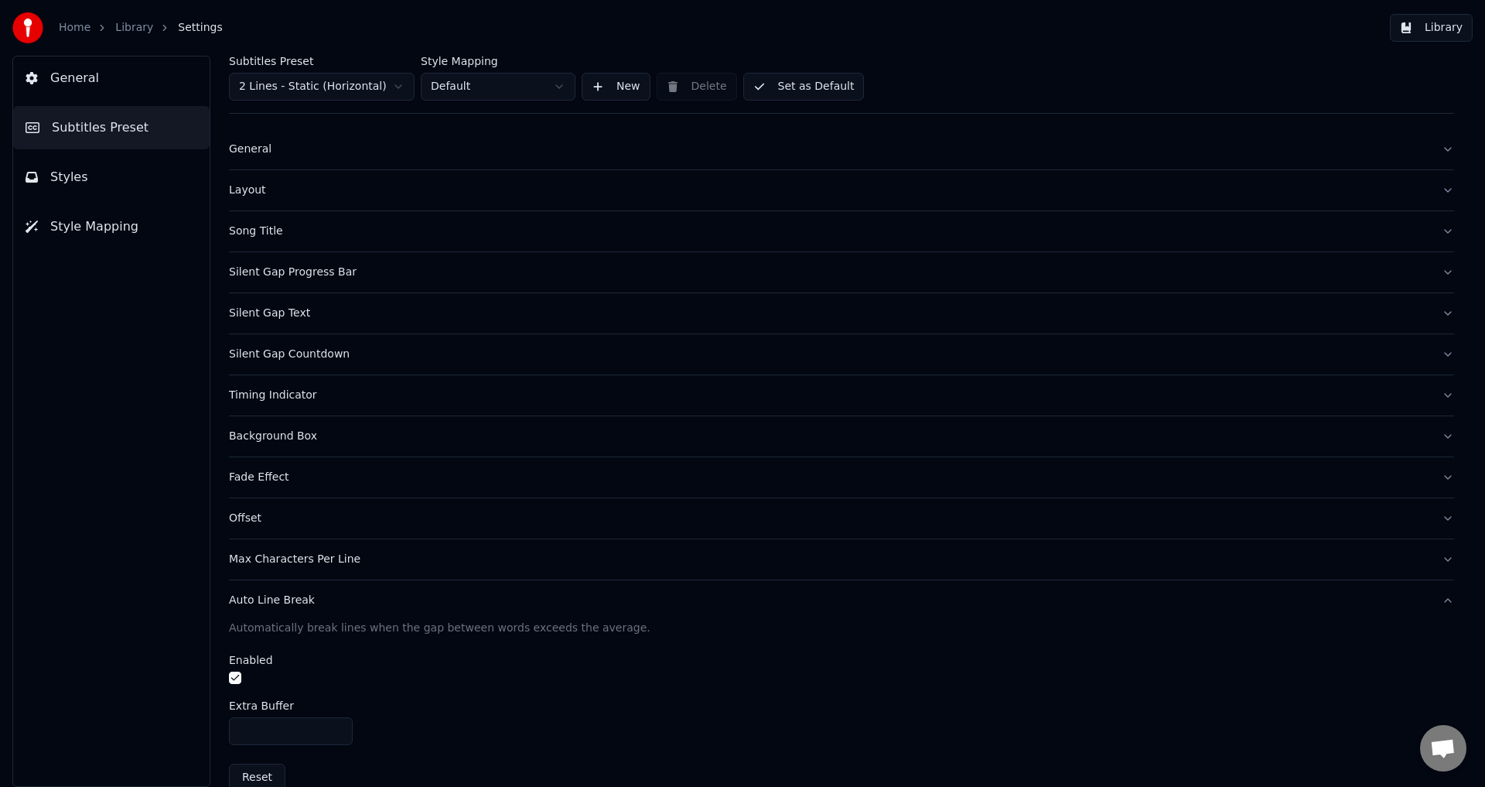
scroll to position [0, 0]
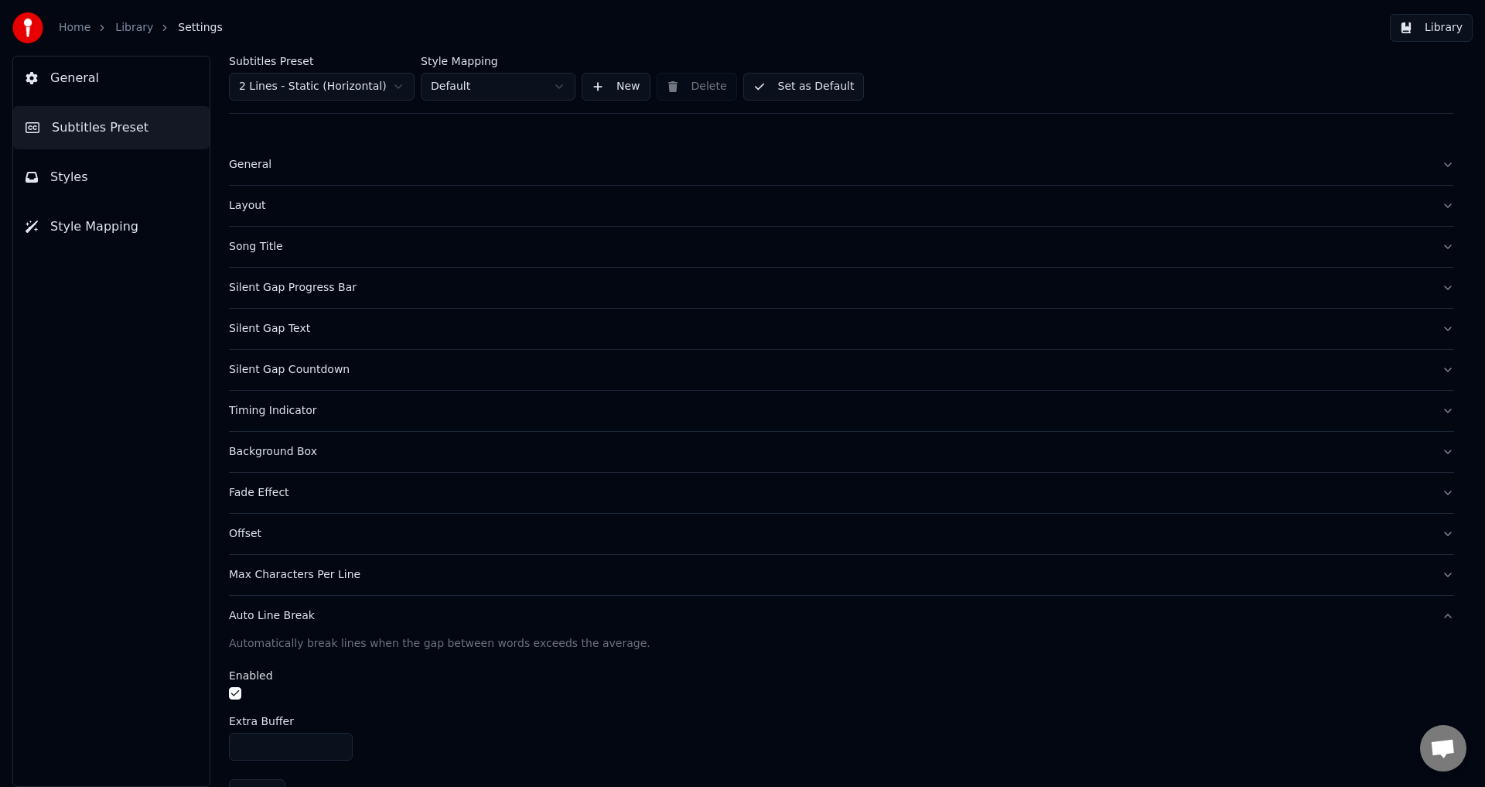
drag, startPoint x: 781, startPoint y: 87, endPoint x: 970, endPoint y: 70, distance: 189.6
click at [970, 70] on div "Subtitles Preset 2 Lines - Static (Horizontal) Style Mapping Default New Delete…" at bounding box center [841, 85] width 1225 height 58
click at [809, 86] on button "Set as Default" at bounding box center [803, 87] width 121 height 28
click at [66, 179] on span "Styles" at bounding box center [69, 177] width 38 height 19
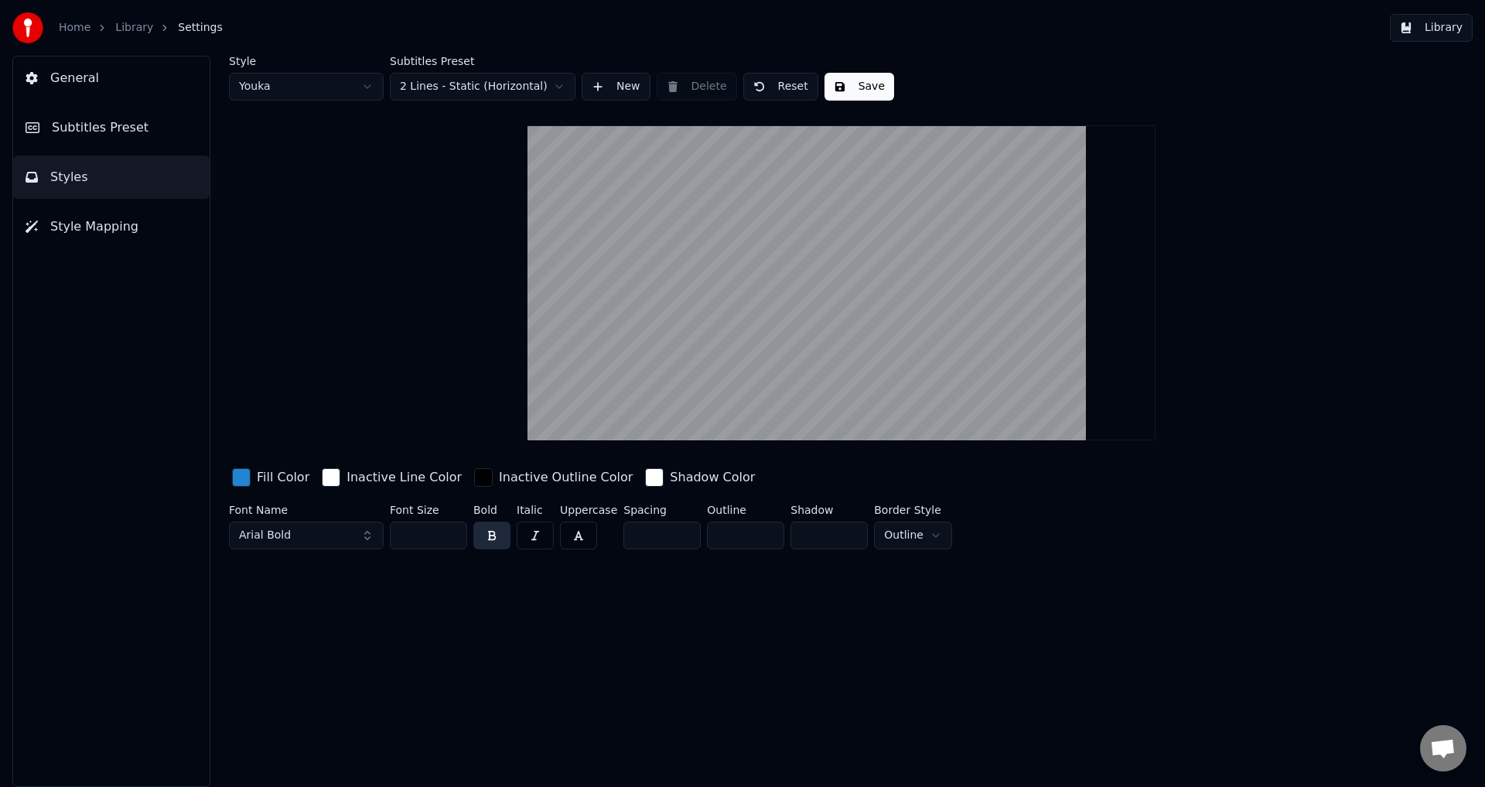
click at [327, 546] on button "Arial Bold" at bounding box center [306, 535] width 155 height 28
click at [348, 531] on button "Arial Bold" at bounding box center [306, 535] width 155 height 28
click at [328, 541] on button "Arial Bold" at bounding box center [306, 535] width 155 height 28
type input "*****"
click at [312, 625] on div "[DEMOGRAPHIC_DATA] Bold" at bounding box center [319, 620] width 110 height 15
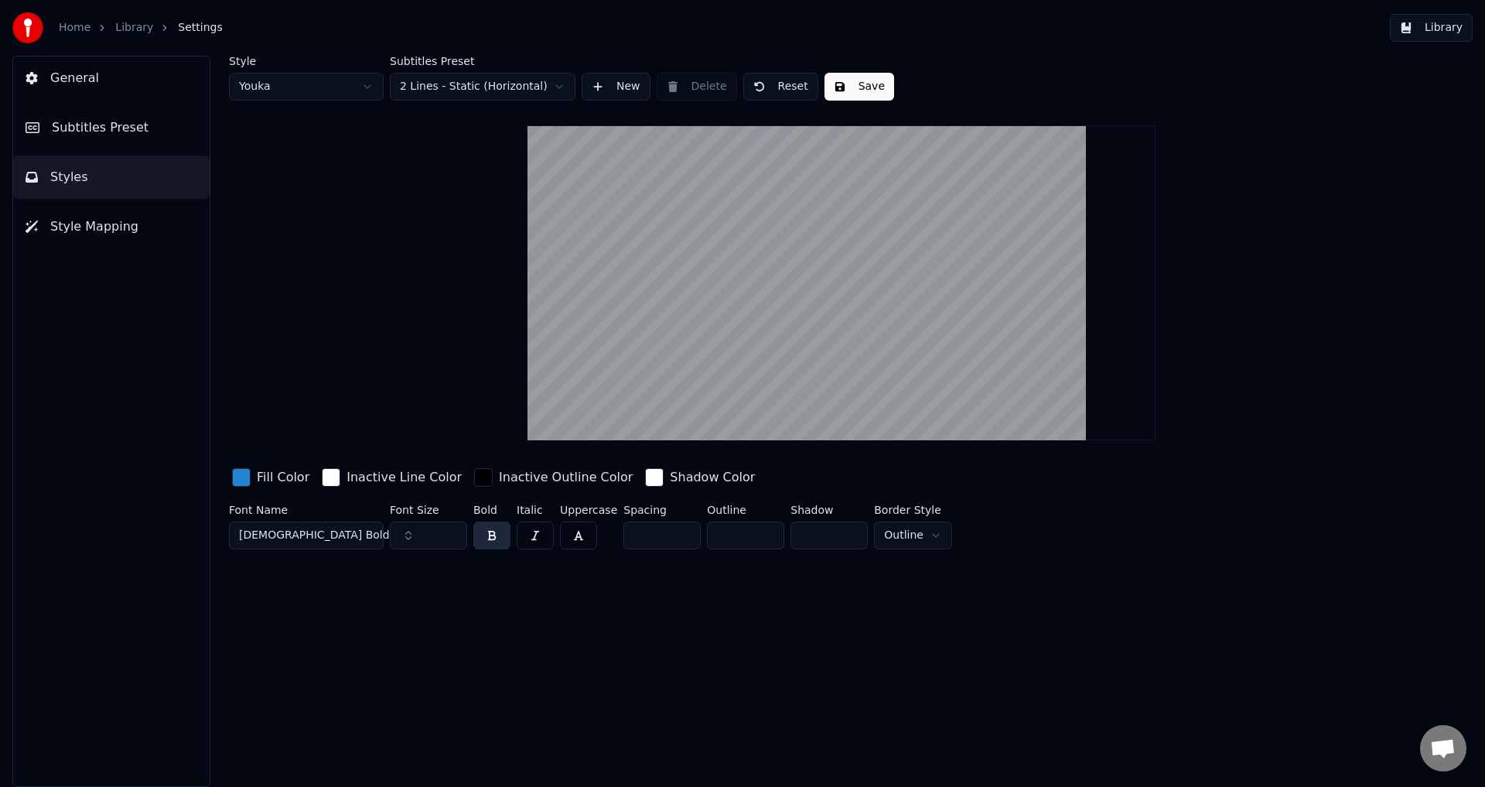
click at [443, 543] on input "**" at bounding box center [428, 535] width 77 height 28
click at [418, 534] on input "**" at bounding box center [428, 535] width 77 height 28
drag, startPoint x: 415, startPoint y: 531, endPoint x: 363, endPoint y: 535, distance: 52.8
click at [363, 535] on div "Font Name Tahoma Bold Font Size ** Bold Italic Uppercase Spacing * Outline * Sh…" at bounding box center [749, 529] width 1040 height 51
type input "***"
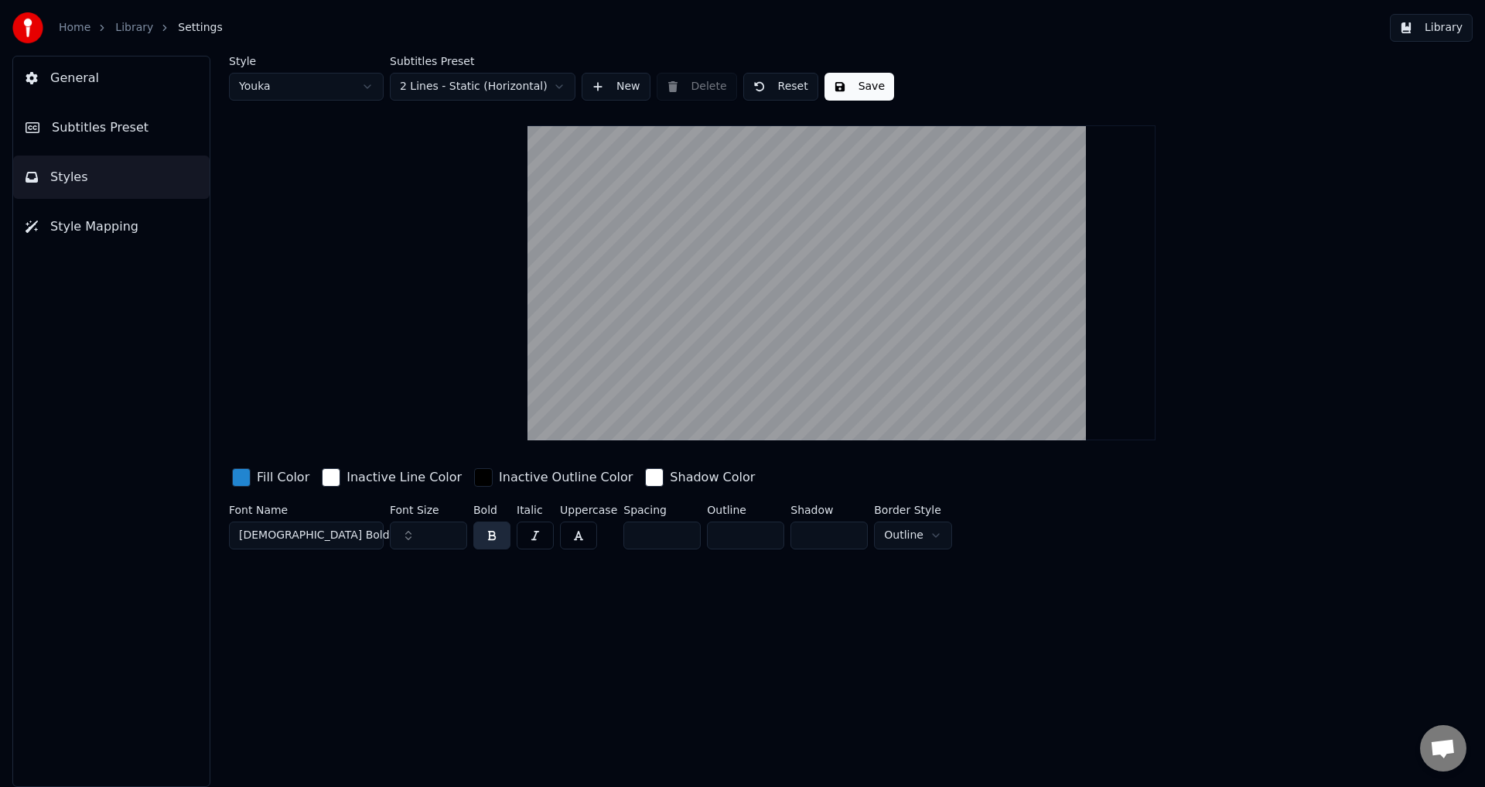
click at [268, 486] on div "Fill Color" at bounding box center [283, 477] width 53 height 19
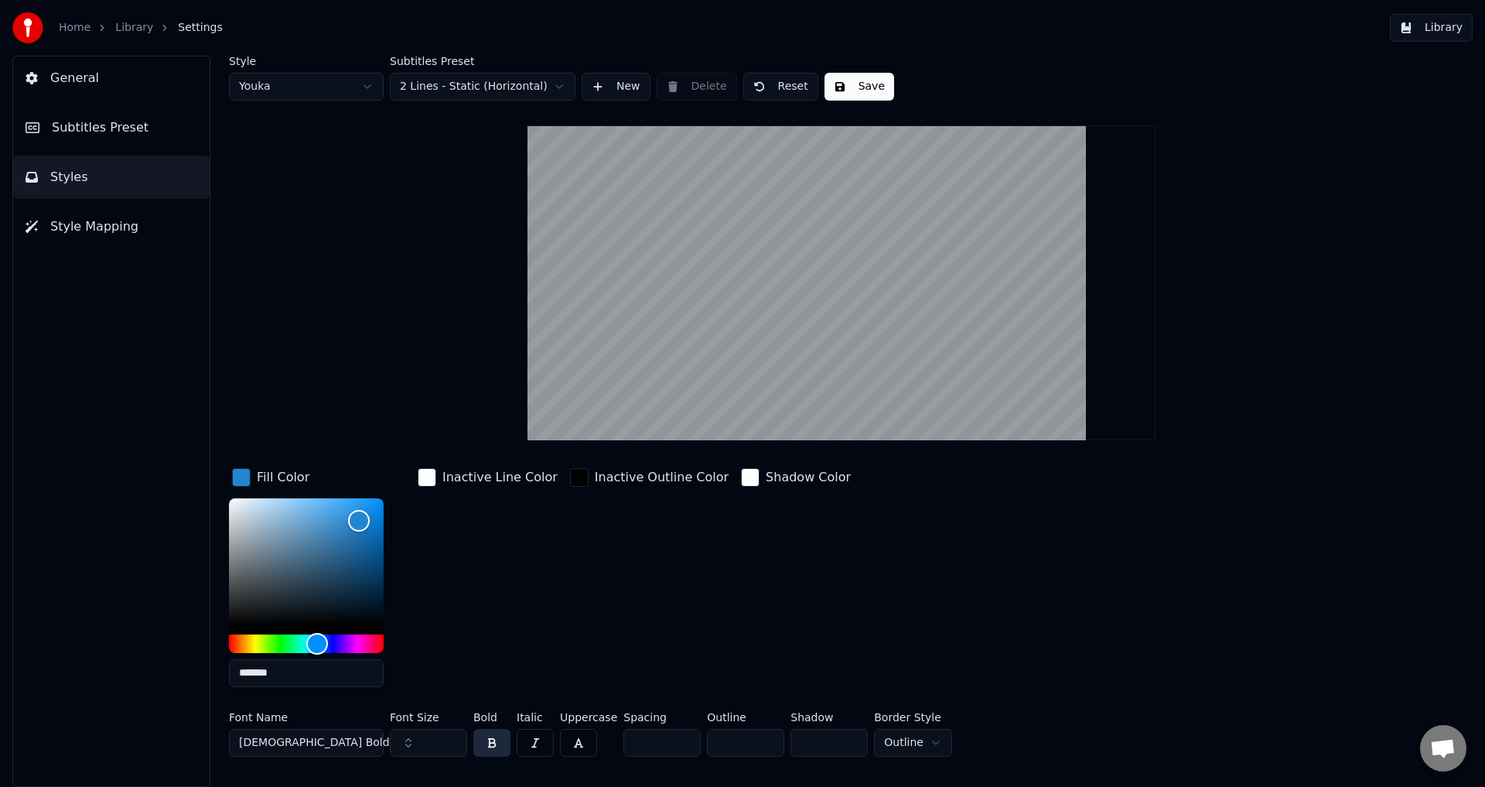
click at [268, 485] on div "Fill Color" at bounding box center [283, 477] width 53 height 19
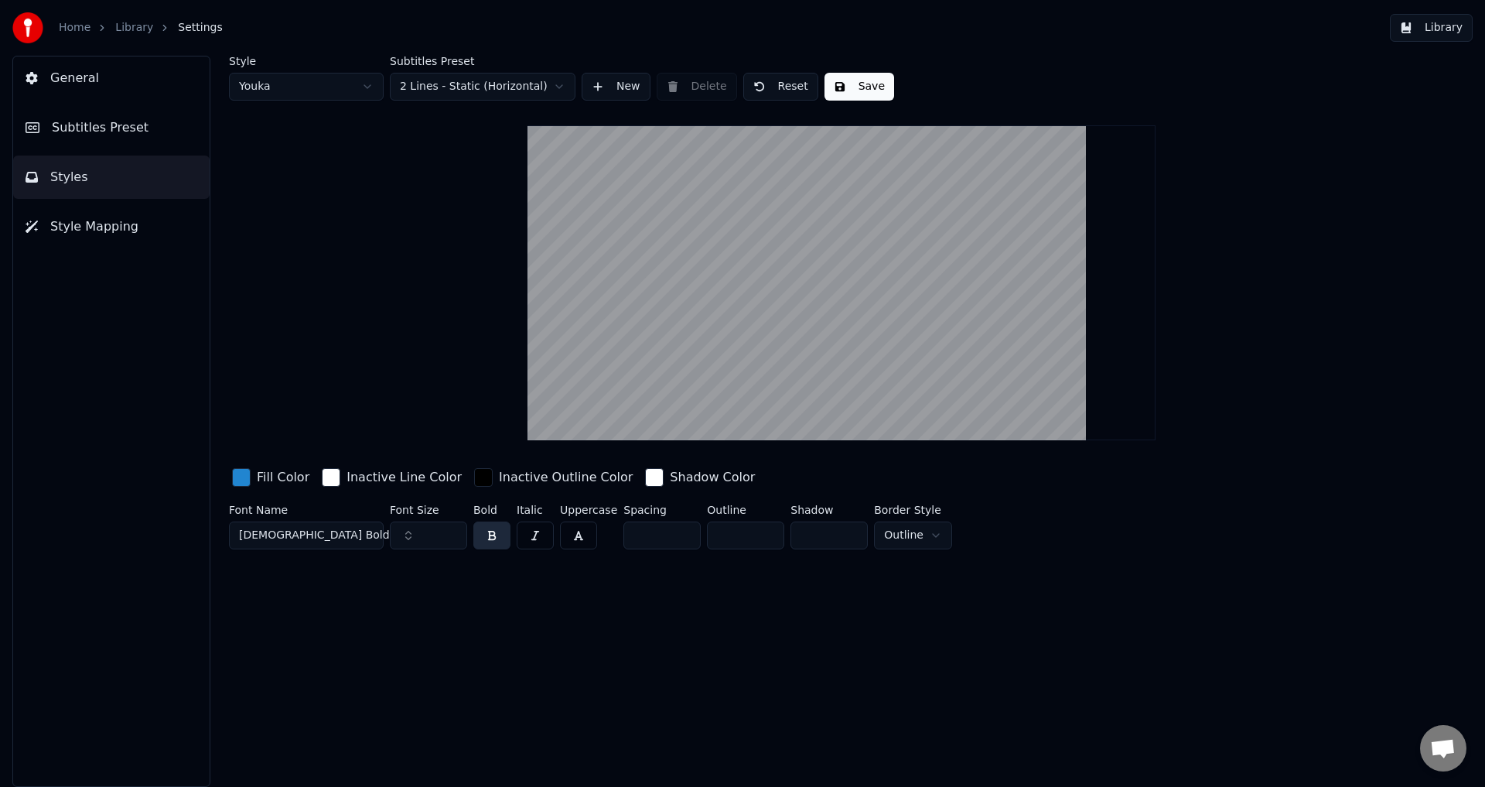
click at [289, 473] on div "Fill Color" at bounding box center [283, 477] width 53 height 19
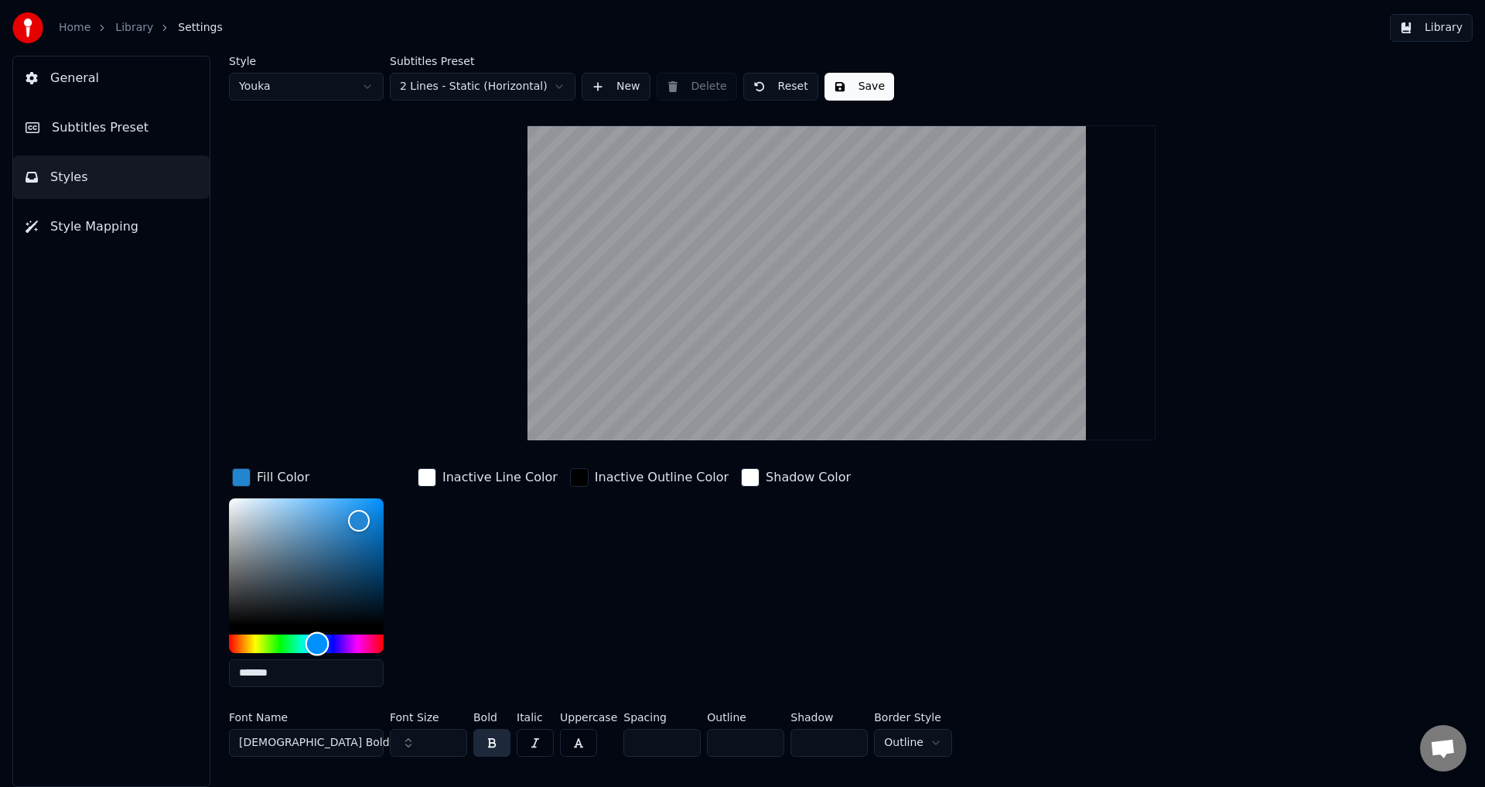
click at [247, 651] on div "Hue" at bounding box center [306, 643] width 155 height 19
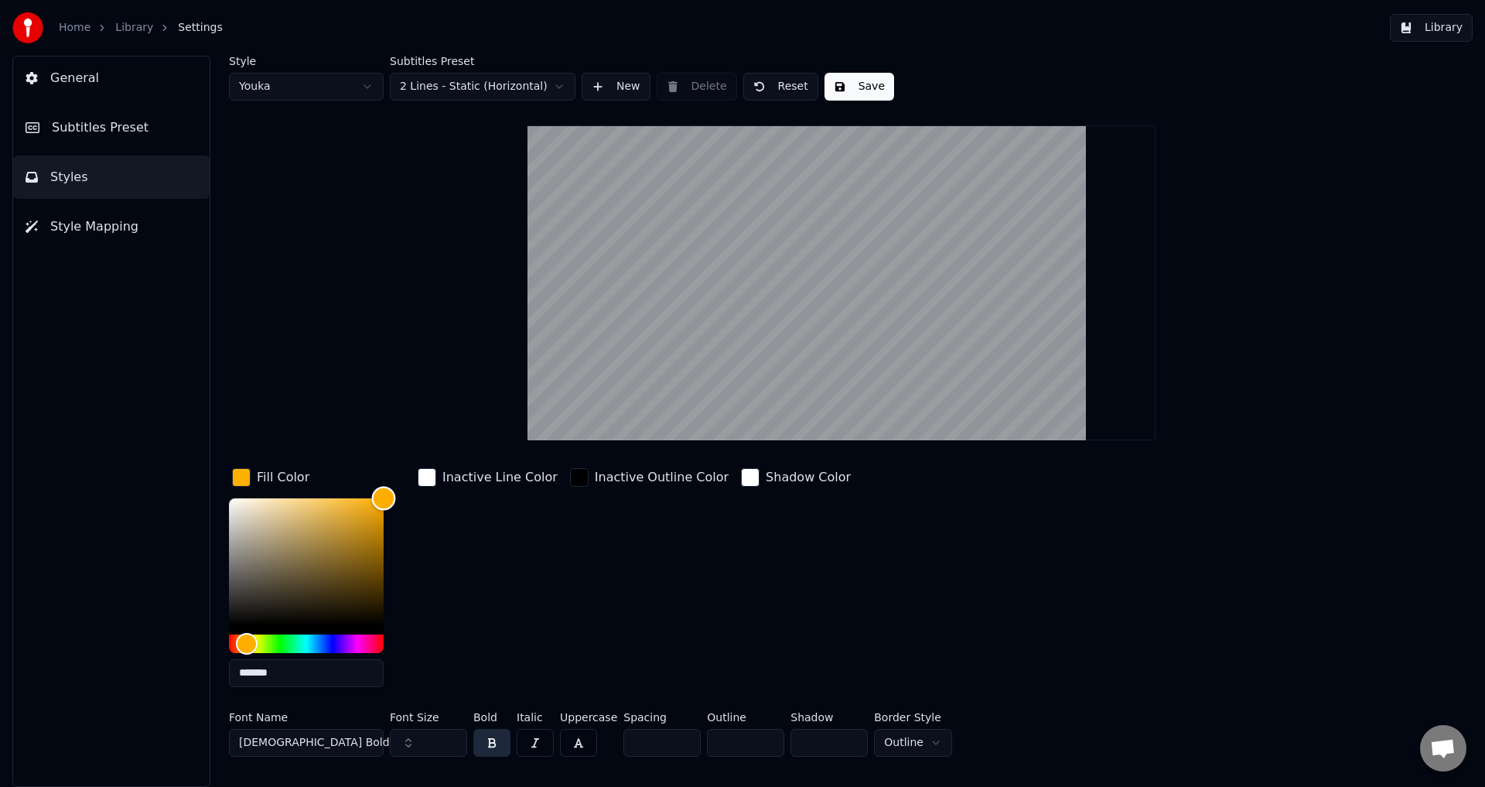
drag, startPoint x: 451, startPoint y: 449, endPoint x: 507, endPoint y: 417, distance: 64.5
click at [504, 421] on div "Style Youka Subtitles Preset 2 Lines - Static (Horizontal) New Delete Reset Sav…" at bounding box center [841, 409] width 1225 height 707
type input "*******"
drag, startPoint x: 254, startPoint y: 640, endPoint x: 244, endPoint y: 637, distance: 10.3
click at [244, 637] on div "Hue" at bounding box center [245, 643] width 24 height 24
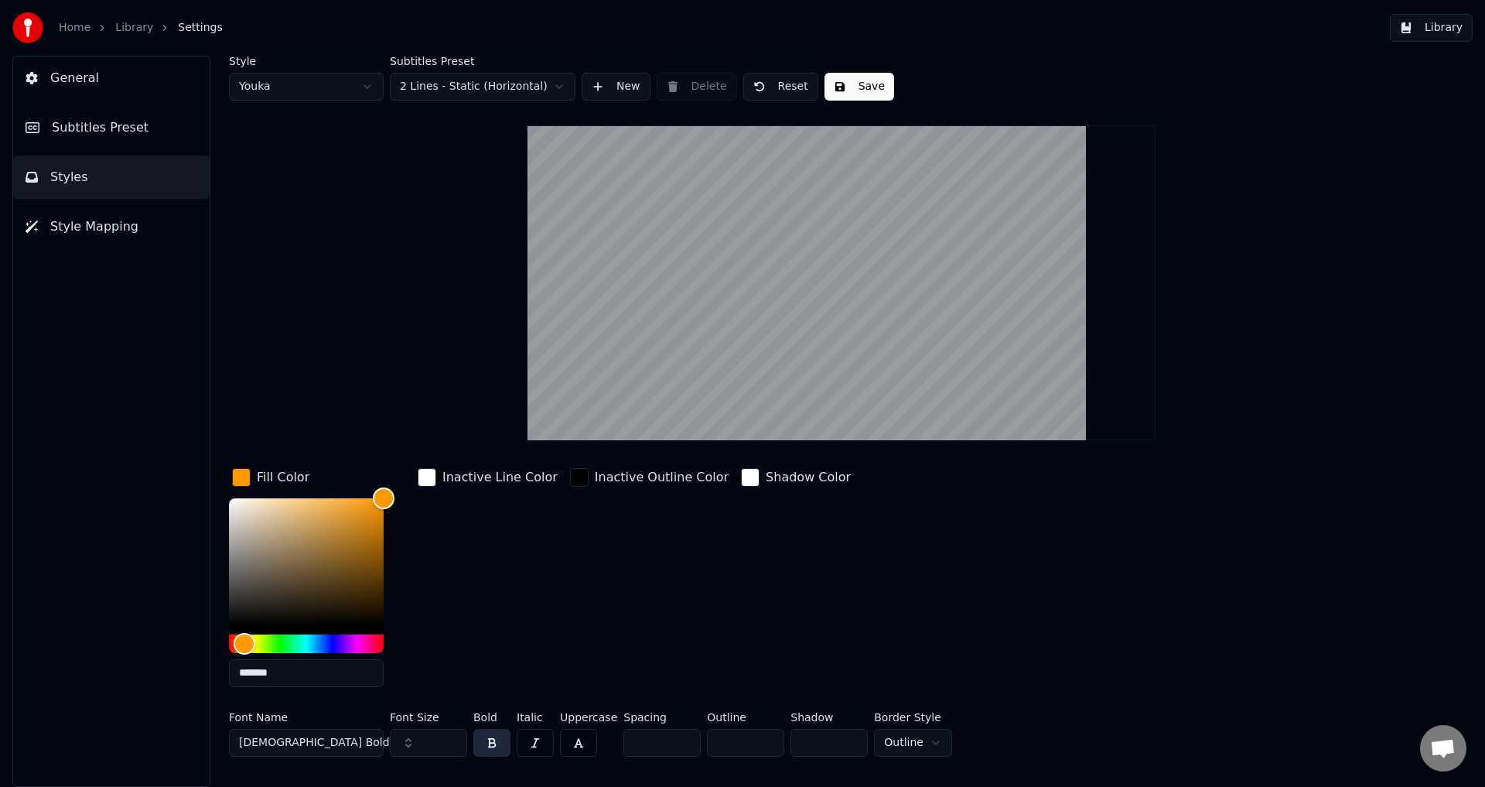
click at [451, 550] on div "Inactive Line Color" at bounding box center [488, 582] width 146 height 234
click at [437, 473] on div "Inactive Line Color" at bounding box center [488, 477] width 146 height 25
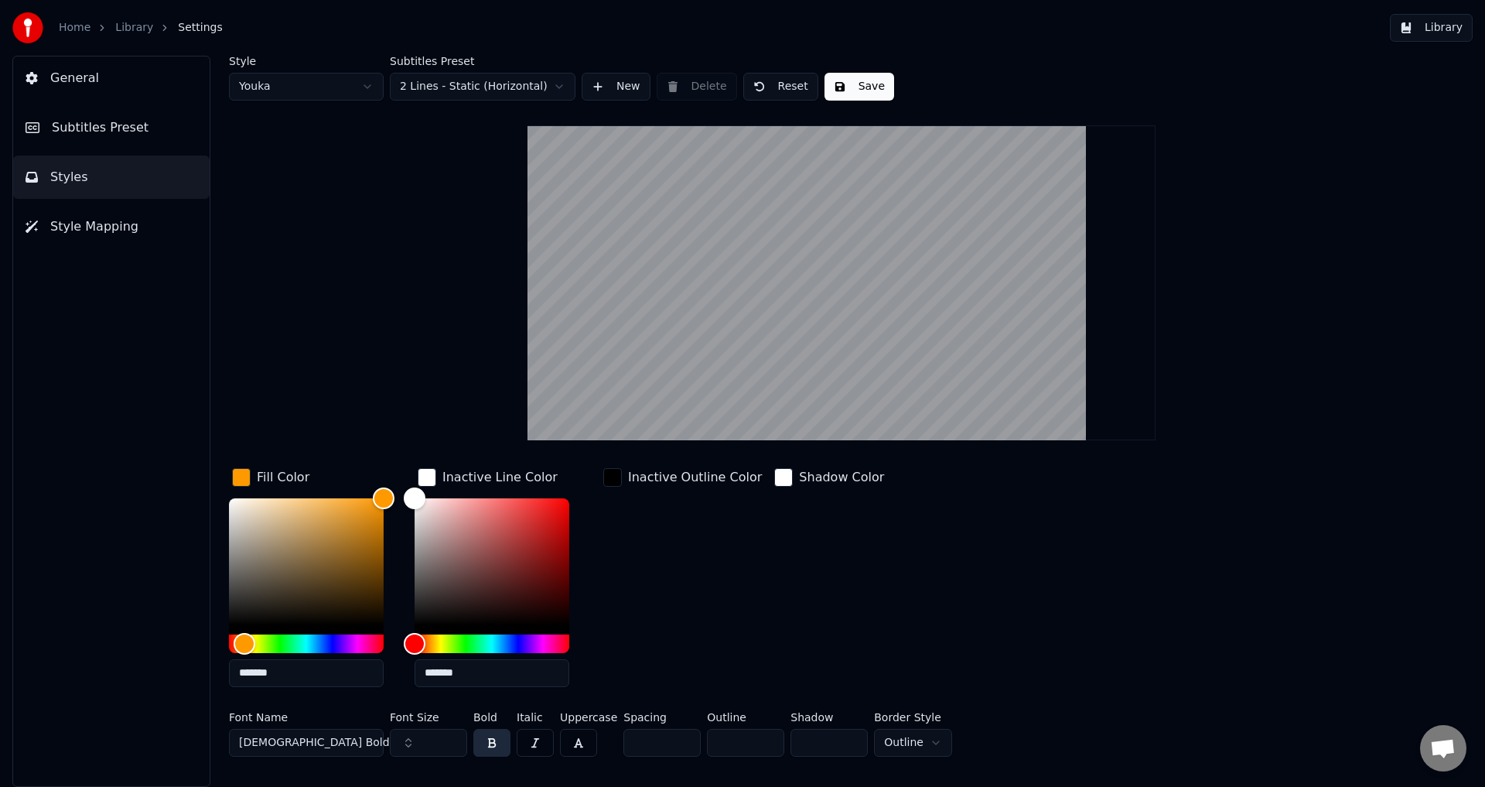
click at [241, 477] on div "button" at bounding box center [241, 477] width 19 height 19
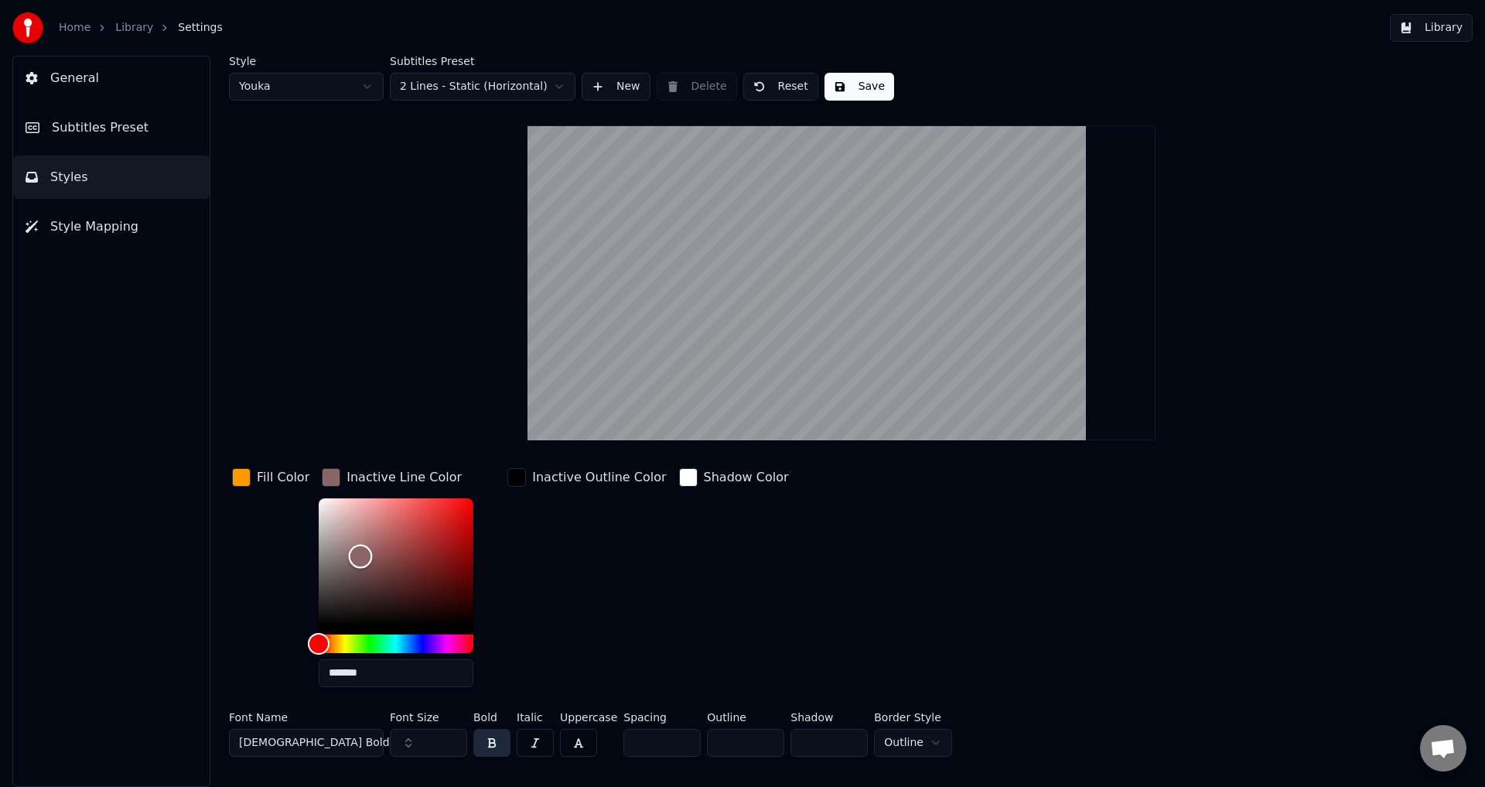
drag, startPoint x: 356, startPoint y: 555, endPoint x: 388, endPoint y: 528, distance: 41.7
click at [387, 528] on div "Color" at bounding box center [396, 561] width 155 height 127
type input "*******"
drag, startPoint x: 312, startPoint y: 515, endPoint x: 231, endPoint y: 480, distance: 87.7
click at [231, 480] on div "Fill Color Inactive Line Color ******* Inactive Outline Color Shadow Color" at bounding box center [749, 582] width 1040 height 234
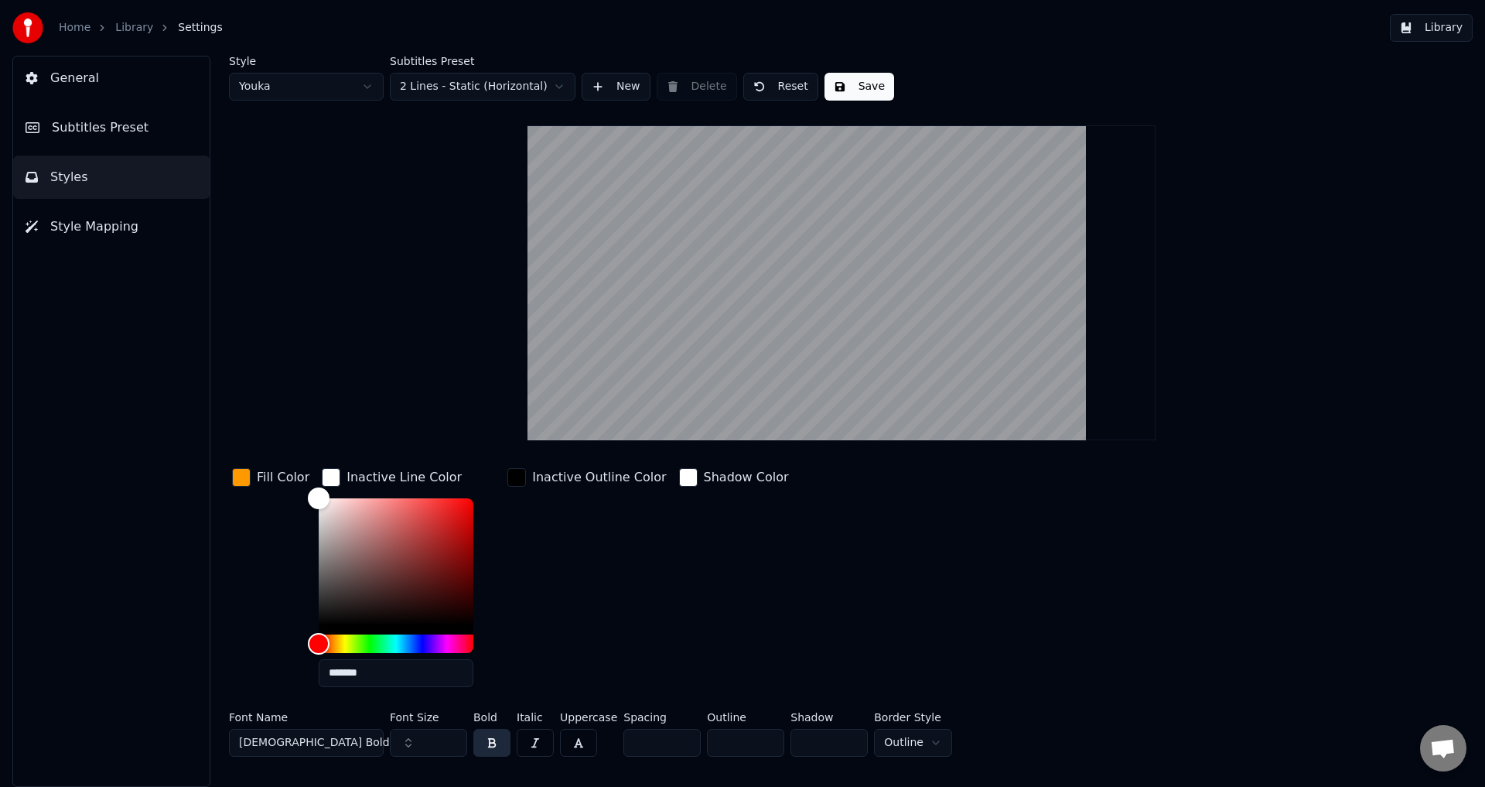
click at [532, 474] on div "Inactive Outline Color" at bounding box center [599, 477] width 134 height 19
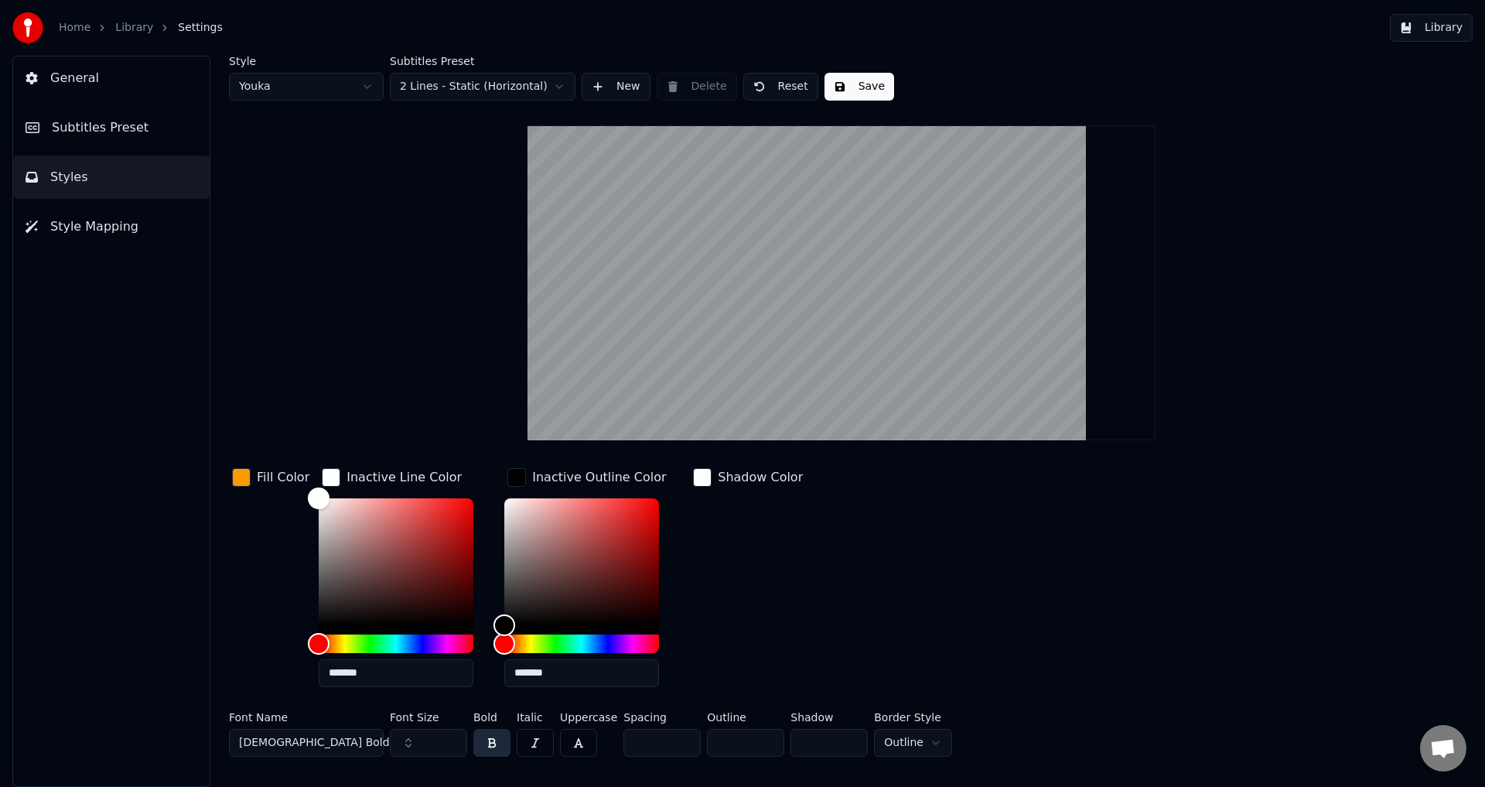
click at [517, 477] on div "button" at bounding box center [516, 477] width 19 height 19
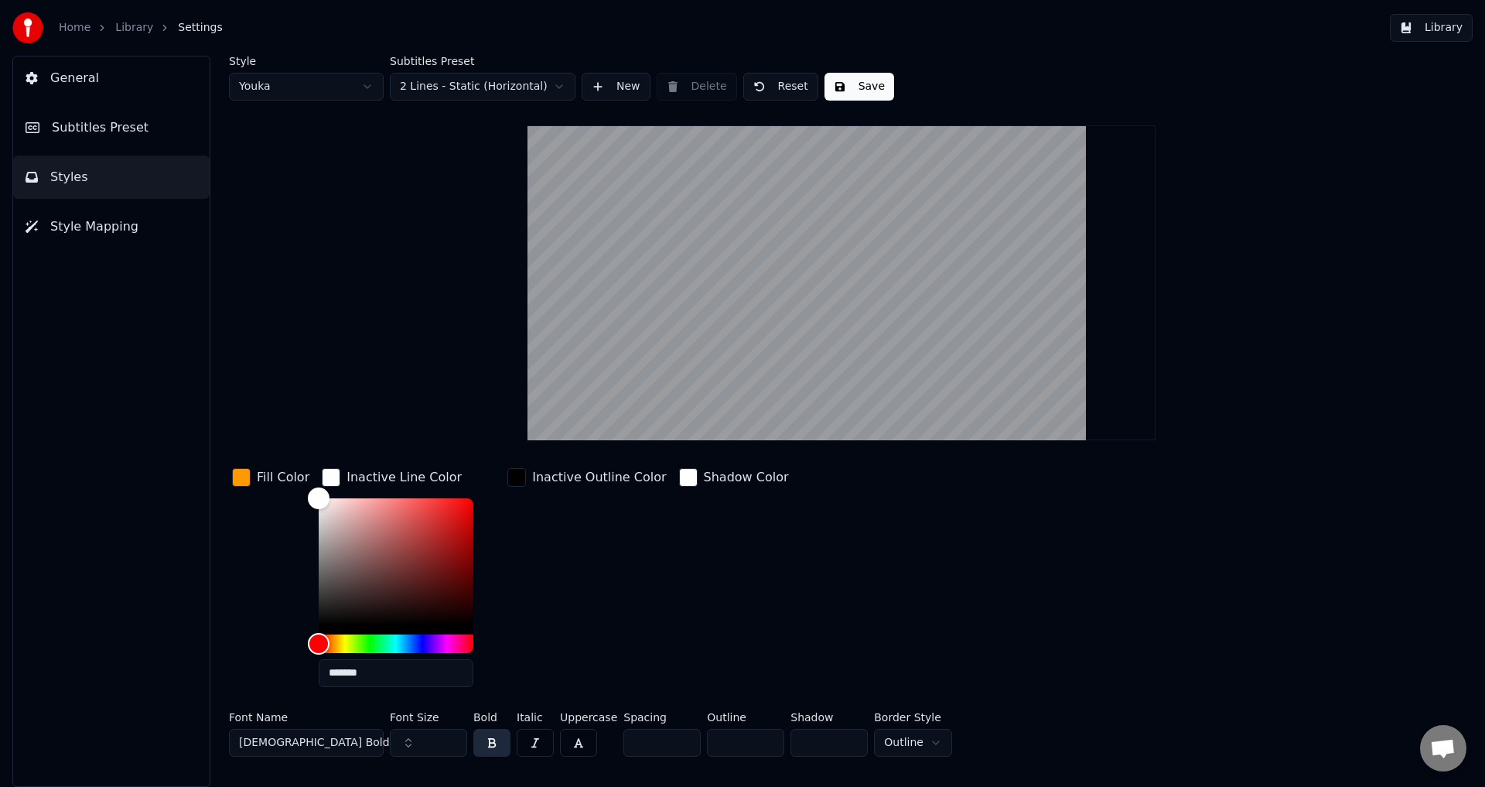
click at [504, 487] on div "Inactive Outline Color" at bounding box center [586, 477] width 165 height 25
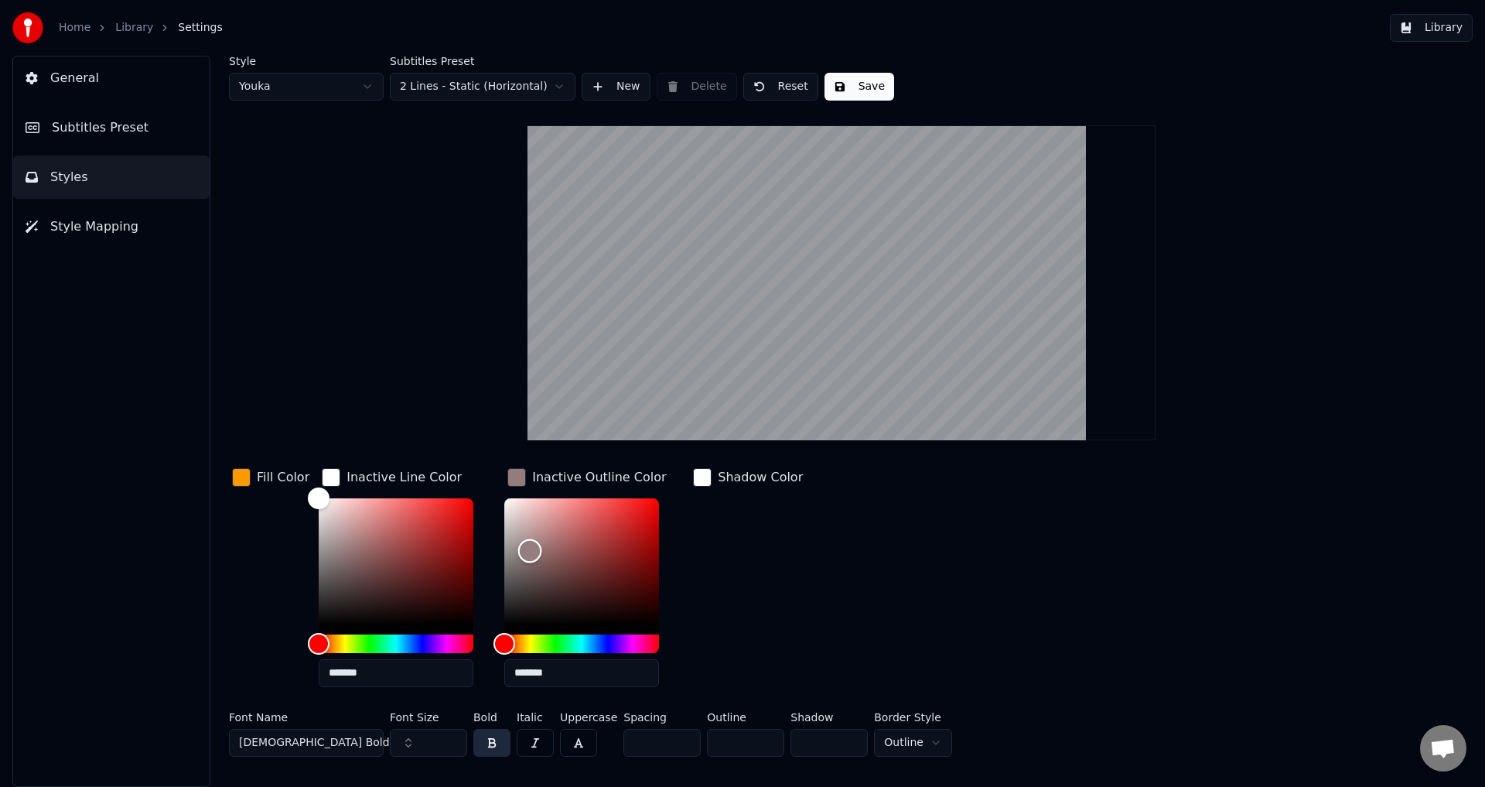
drag, startPoint x: 525, startPoint y: 550, endPoint x: 579, endPoint y: 553, distance: 53.5
click at [579, 553] on div "Color" at bounding box center [581, 561] width 155 height 127
drag, startPoint x: 583, startPoint y: 552, endPoint x: 586, endPoint y: 524, distance: 28.7
click at [586, 541] on div "Color" at bounding box center [588, 553] width 24 height 24
click at [617, 519] on div "Color" at bounding box center [581, 561] width 155 height 127
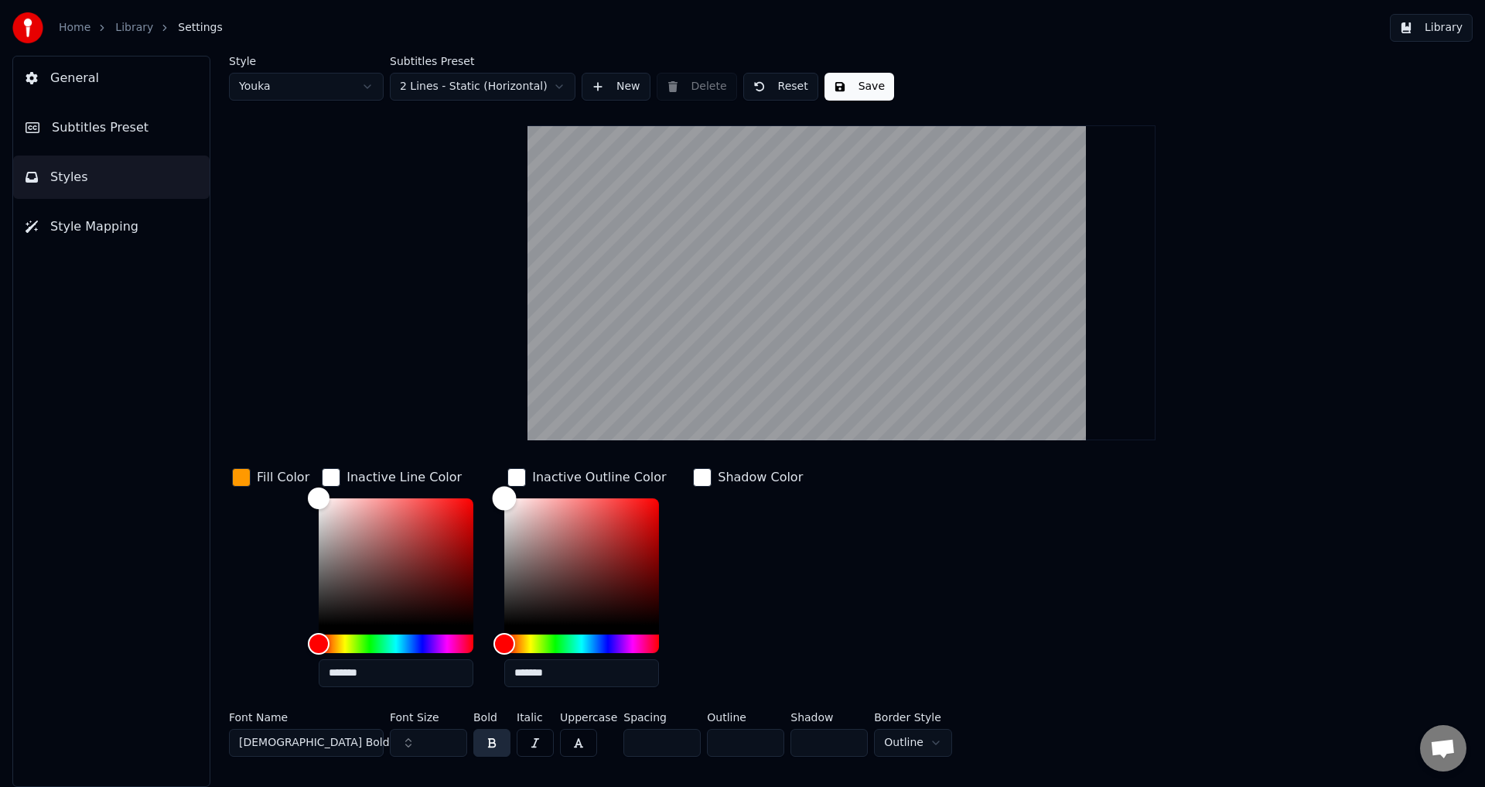
drag, startPoint x: 619, startPoint y: 518, endPoint x: 421, endPoint y: 487, distance: 200.5
click at [421, 487] on div "Fill Color Inactive Line Color ******* Inactive Outline Color ******* Shadow Co…" at bounding box center [749, 582] width 1040 height 234
type input "*******"
drag, startPoint x: 511, startPoint y: 558, endPoint x: 464, endPoint y: 641, distance: 95.9
click at [464, 641] on div "Fill Color Inactive Line Color ******* Inactive Outline Color ******* Shadow Co…" at bounding box center [749, 582] width 1040 height 234
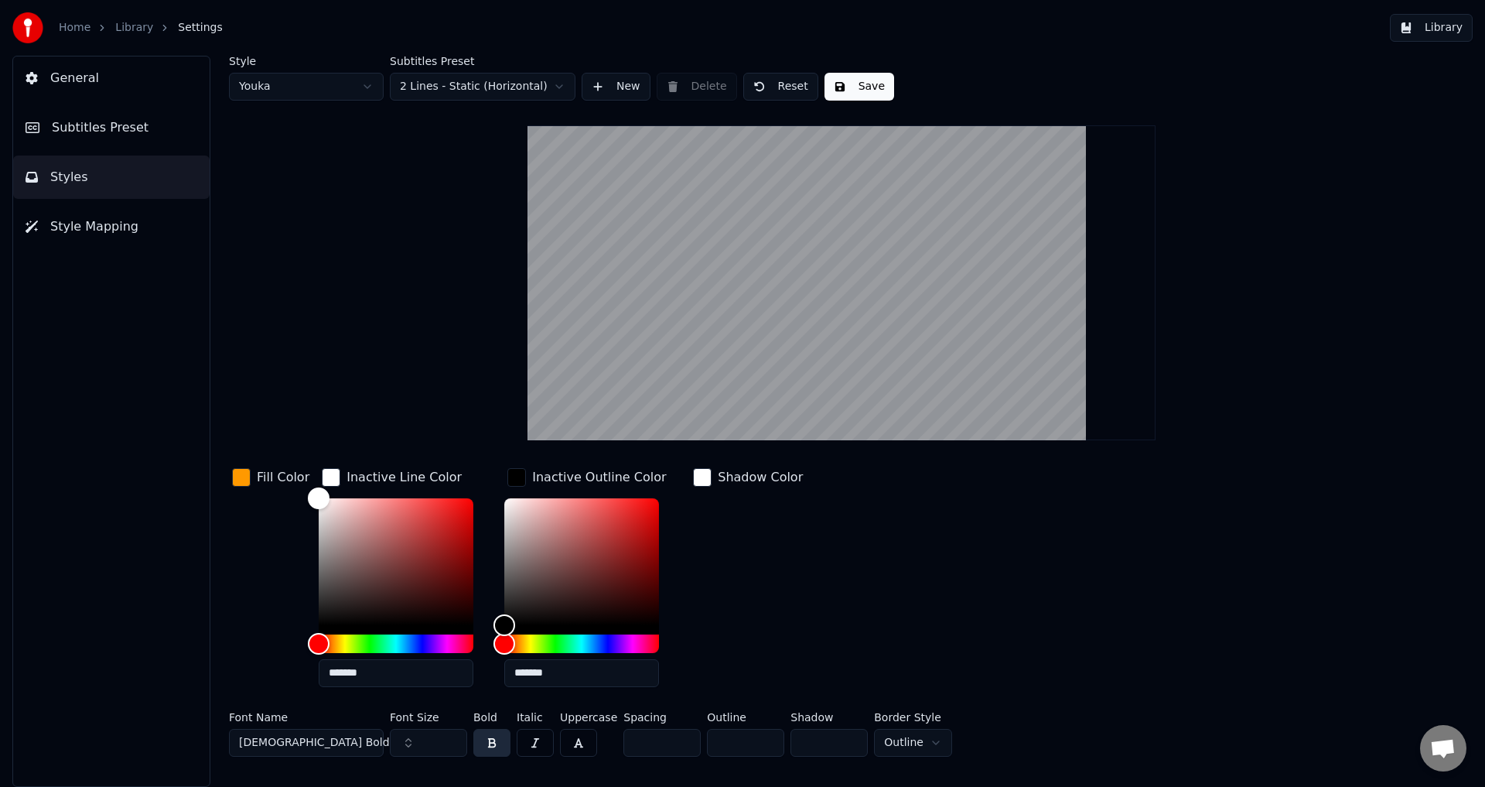
drag, startPoint x: 514, startPoint y: 479, endPoint x: 319, endPoint y: 483, distance: 195.7
click at [509, 479] on div "button" at bounding box center [516, 477] width 19 height 19
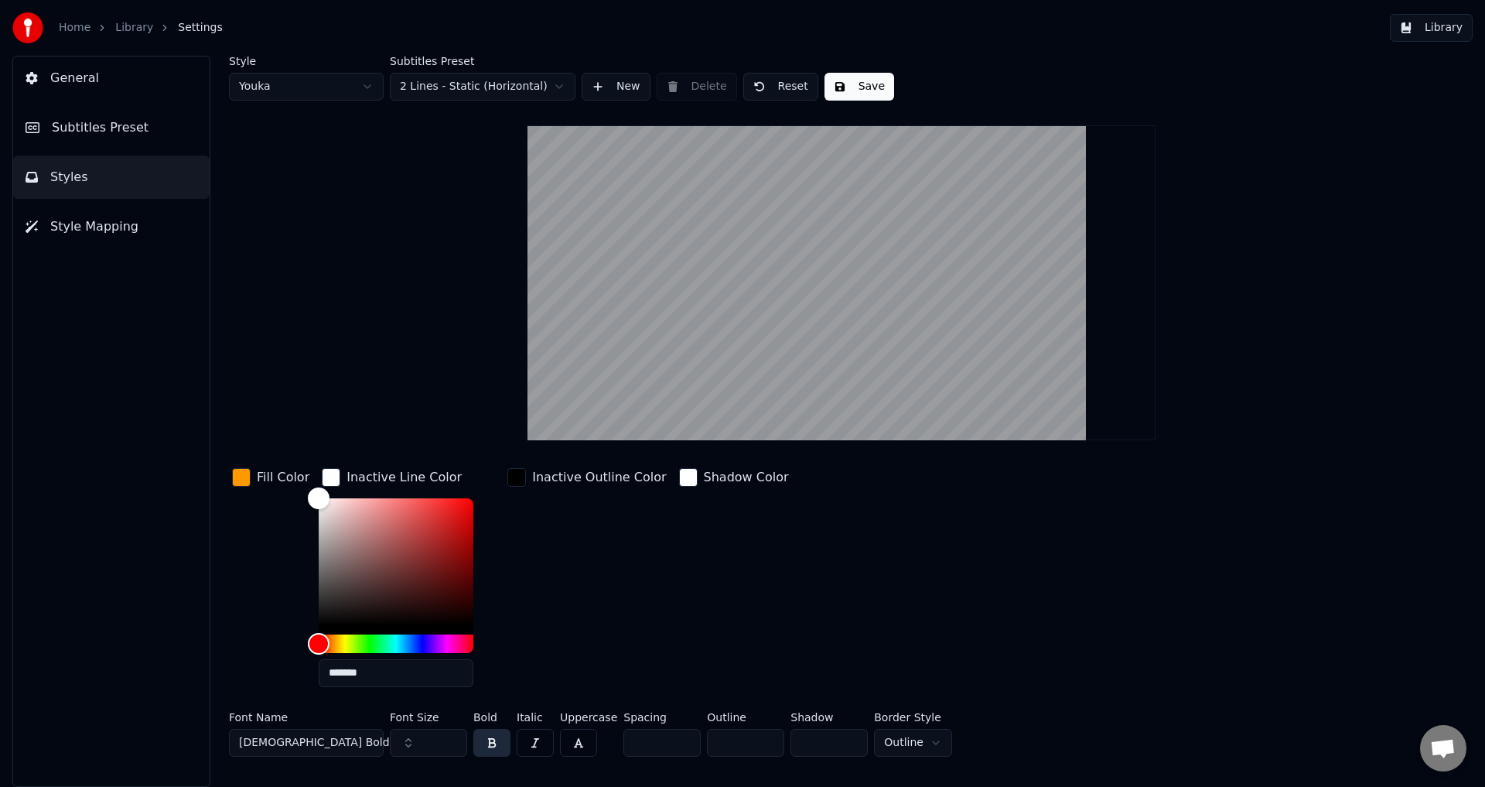
click at [327, 477] on div "button" at bounding box center [331, 477] width 19 height 19
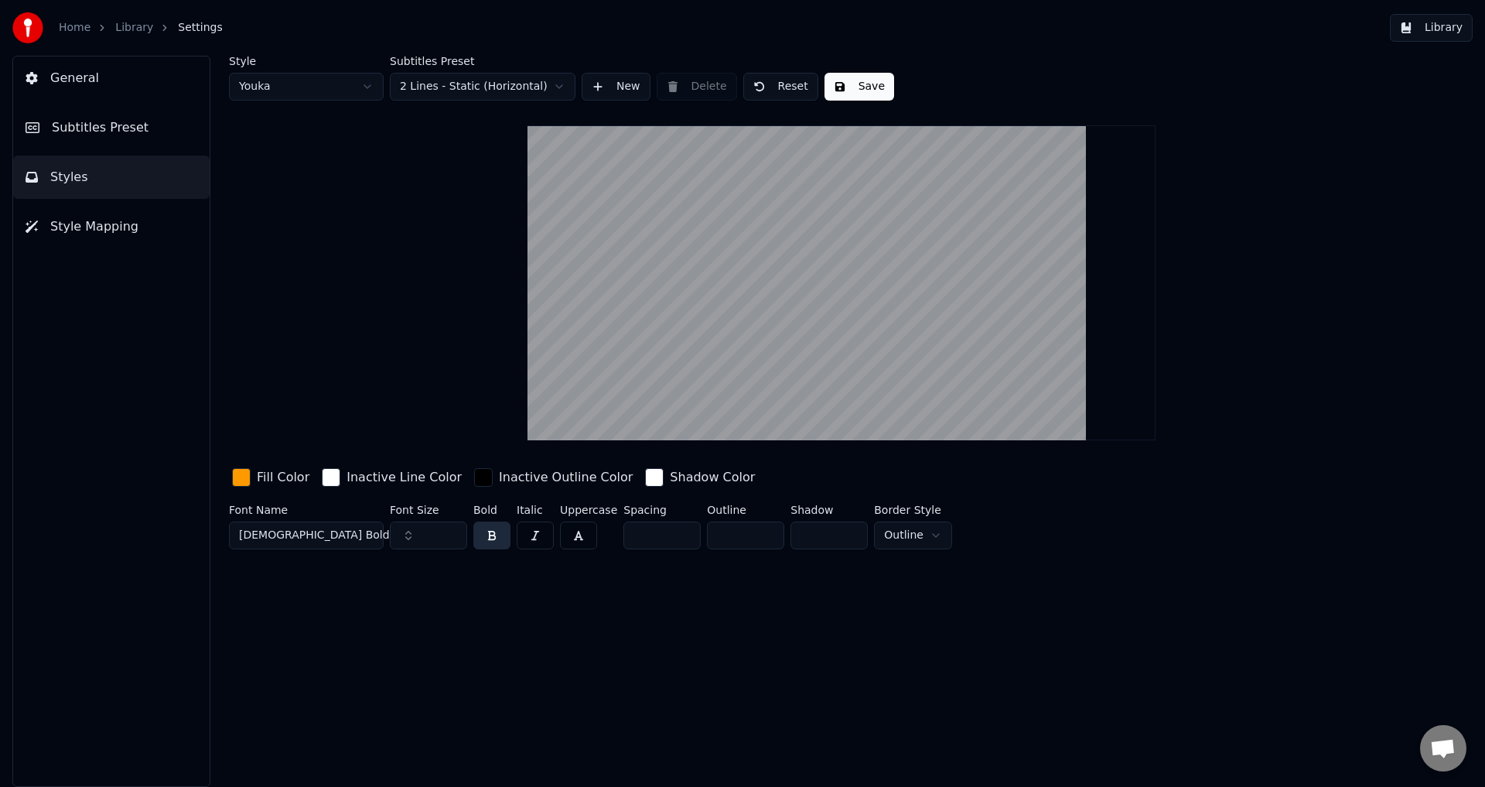
click at [642, 476] on div "Shadow Color" at bounding box center [700, 477] width 116 height 25
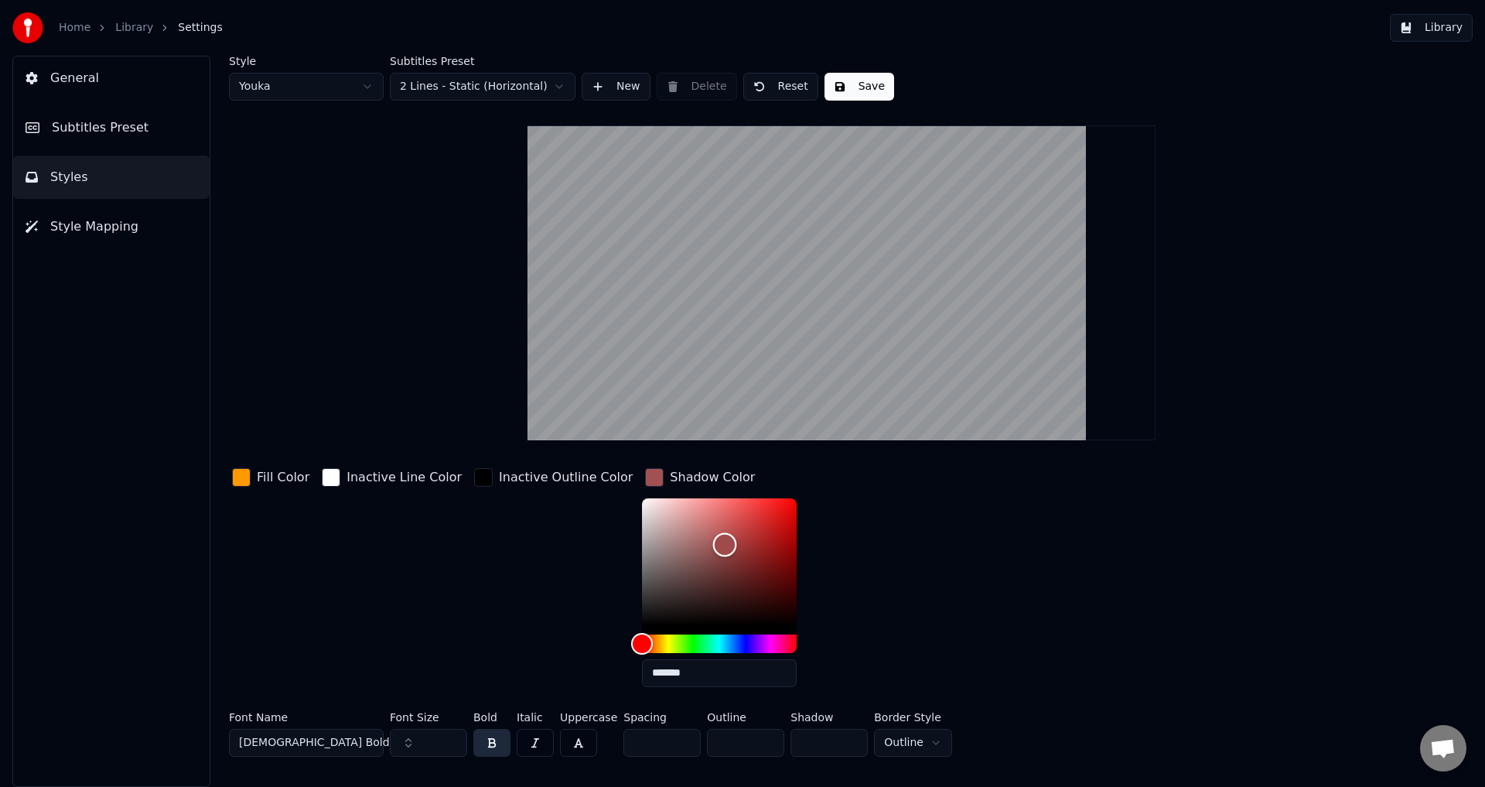
drag, startPoint x: 634, startPoint y: 540, endPoint x: 690, endPoint y: 544, distance: 55.8
click at [690, 544] on div "Color" at bounding box center [719, 561] width 155 height 127
drag, startPoint x: 701, startPoint y: 540, endPoint x: 729, endPoint y: 511, distance: 40.5
click at [727, 529] on div "Color" at bounding box center [736, 541] width 24 height 24
drag, startPoint x: 729, startPoint y: 511, endPoint x: 746, endPoint y: 503, distance: 19.4
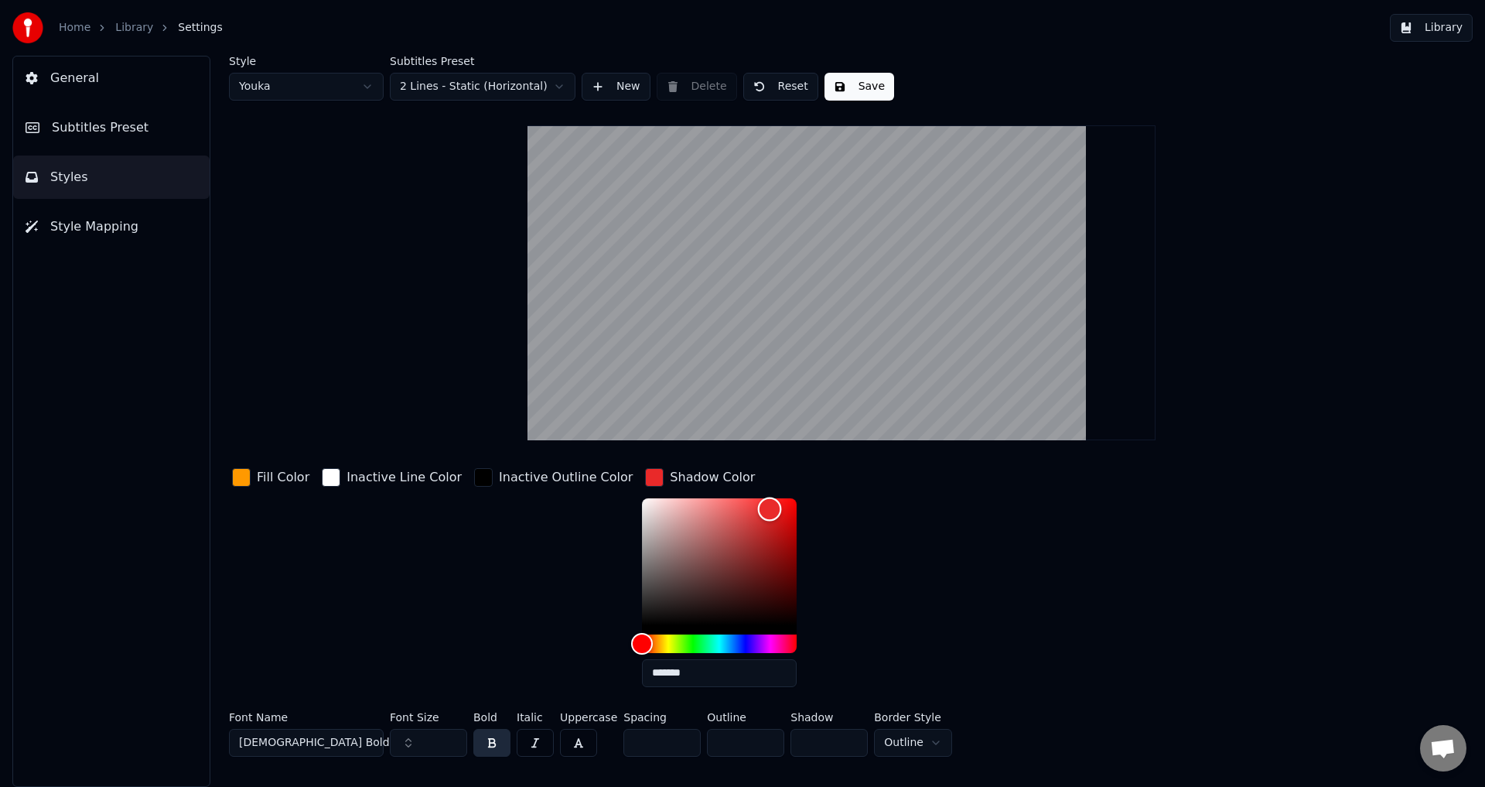
click at [757, 503] on div "Color" at bounding box center [769, 509] width 24 height 24
drag, startPoint x: 755, startPoint y: 534, endPoint x: 758, endPoint y: 546, distance: 12.0
click at [778, 546] on div "Color" at bounding box center [790, 536] width 24 height 24
drag, startPoint x: 758, startPoint y: 549, endPoint x: 686, endPoint y: 542, distance: 72.3
click at [712, 542] on div "Color" at bounding box center [724, 544] width 24 height 24
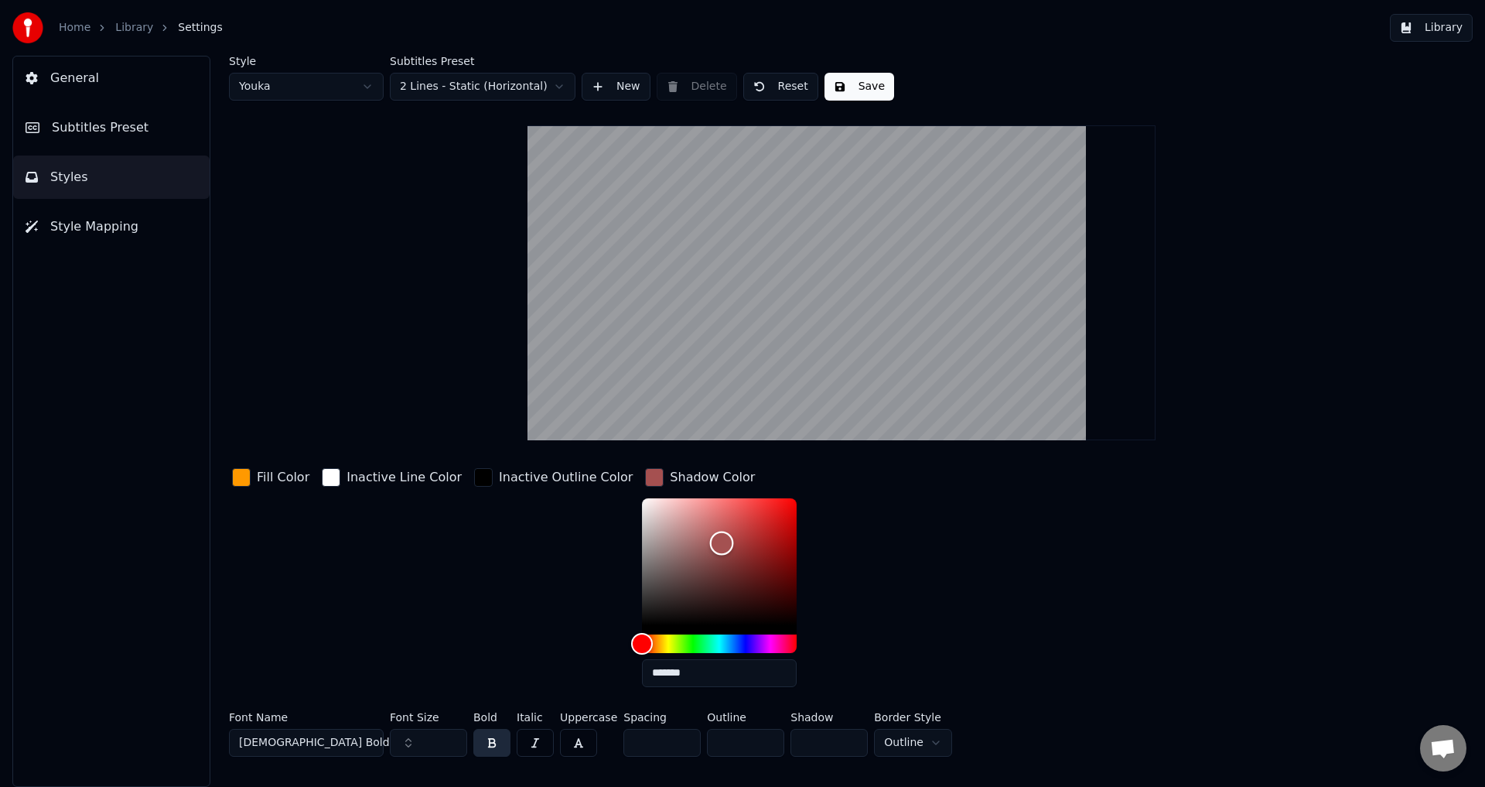
type input "*******"
drag, startPoint x: 686, startPoint y: 542, endPoint x: 493, endPoint y: 430, distance: 222.9
click at [493, 430] on div "Style Youka Subtitles Preset 2 Lines - Static (Horizontal) New Delete Reset Sav…" at bounding box center [841, 409] width 1225 height 707
click at [645, 475] on div "button" at bounding box center [654, 477] width 19 height 19
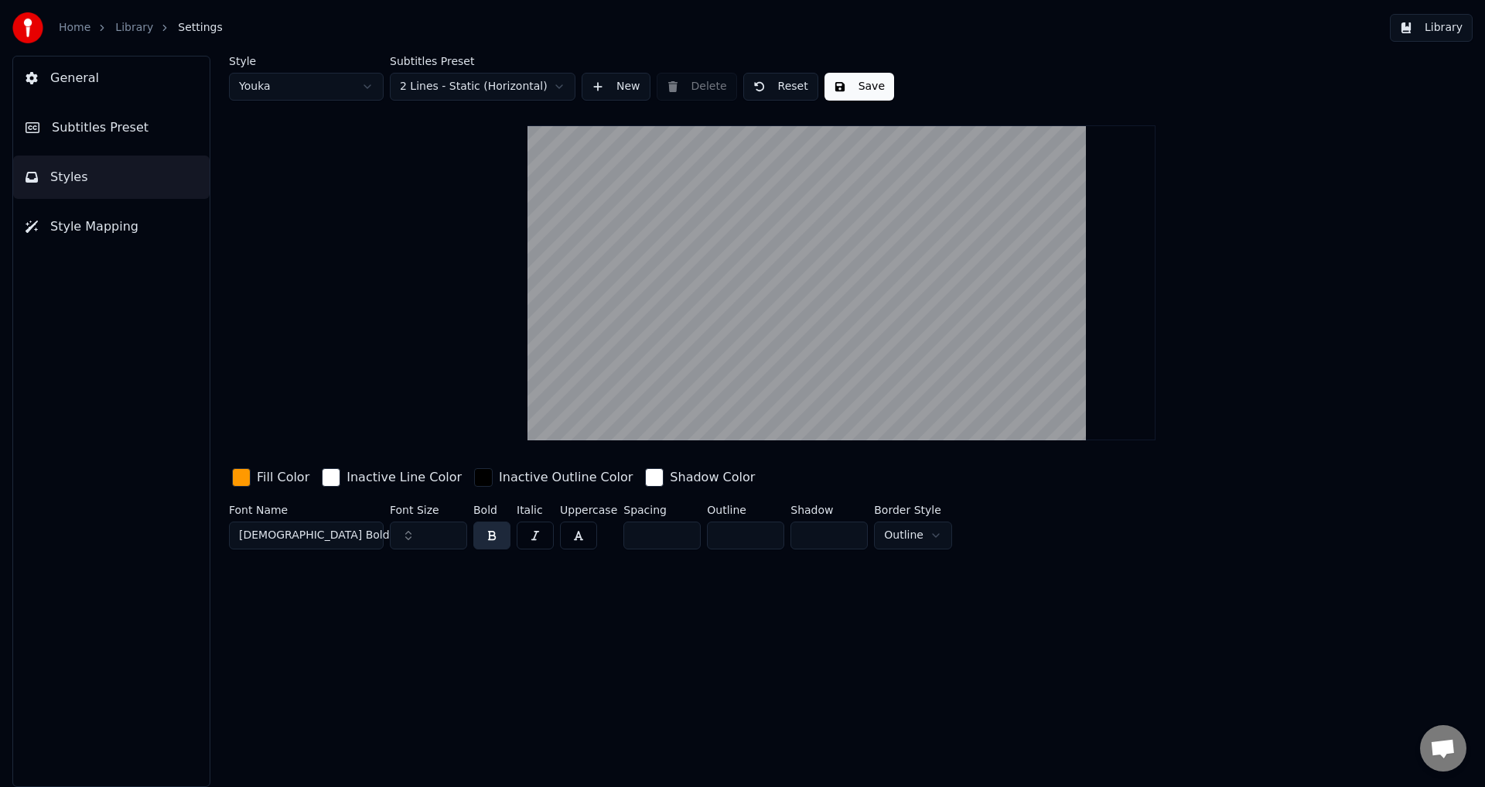
click at [583, 535] on button "button" at bounding box center [578, 535] width 37 height 28
click at [576, 534] on button "button" at bounding box center [578, 535] width 37 height 28
click at [577, 530] on button "button" at bounding box center [578, 535] width 37 height 28
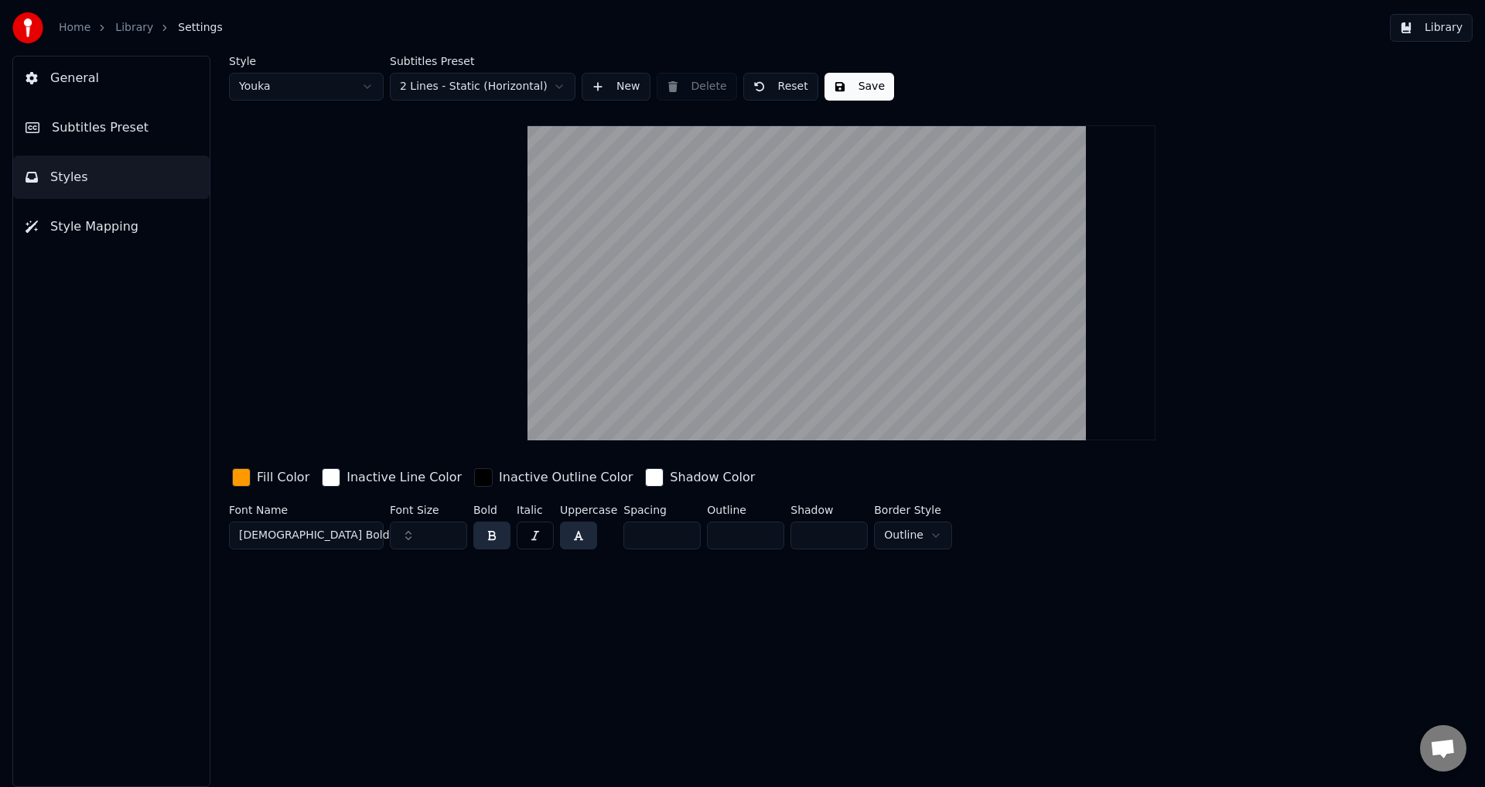
click at [577, 530] on button "button" at bounding box center [578, 535] width 37 height 28
click at [582, 548] on div "Uppercase" at bounding box center [588, 529] width 57 height 51
click at [579, 545] on button "button" at bounding box center [578, 535] width 37 height 28
click at [545, 541] on button "button" at bounding box center [535, 535] width 37 height 28
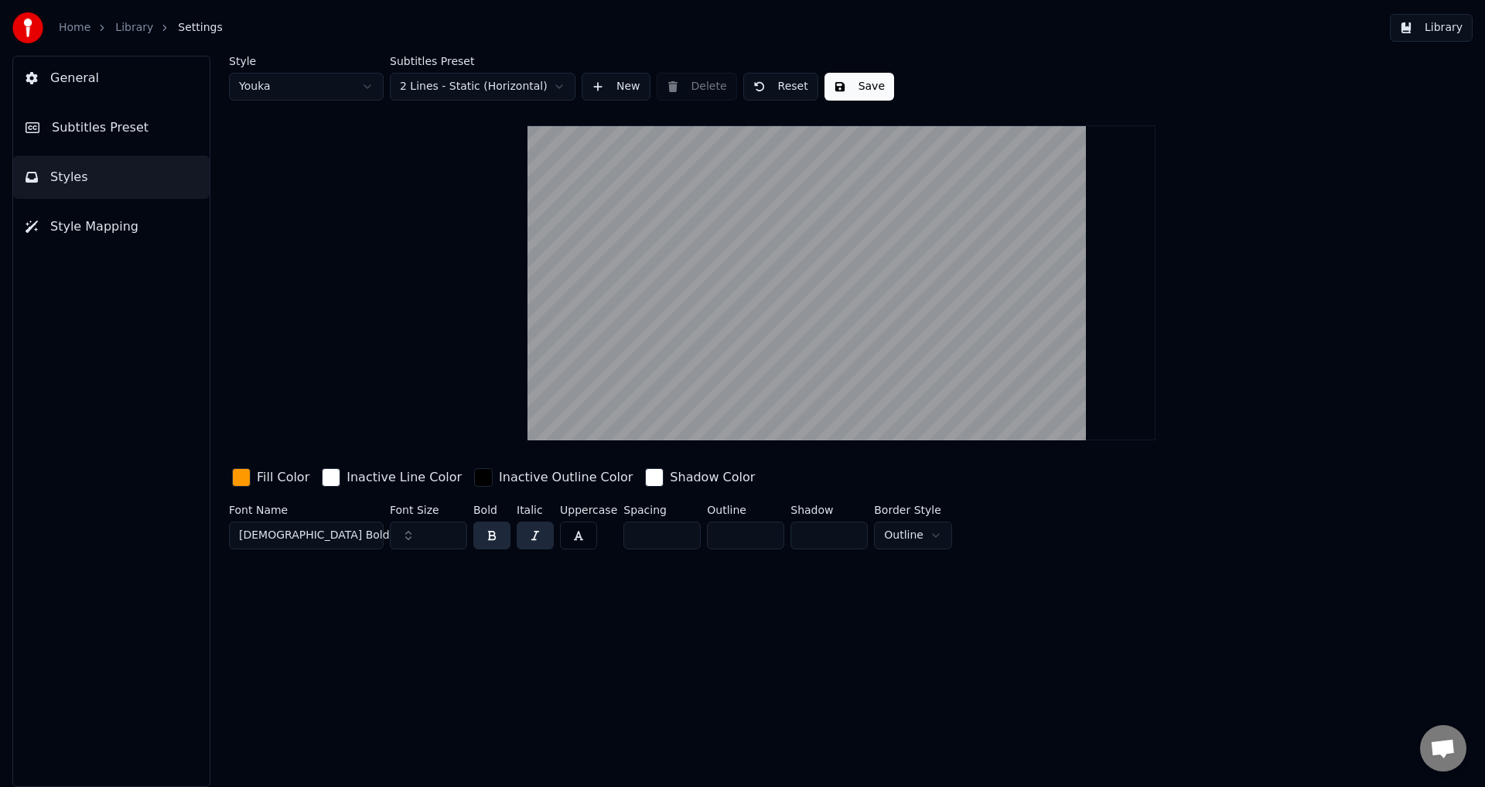
click at [538, 534] on button "button" at bounding box center [535, 535] width 37 height 28
click at [912, 547] on body "Home Library Settings Library General Subtitles Preset Styles Style Mapping Sty…" at bounding box center [742, 393] width 1485 height 787
click at [934, 529] on html "Home Library Settings Library General Subtitles Preset Styles Style Mapping Sty…" at bounding box center [742, 393] width 1485 height 787
click at [866, 92] on button "Save" at bounding box center [860, 87] width 70 height 28
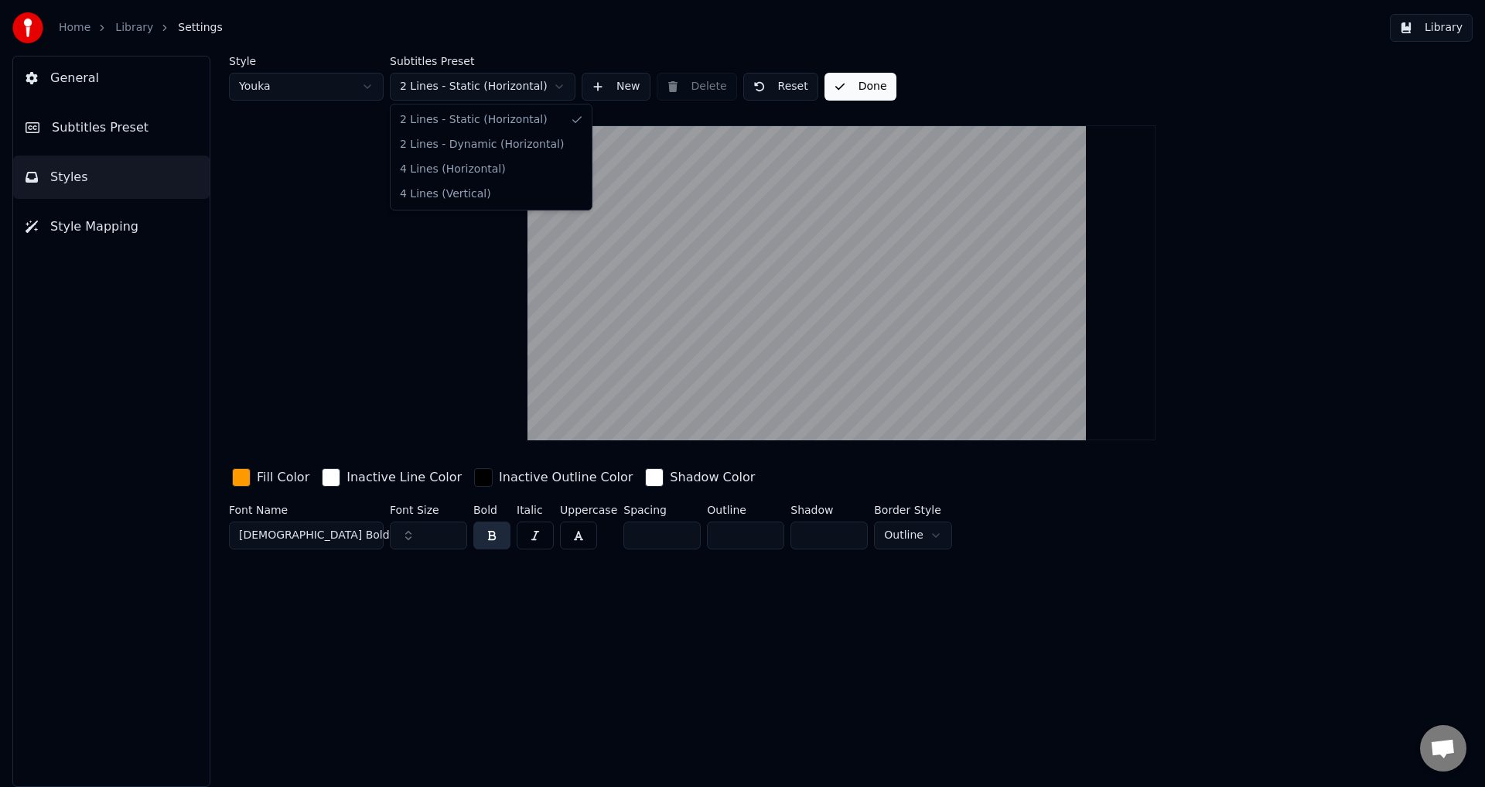
click at [533, 88] on html "Home Library Settings Library General Subtitles Preset Styles Style Mapping Sty…" at bounding box center [742, 393] width 1485 height 787
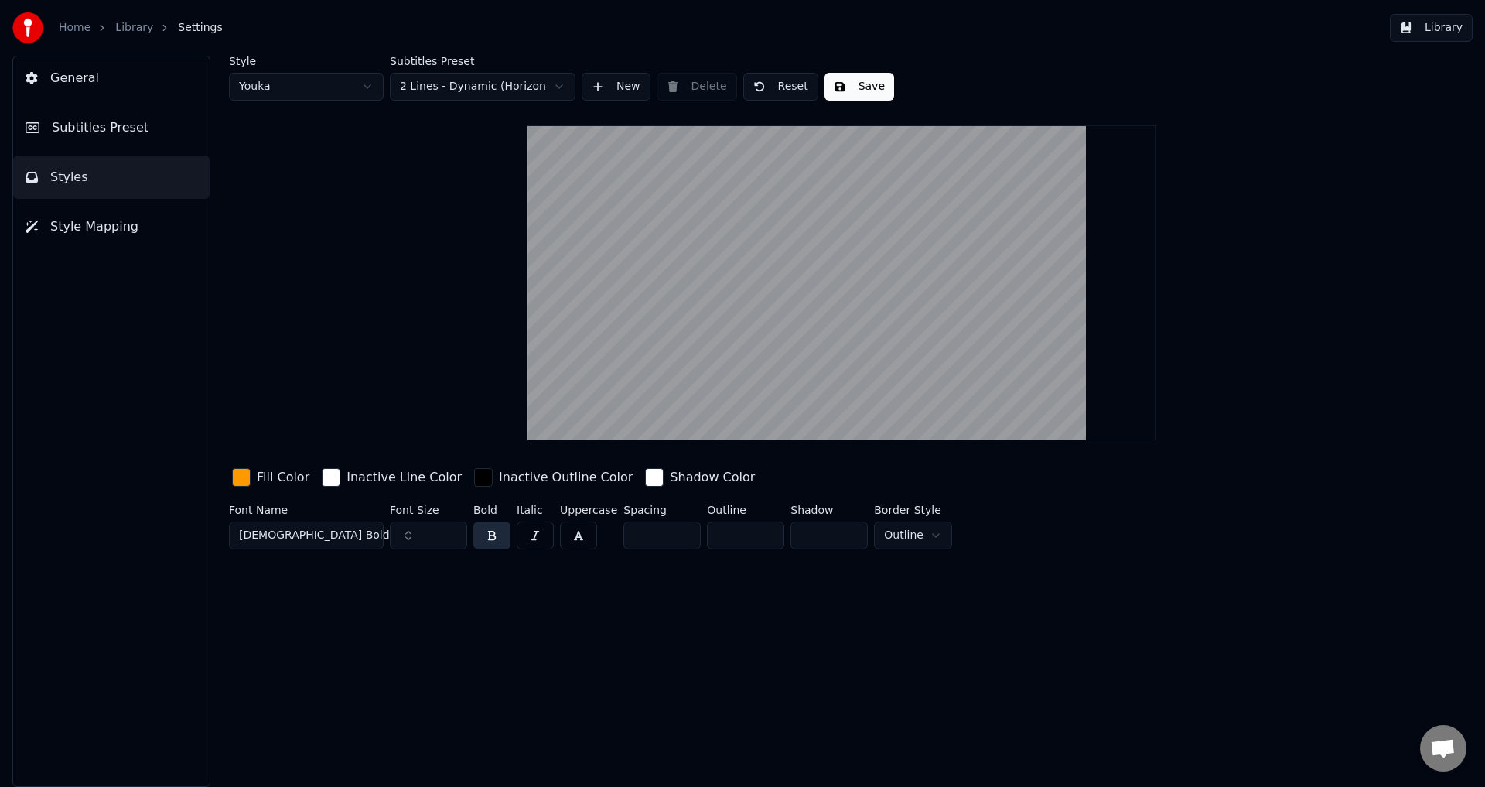
click at [534, 85] on html "Home Library Settings Library General Subtitles Preset Styles Style Mapping Sty…" at bounding box center [742, 393] width 1485 height 787
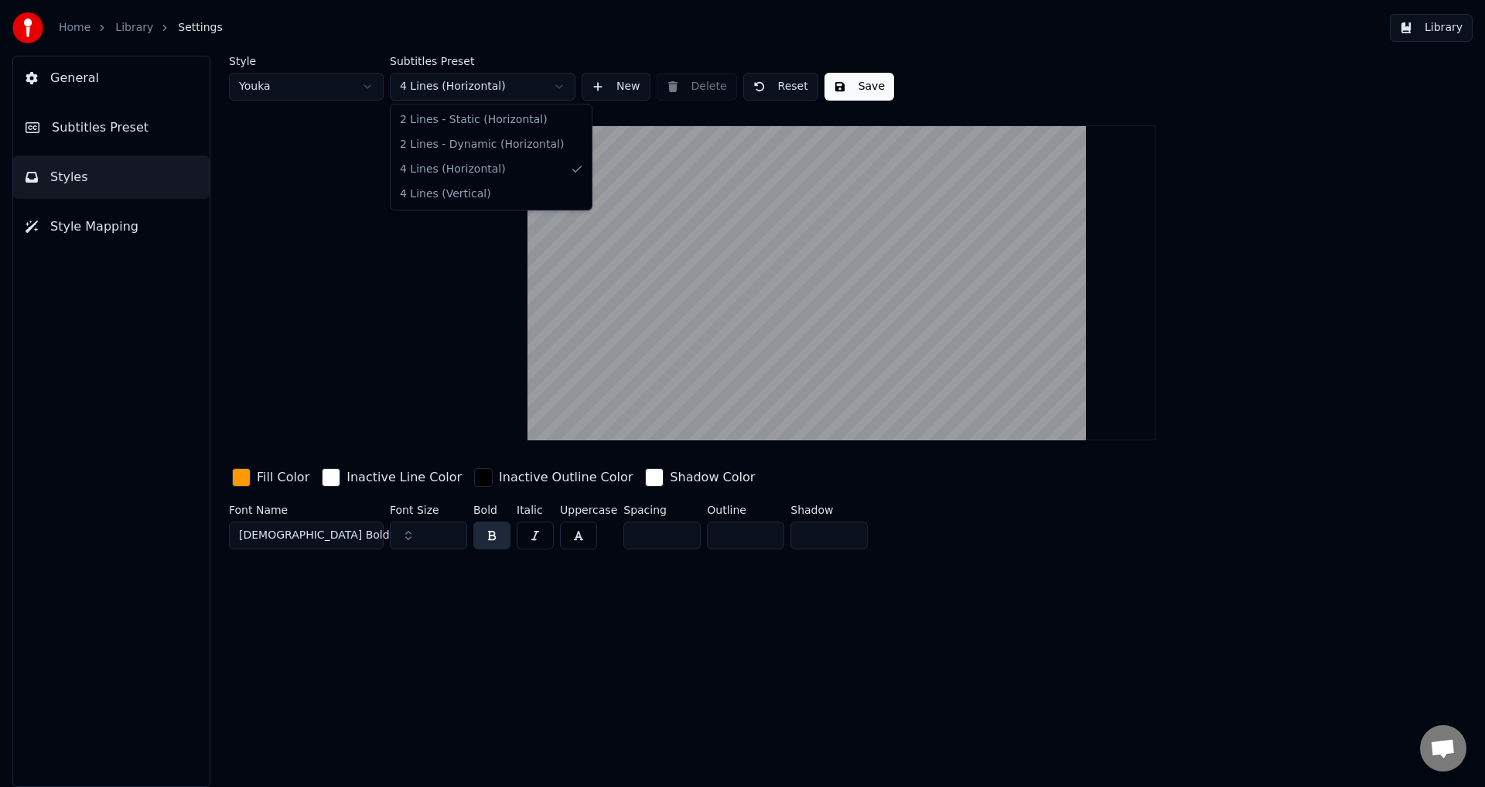
click at [528, 84] on html "Home Library Settings Library General Subtitles Preset Styles Style Mapping Sty…" at bounding box center [742, 393] width 1485 height 787
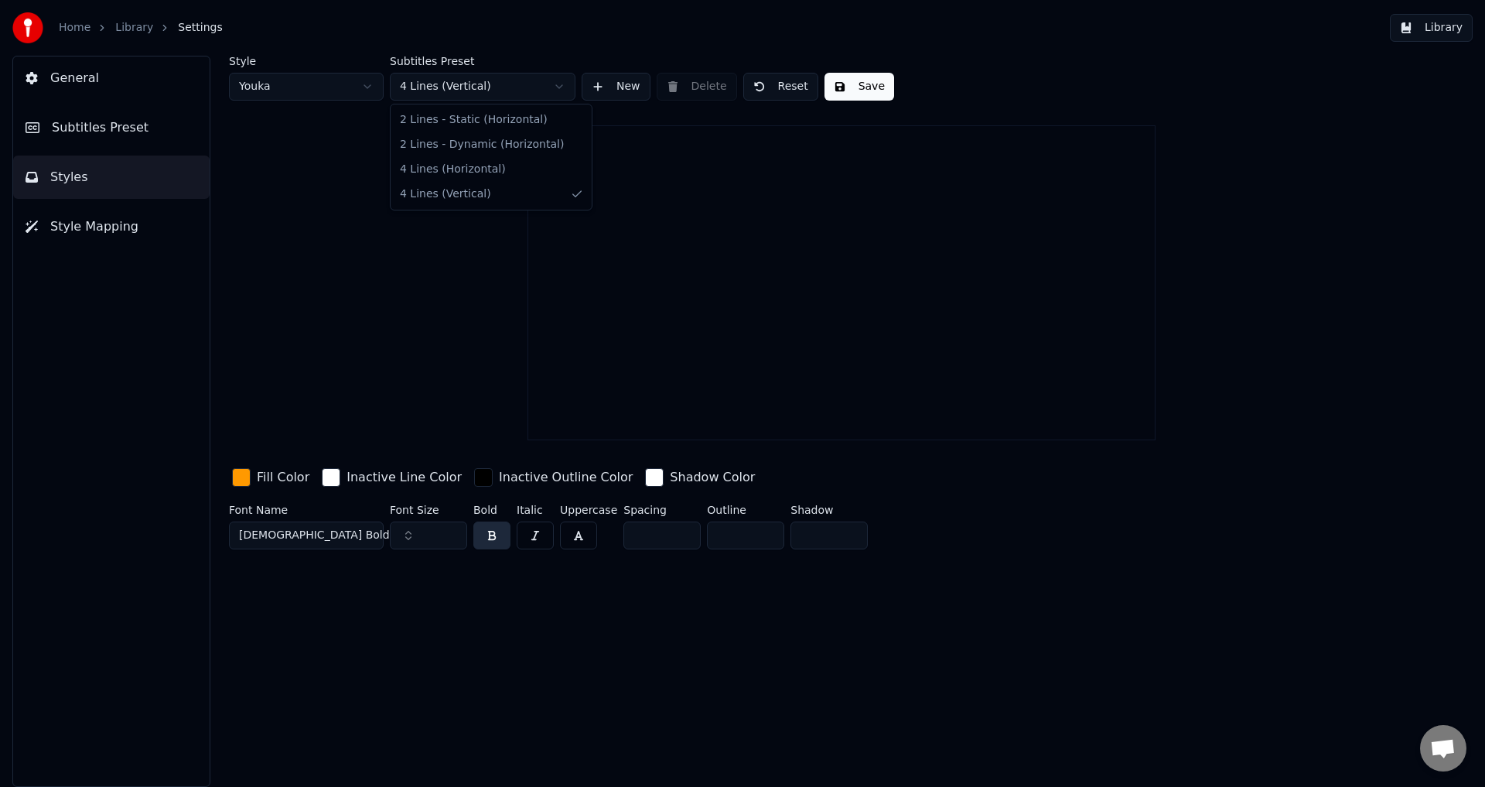
click at [532, 83] on html "Home Library Settings Library General Subtitles Preset Styles Style Mapping Sty…" at bounding box center [742, 393] width 1485 height 787
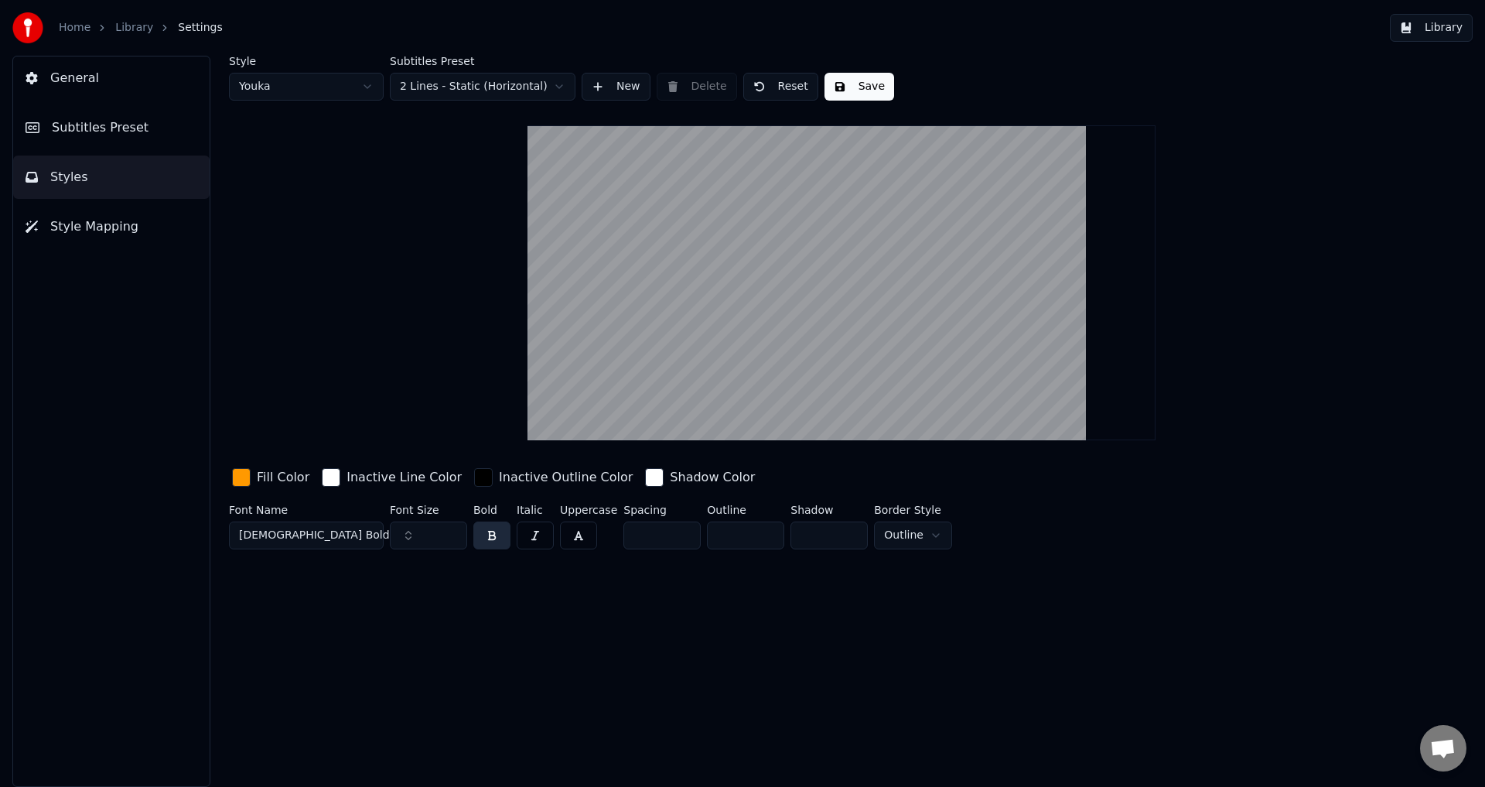
click at [68, 74] on span "General" at bounding box center [74, 78] width 49 height 19
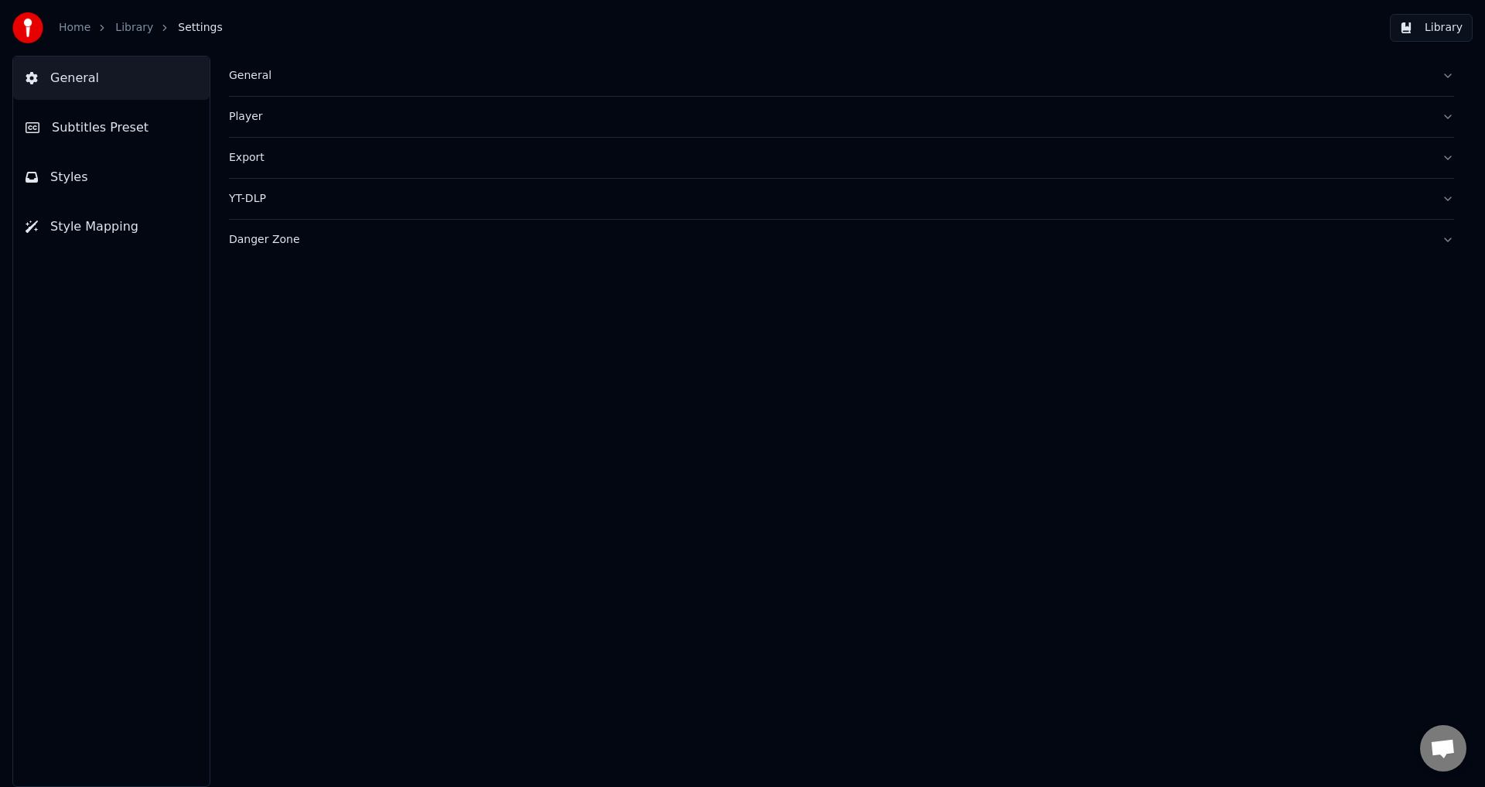
click at [142, 25] on link "Library" at bounding box center [134, 27] width 38 height 15
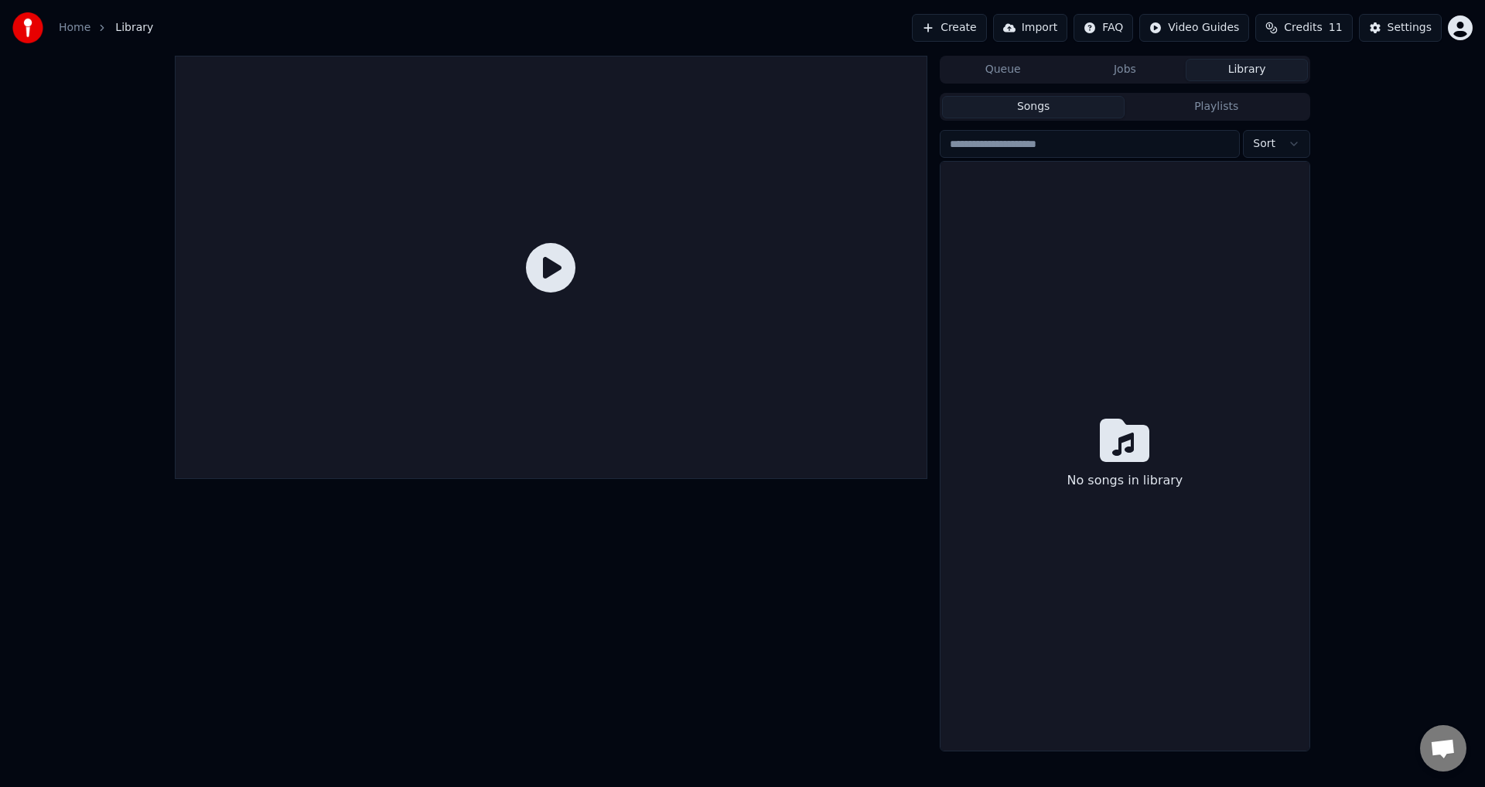
drag, startPoint x: 558, startPoint y: 244, endPoint x: 548, endPoint y: 242, distance: 11.1
click at [554, 243] on icon at bounding box center [551, 268] width 50 height 50
drag, startPoint x: 545, startPoint y: 275, endPoint x: 941, endPoint y: 271, distance: 396.1
click at [545, 276] on icon at bounding box center [551, 268] width 50 height 50
drag, startPoint x: 1231, startPoint y: 302, endPoint x: 1255, endPoint y: 313, distance: 26.3
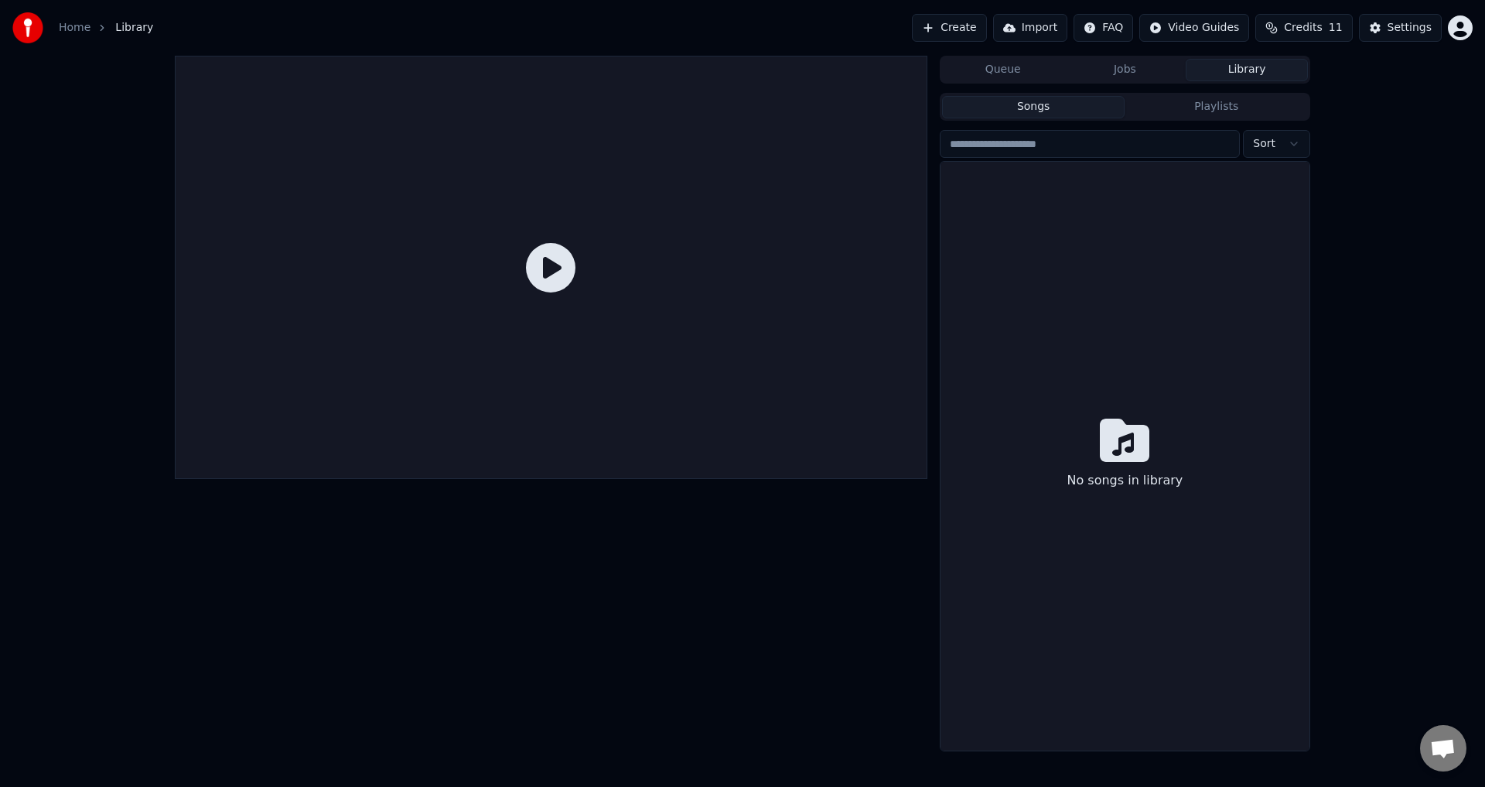
click at [1255, 313] on div "No songs in library" at bounding box center [1125, 456] width 369 height 589
